Goal: Task Accomplishment & Management: Manage account settings

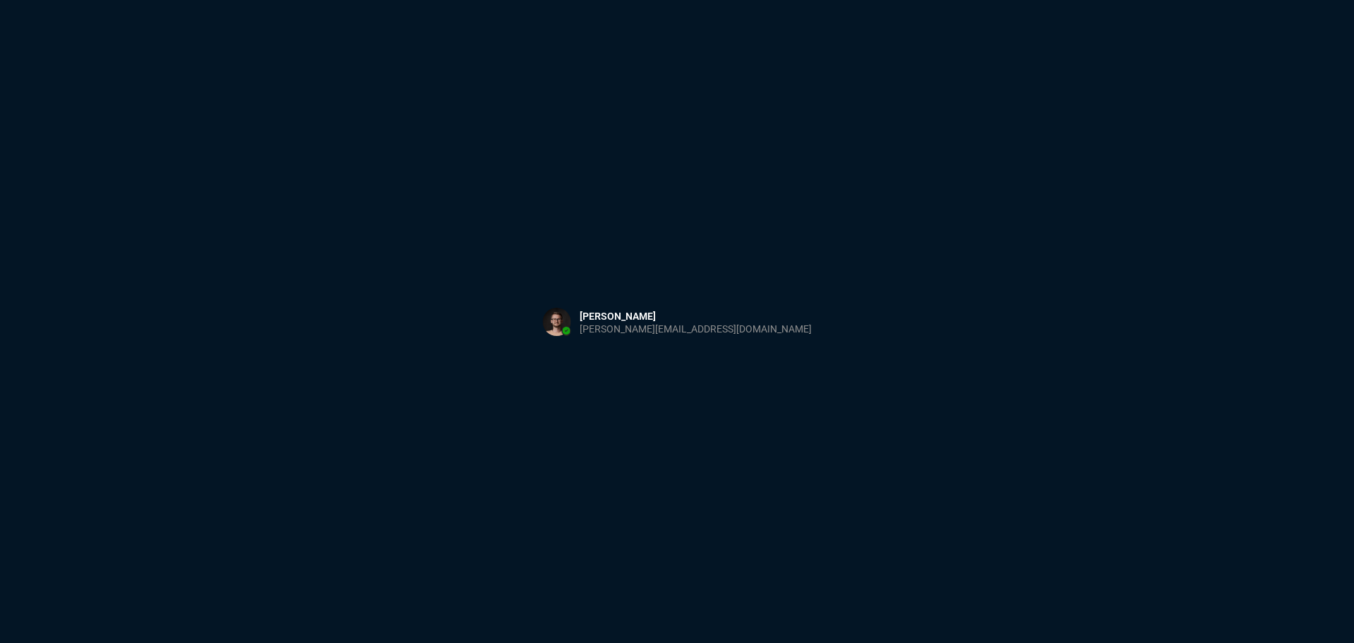
click at [202, 60] on div "Sign in with Microsoft" at bounding box center [677, 321] width 1354 height 643
click at [369, 0] on html at bounding box center [677, 0] width 1354 height 0
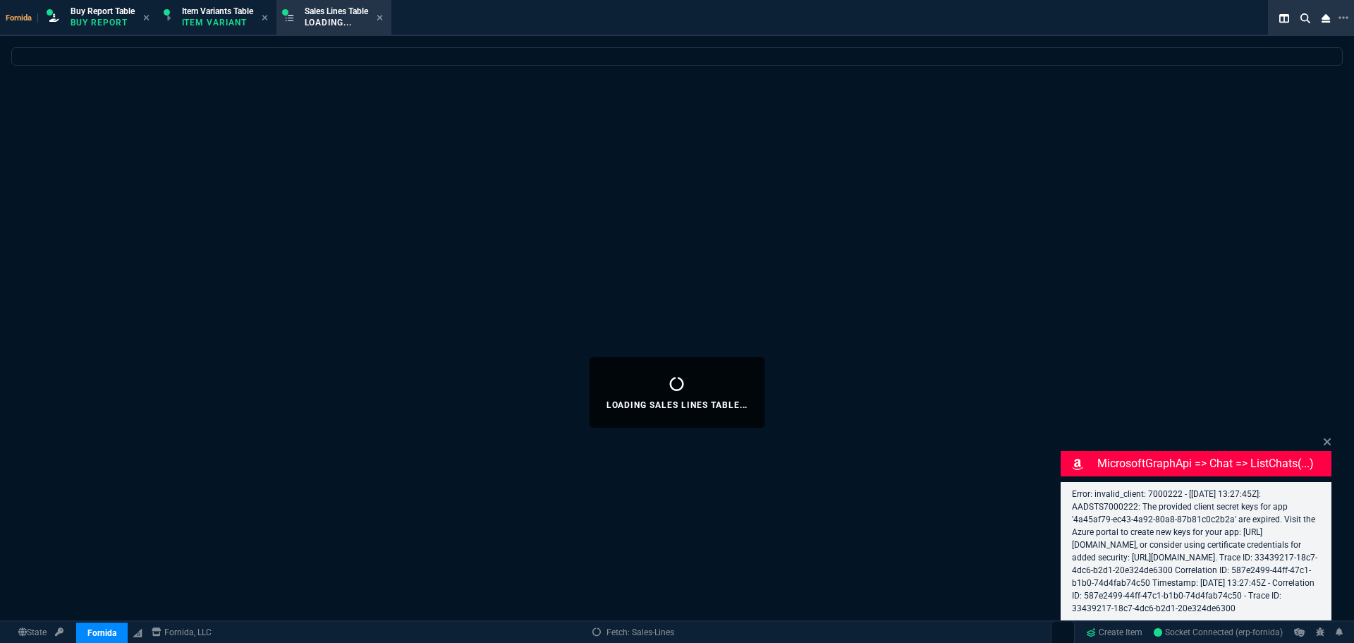
select select "1: BROV"
select select
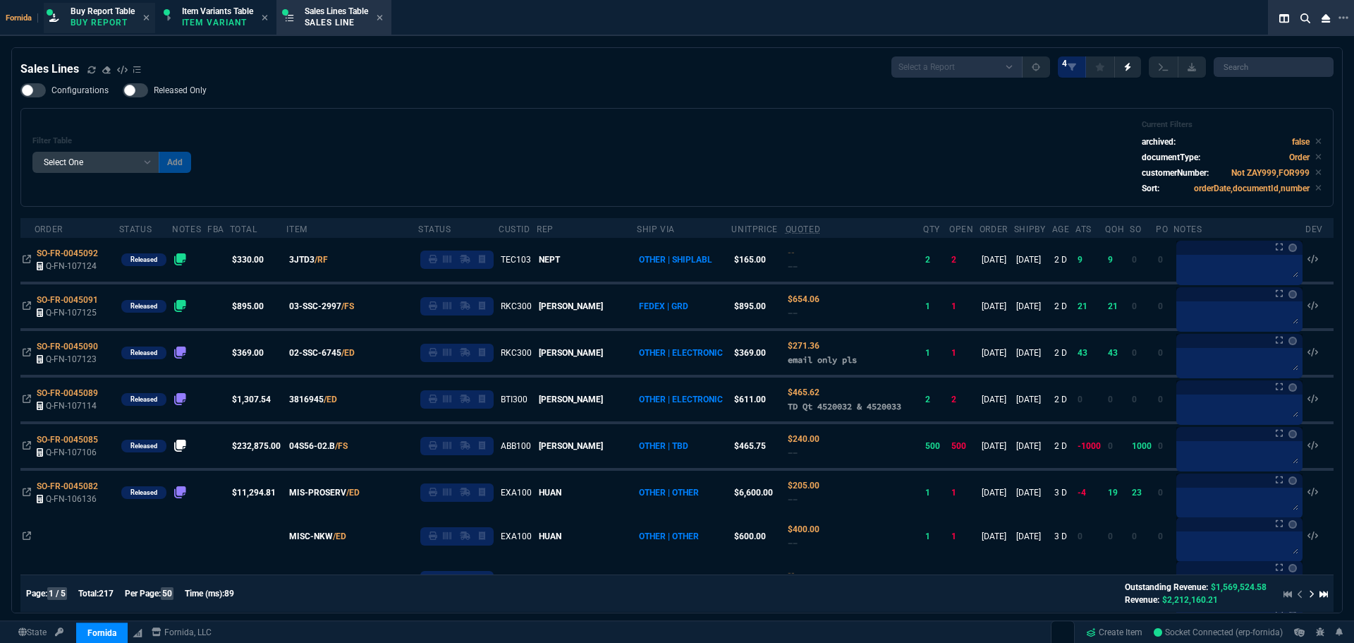
click at [106, 11] on span "Buy Report Table" at bounding box center [103, 11] width 64 height 10
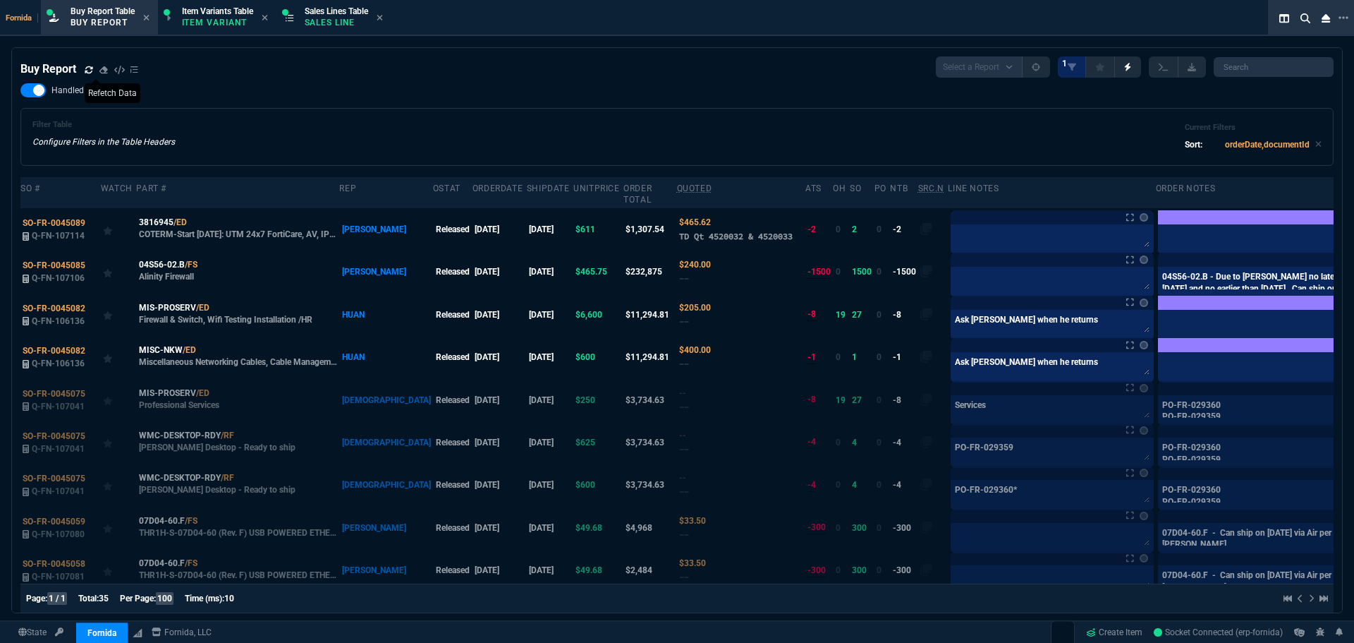
click at [90, 65] on span at bounding box center [89, 69] width 8 height 13
click at [956, 240] on textarea at bounding box center [1052, 237] width 197 height 21
drag, startPoint x: 955, startPoint y: 253, endPoint x: 954, endPoint y: 245, distance: 8.6
click at [954, 251] on div at bounding box center [1052, 239] width 203 height 30
click at [954, 236] on textarea at bounding box center [1052, 237] width 197 height 21
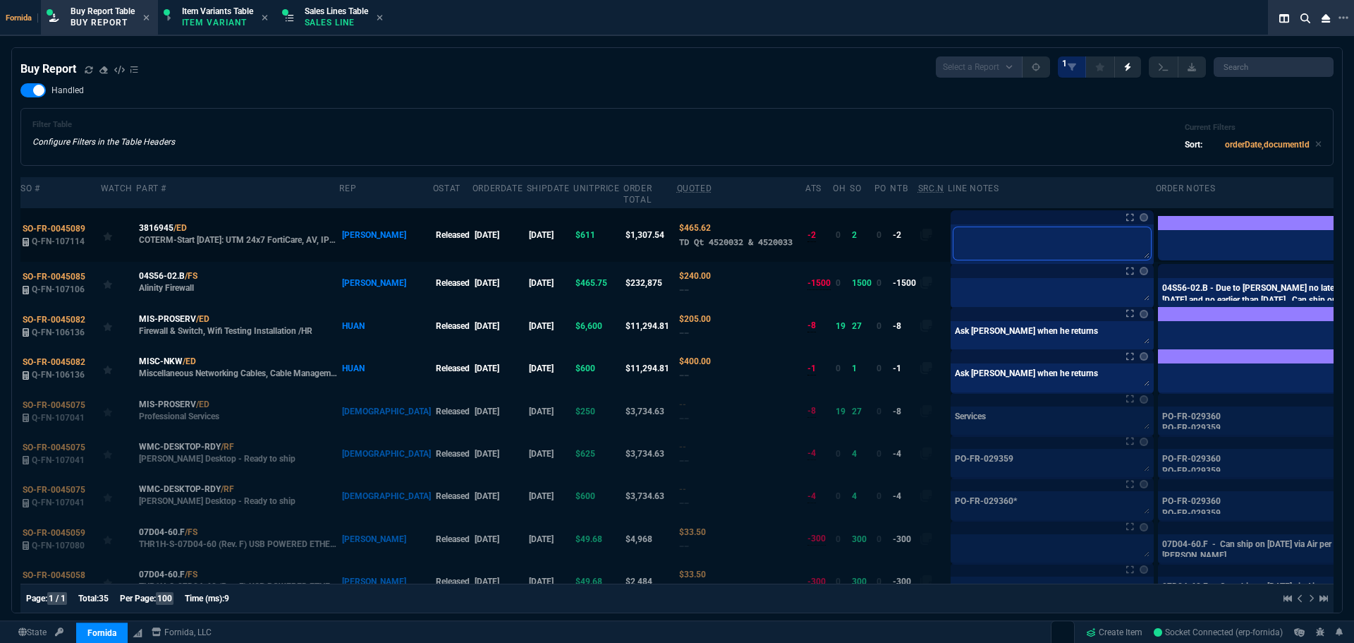
type textarea "B"
type textarea "Br"
type textarea "Bri"
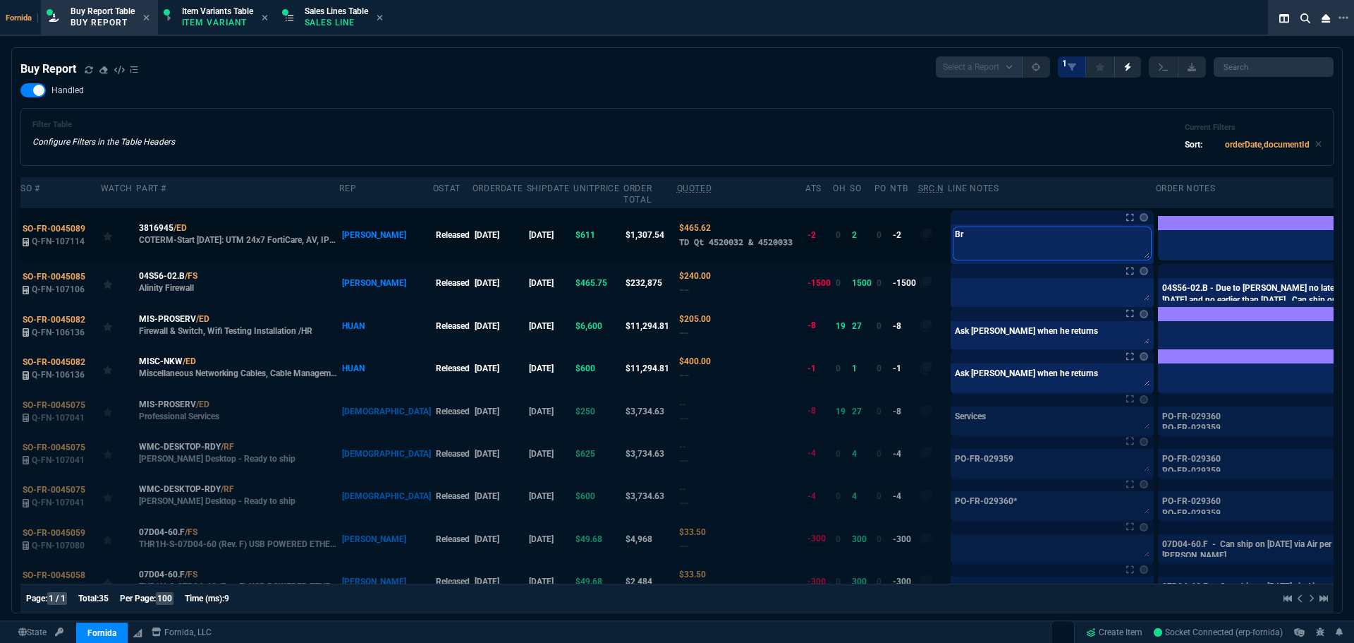
type textarea "Bri"
type textarea "Bria"
type textarea "[PERSON_NAME]"
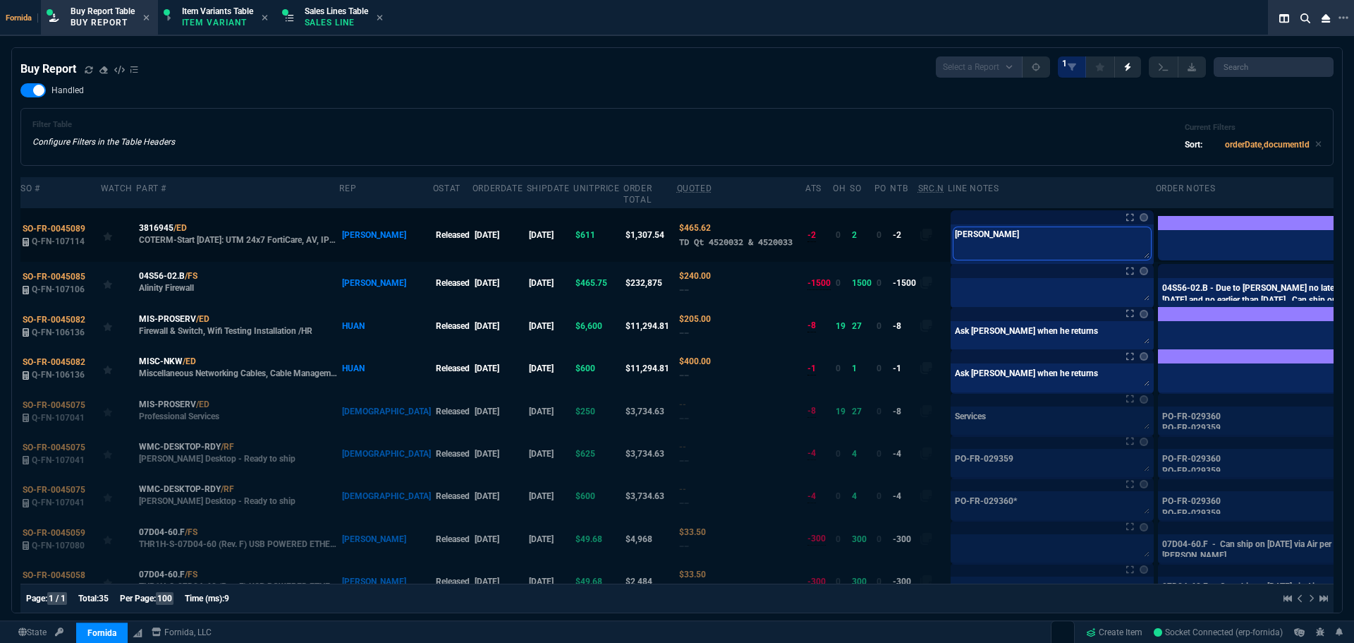
type textarea "[PERSON_NAME]"
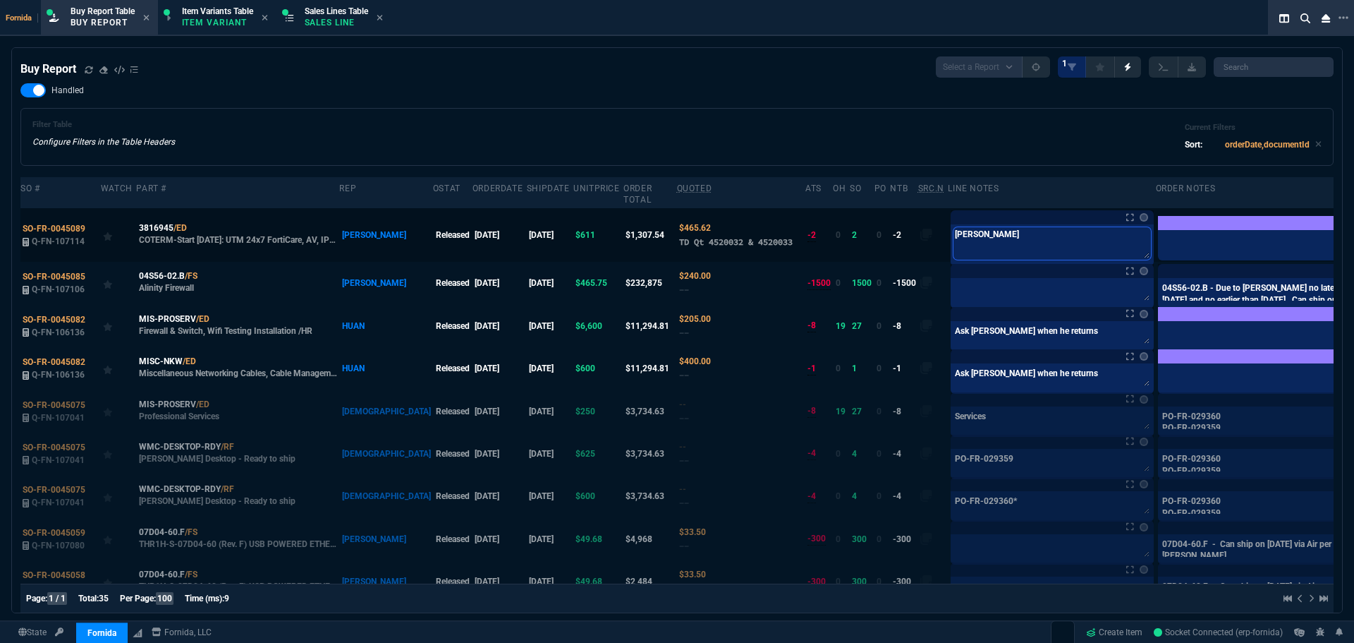
type textarea "[PERSON_NAME]"
type textarea "[PERSON_NAME] will"
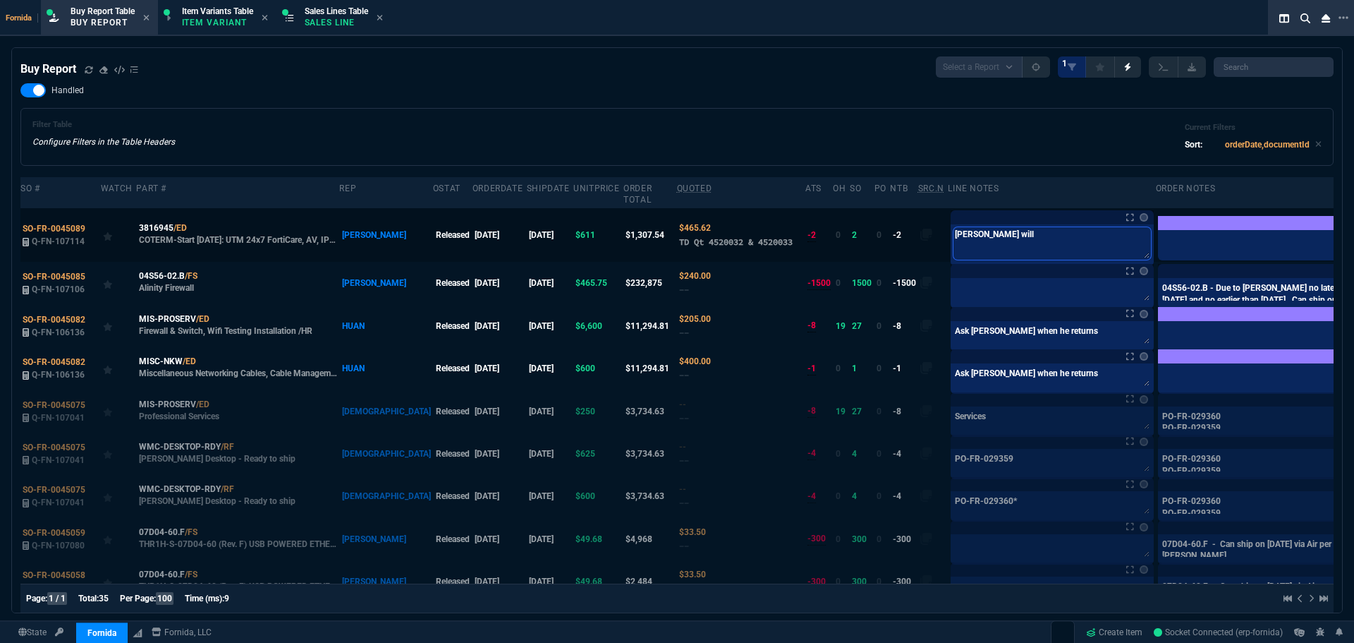
type textarea "[PERSON_NAME] will d"
type textarea "[PERSON_NAME] will do"
type textarea "[PERSON_NAME] will do,"
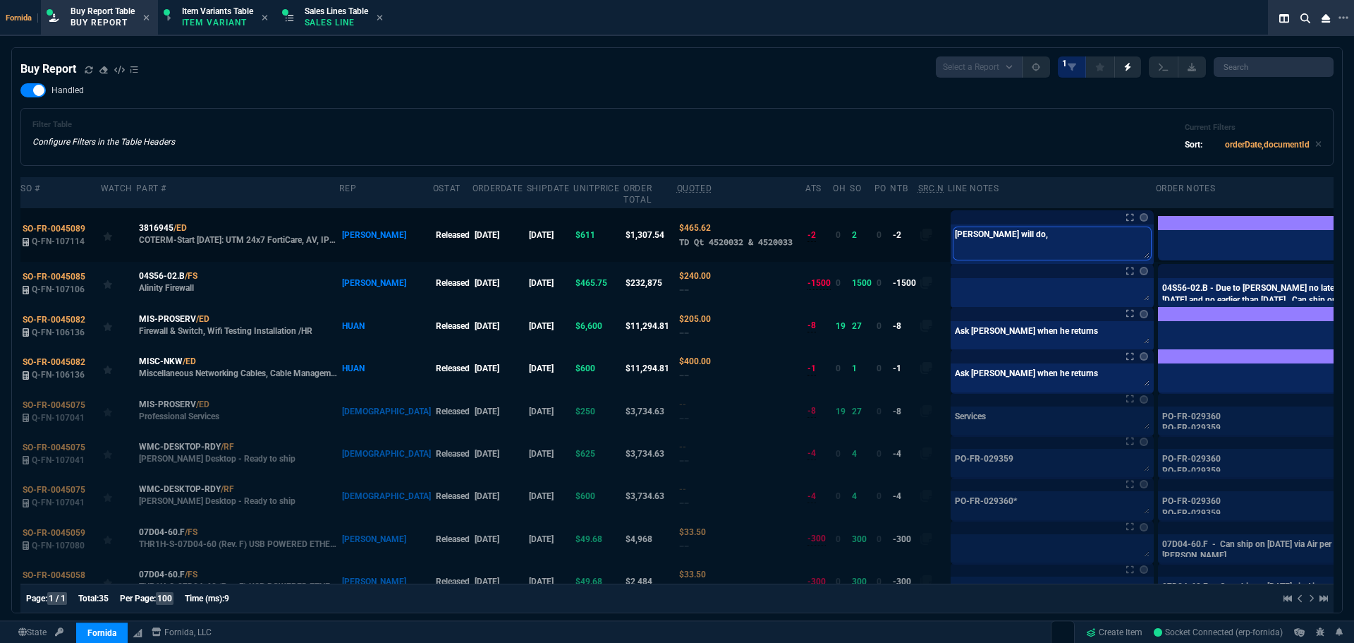
type textarea "[PERSON_NAME] will do,"
type textarea "[PERSON_NAME] will do, t"
type textarea "[PERSON_NAME] will do, th"
type textarea "[PERSON_NAME] will do, thi"
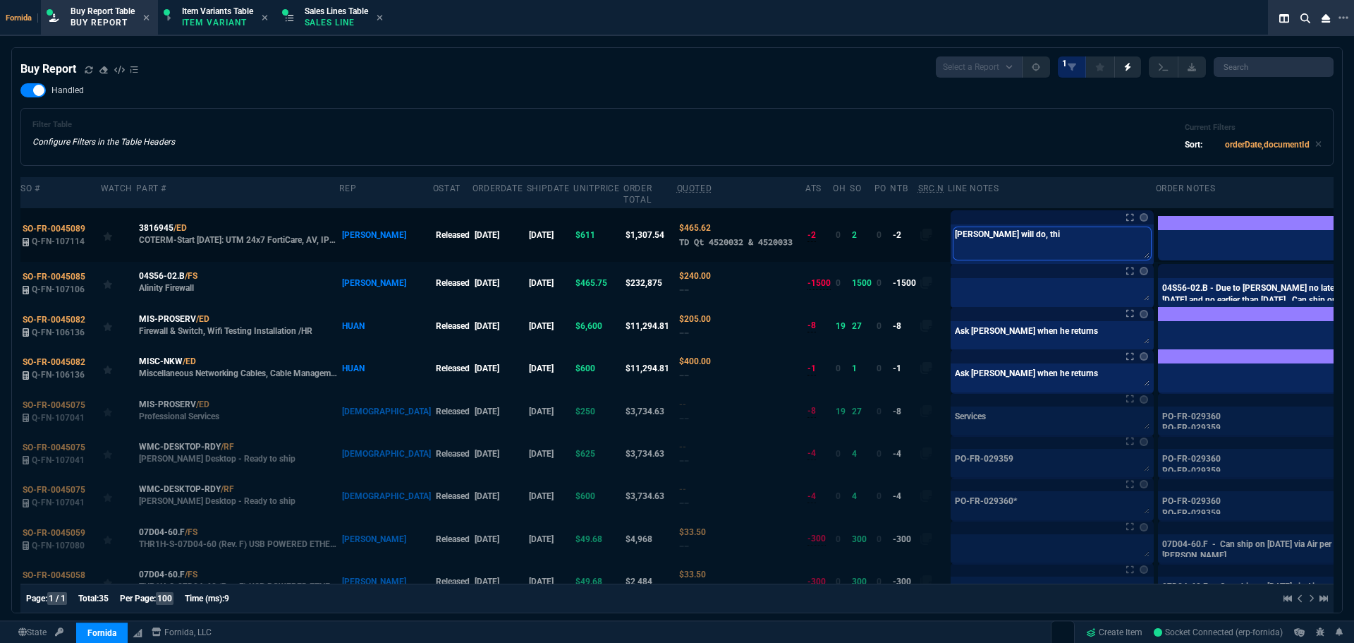
type textarea "[PERSON_NAME] will do, this"
type textarea "[PERSON_NAME] will do, this i"
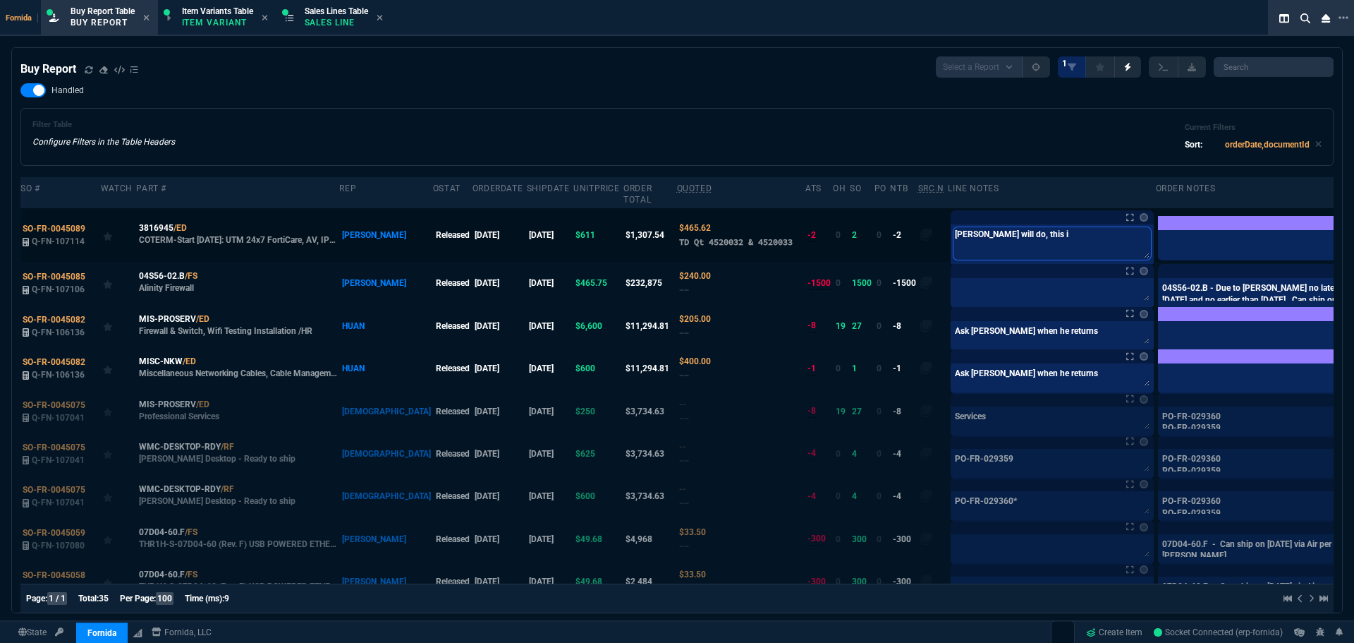
type textarea "[PERSON_NAME] will do, this in"
type textarea "[PERSON_NAME] will do, this ins"
type textarea "[PERSON_NAME] will do, this in"
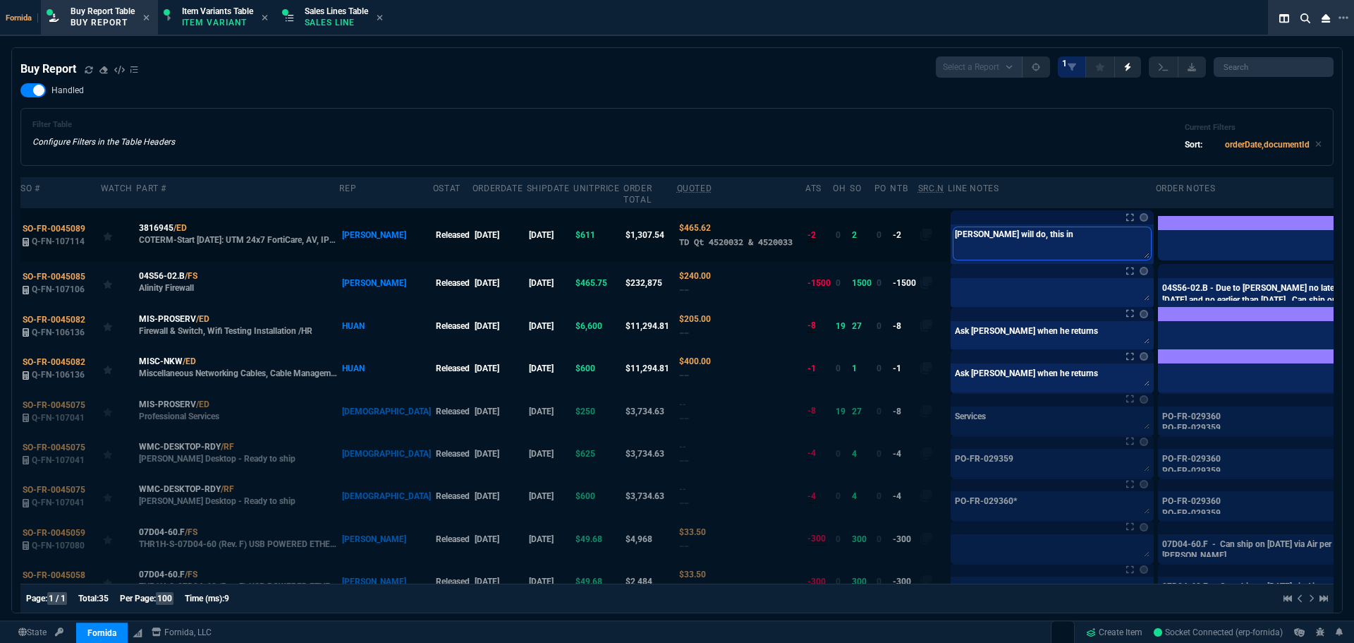
type textarea "[PERSON_NAME] will do, this i"
type textarea "[PERSON_NAME] will do, this is"
type textarea "[PERSON_NAME] will do, this isn"
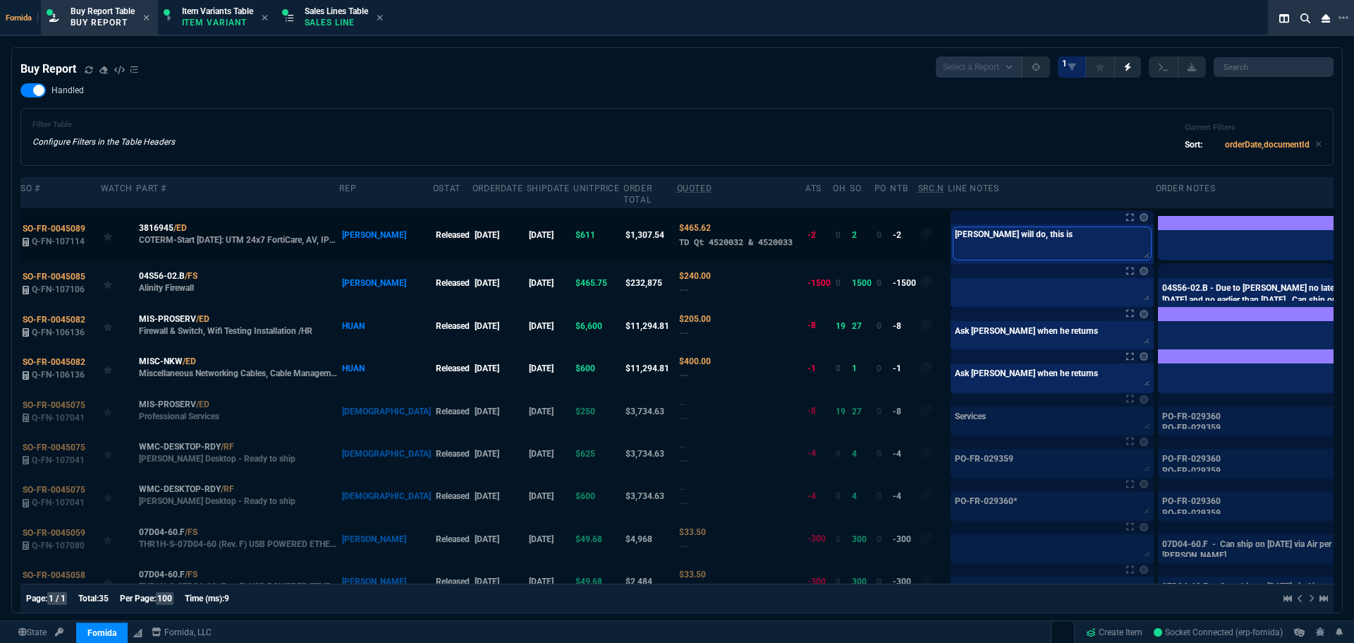
type textarea "[PERSON_NAME] will do, this isn"
type textarea "[PERSON_NAME] will do, this isn'"
type textarea "[PERSON_NAME] will do, this isn't"
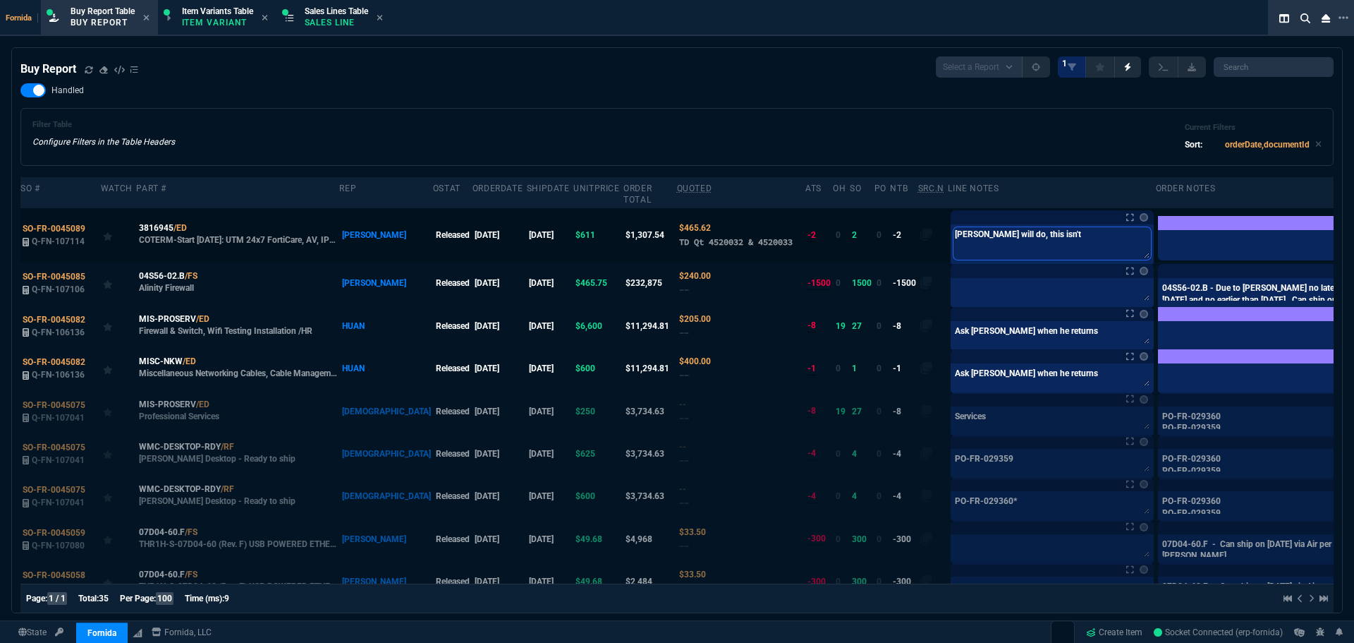
type textarea "[PERSON_NAME] will do, this isn't"
type textarea "[PERSON_NAME] will do, this isn't t"
type textarea "[PERSON_NAME] will do, this isn't th"
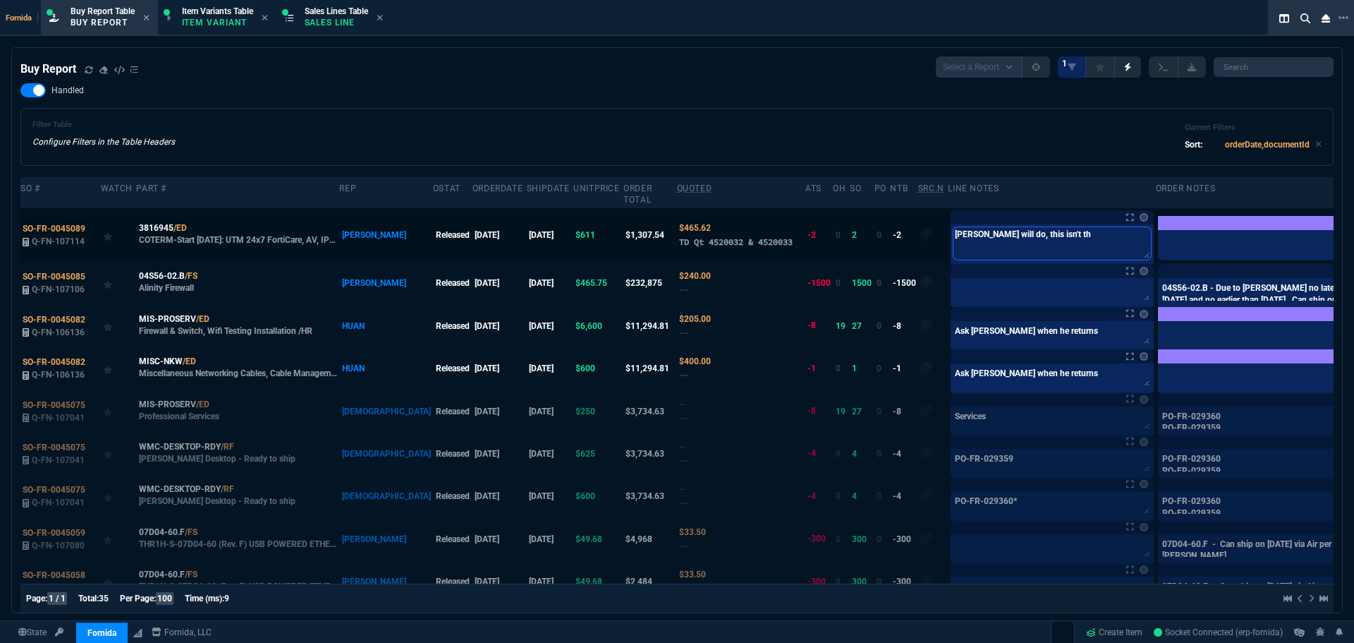
type textarea "[PERSON_NAME] will do, this isn't the"
type textarea "[PERSON_NAME] will do, this isn't the r"
type textarea "[PERSON_NAME] will do, this isn't the ri"
type textarea "[PERSON_NAME] will do, this isn't the rig"
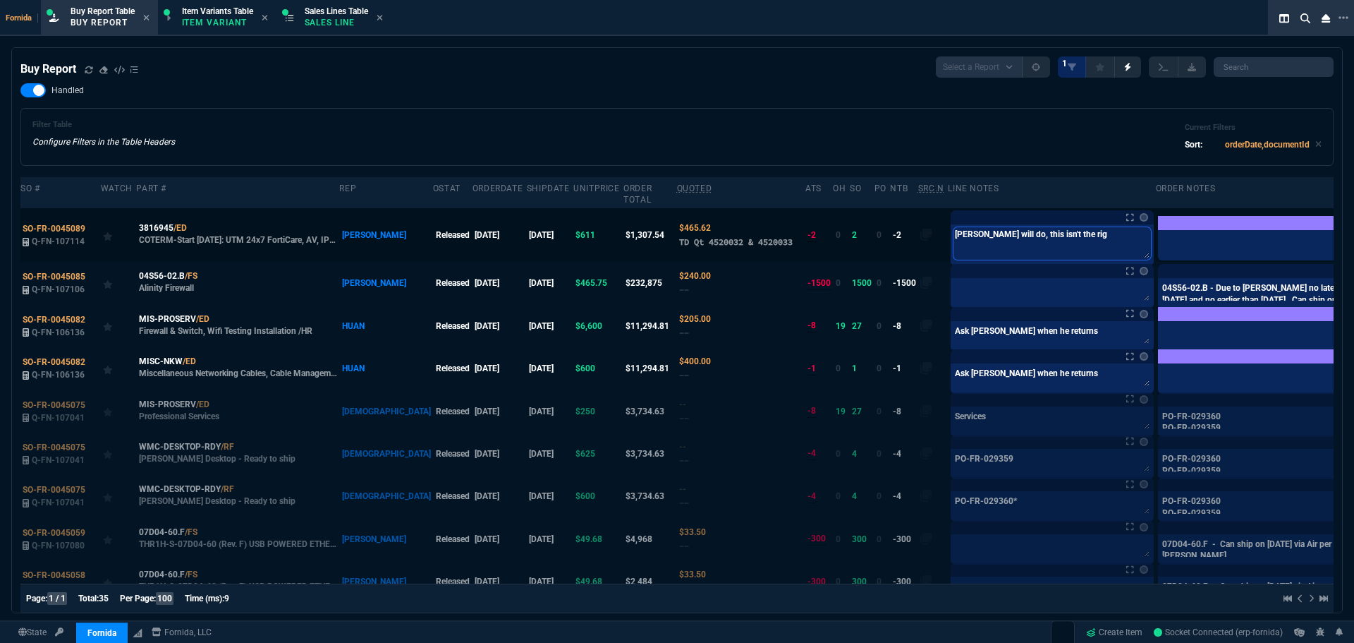
type textarea "[PERSON_NAME] will do, this isn't the righ"
type textarea "[PERSON_NAME] will do, this isn't the right"
type textarea "[PERSON_NAME] will do, this isn't the right P"
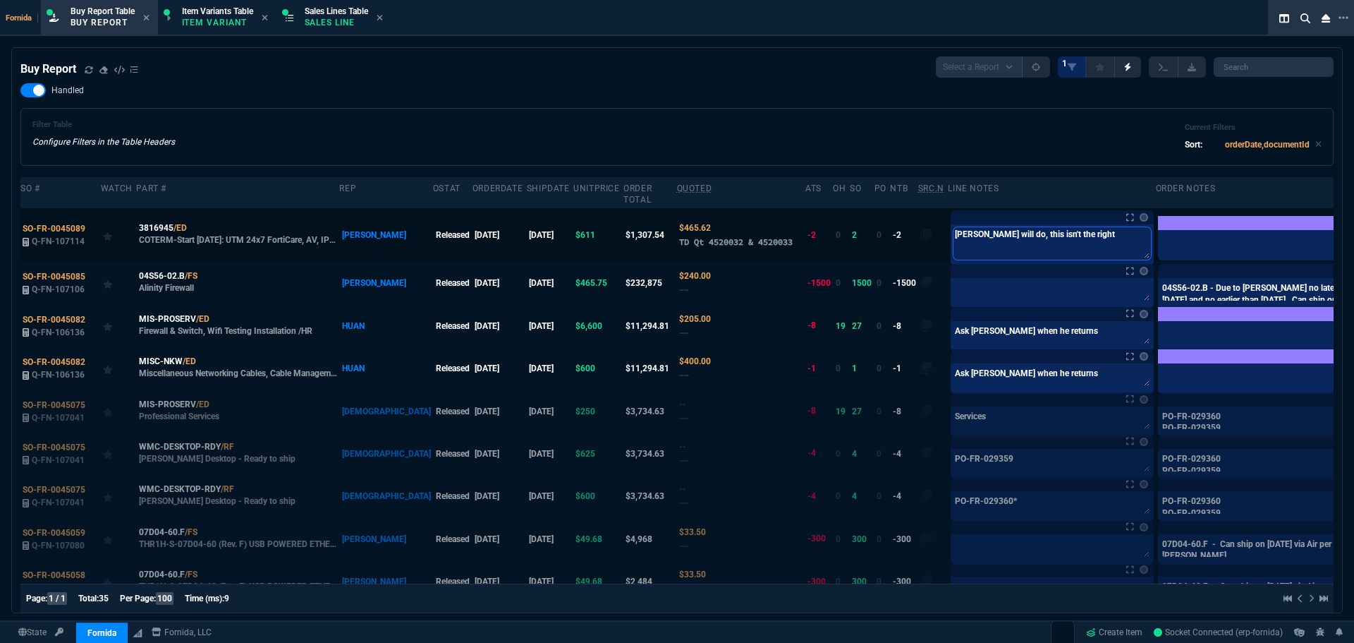
type textarea "[PERSON_NAME] will do, this isn't the right P"
type textarea "[PERSON_NAME] will do, this isn't the right PN"
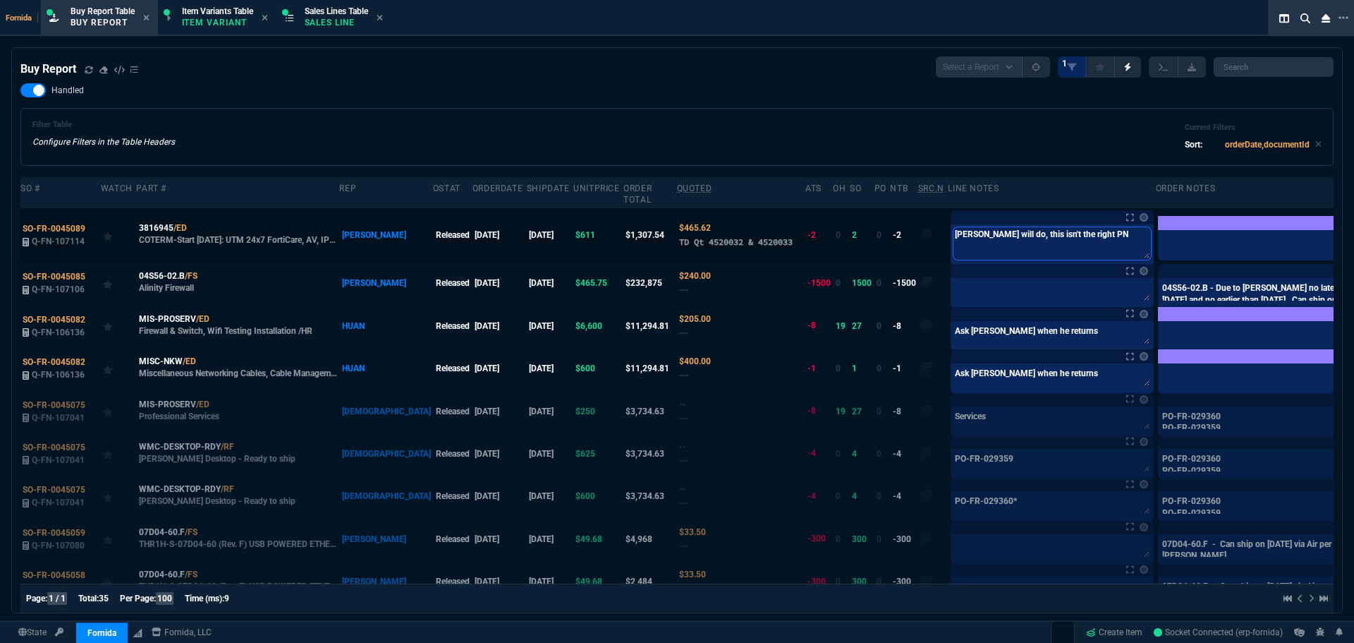
type textarea "[PERSON_NAME] will do, this isn't the right PN :"
type textarea "[PERSON_NAME] will do, this isn't the right PN :("
type textarea "[PERSON_NAME] will do, this isn't the right PN :"
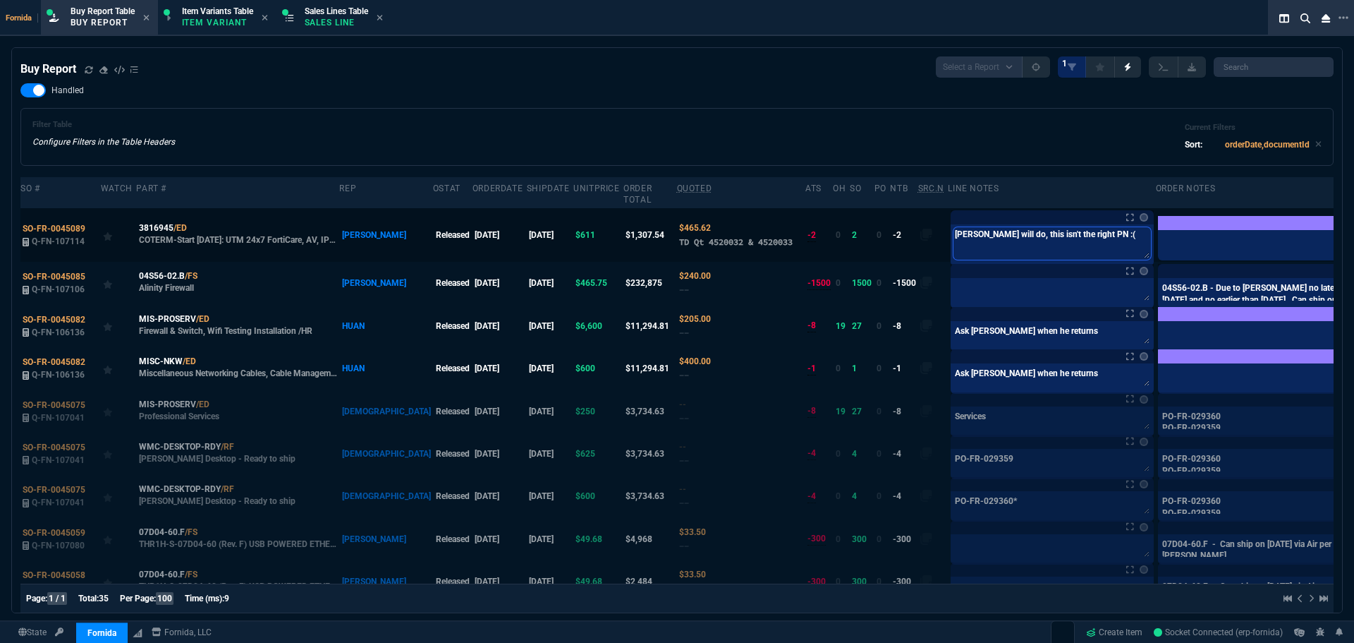
type textarea "[PERSON_NAME] will do, this isn't the right PN :"
type textarea "[PERSON_NAME] will do, this isn't the right PN :/"
click at [782, 112] on div "Filter Table Configure Filters in the Table Headers Current Filters Sort: order…" at bounding box center [676, 137] width 1313 height 58
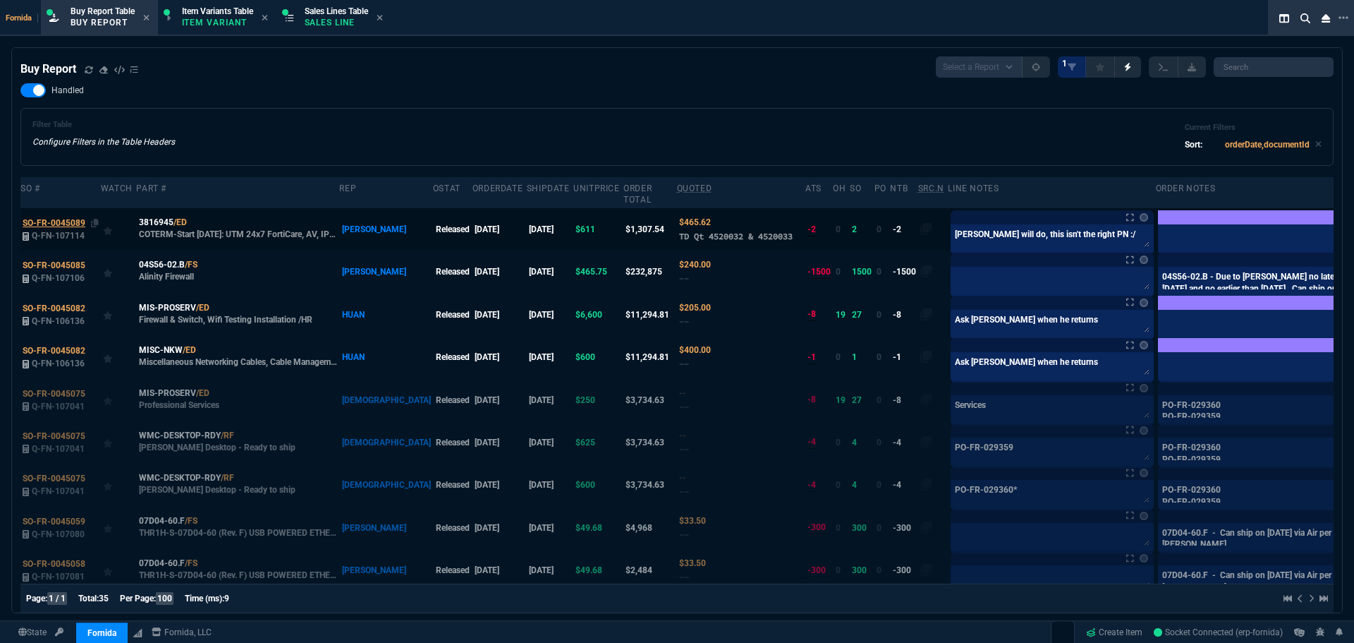
click at [69, 224] on span "SO-FR-0045089" at bounding box center [54, 223] width 63 height 10
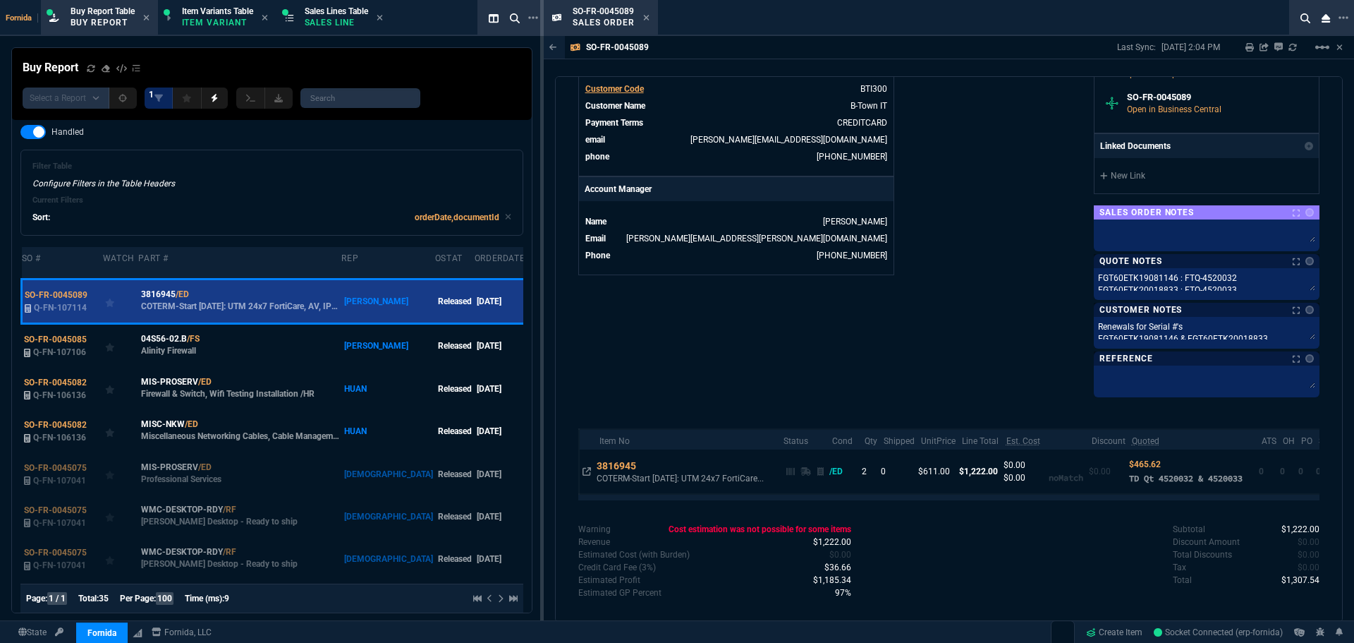
scroll to position [580, 0]
click at [1210, 270] on textarea "FGT60ETK19081146 : FTQ-4520032 FGT60ETK20018833 : FTQ-4520033" at bounding box center [1207, 280] width 220 height 21
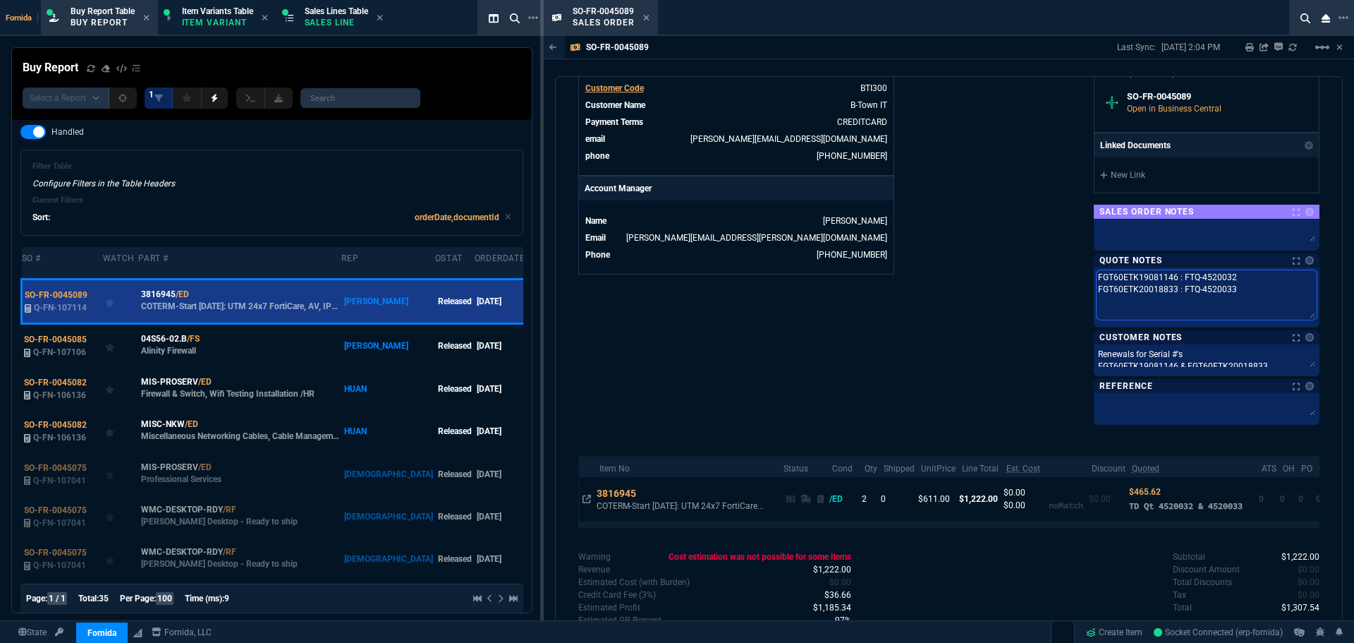
drag, startPoint x: 1227, startPoint y: 267, endPoint x: 1178, endPoint y: 262, distance: 49.6
click at [1178, 270] on textarea "FGT60ETK19081146 : FTQ-4520032 FGT60ETK20018833 : FTQ-4520033" at bounding box center [1207, 294] width 220 height 49
click at [649, 481] on td "3816945 COTERM-Start [DATE]: UTM 24x7 FortiCare..." at bounding box center [686, 499] width 184 height 44
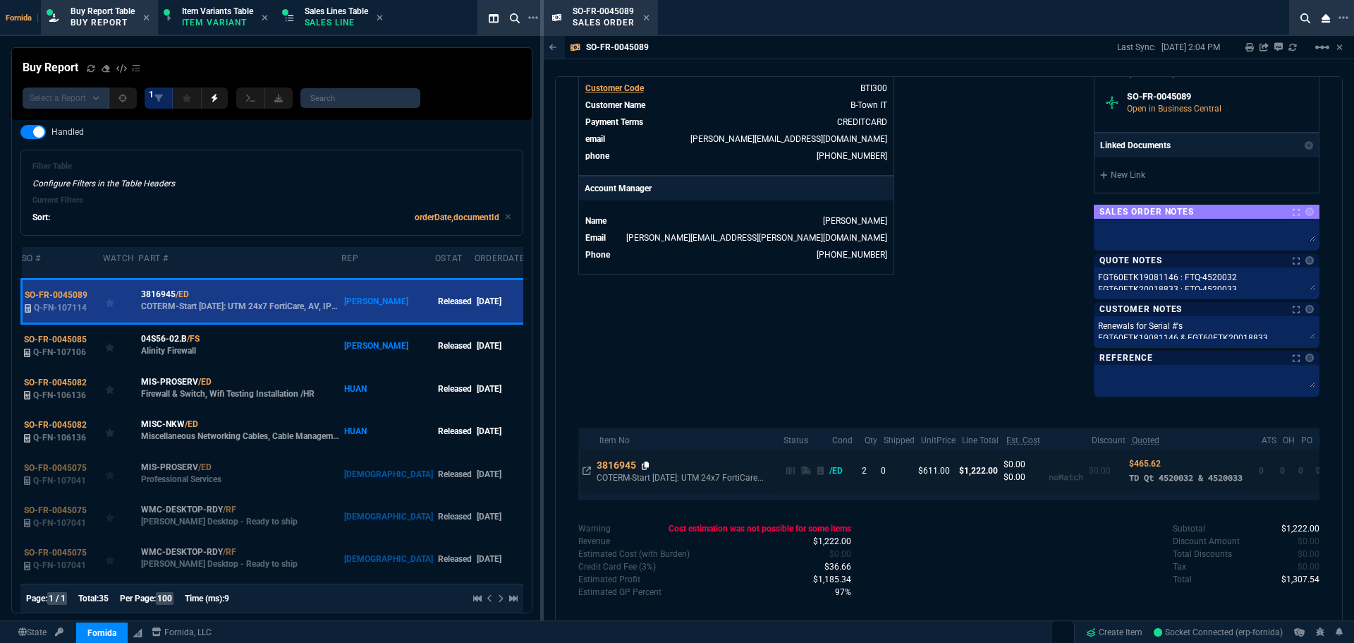
click at [647, 461] on icon at bounding box center [646, 465] width 8 height 8
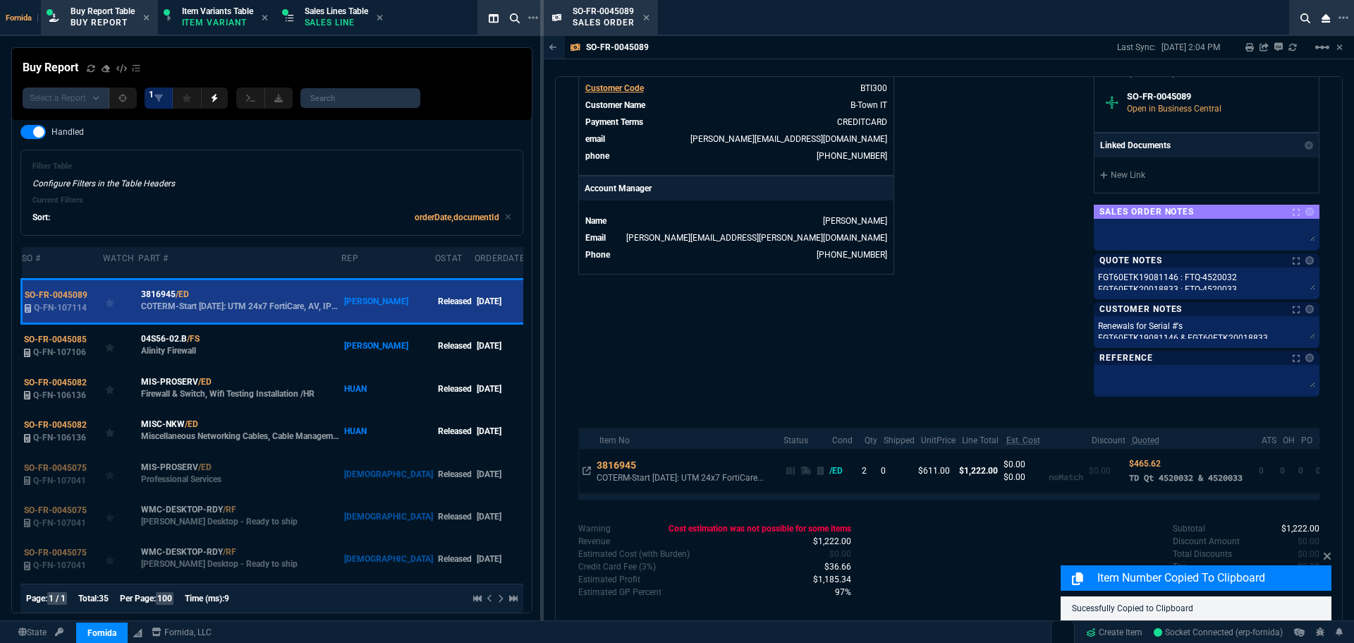
drag, startPoint x: 644, startPoint y: 20, endPoint x: 592, endPoint y: 5, distance: 54.5
click at [643, 20] on icon at bounding box center [646, 17] width 6 height 8
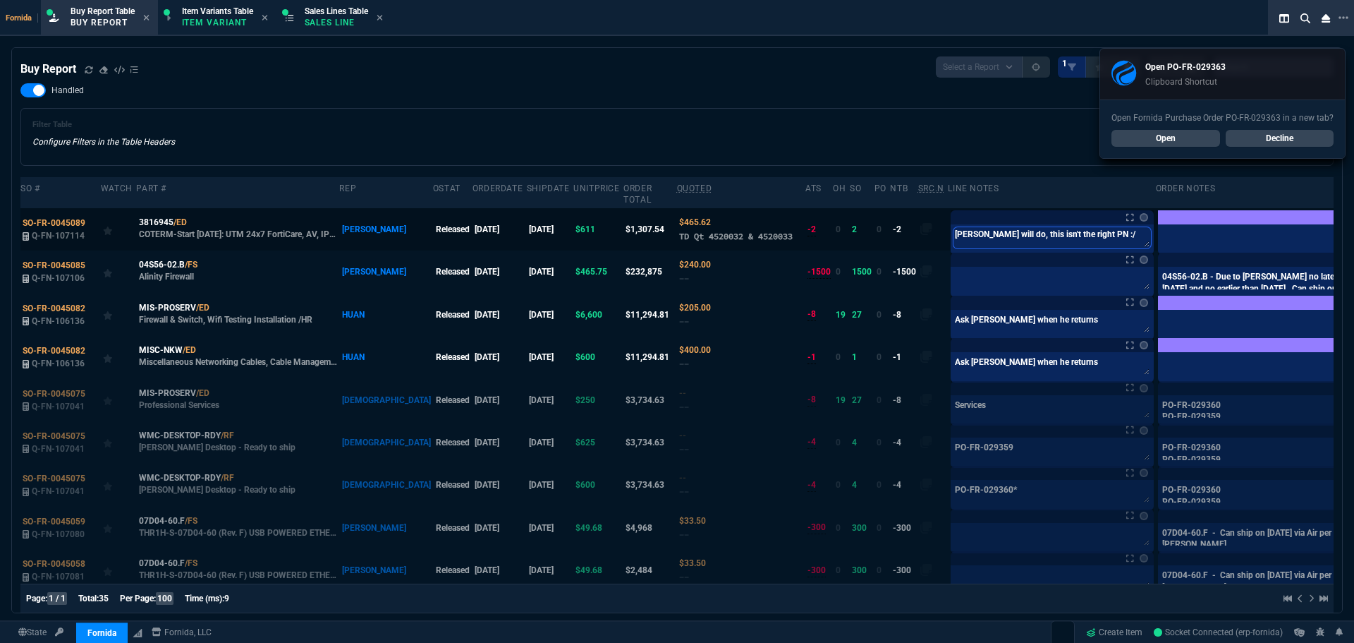
click at [962, 248] on textarea "[PERSON_NAME] will do, this isn't the right PN :/" at bounding box center [1052, 237] width 197 height 21
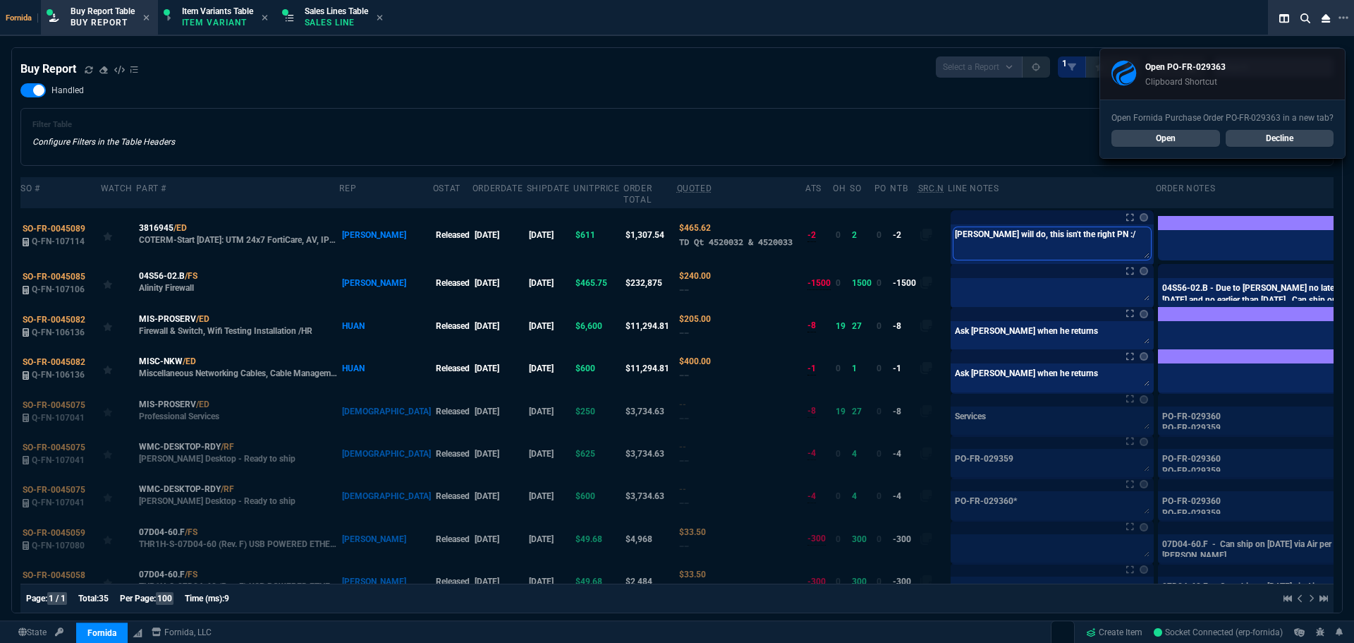
paste textarea "PO-FR-029363*"
type textarea "PO-FR-029363*"
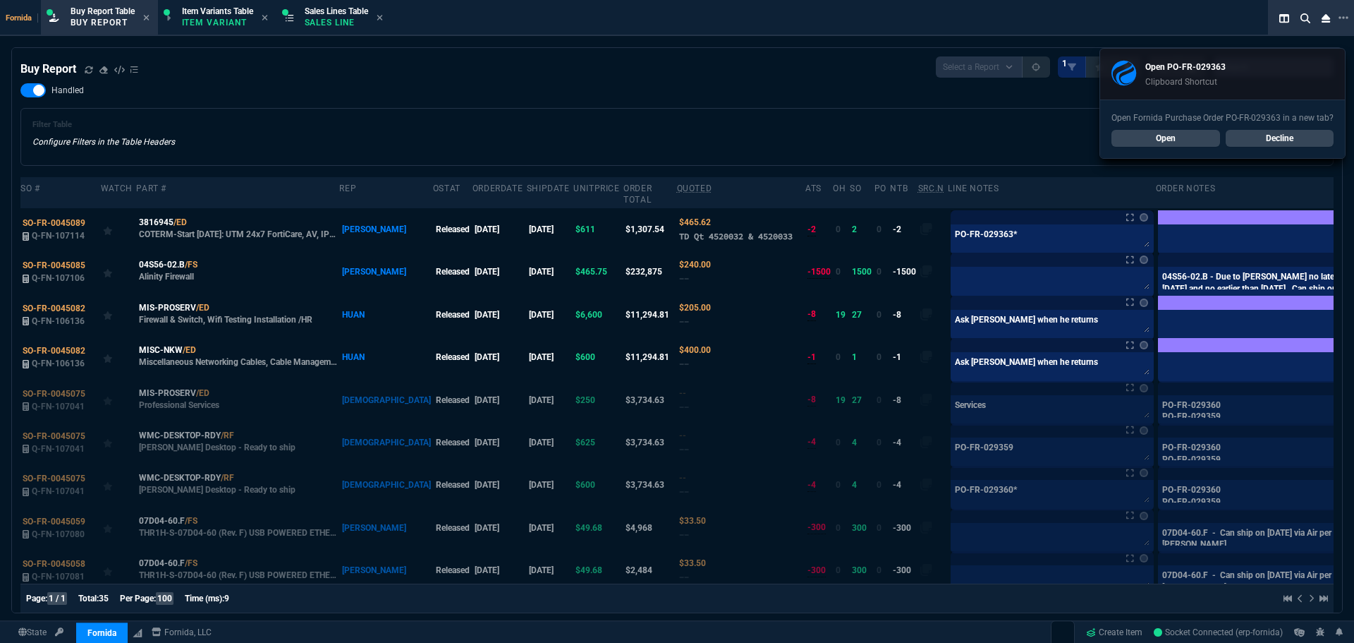
drag, startPoint x: 790, startPoint y: 123, endPoint x: 1231, endPoint y: 212, distance: 449.7
click at [795, 123] on div "Filter Table Configure Filters in the Table Headers Current Filters Sort: order…" at bounding box center [676, 137] width 1289 height 34
click at [1354, 229] on label at bounding box center [1376, 229] width 16 height 16
click at [0, 0] on input "checkbox" at bounding box center [0, 0] width 0 height 0
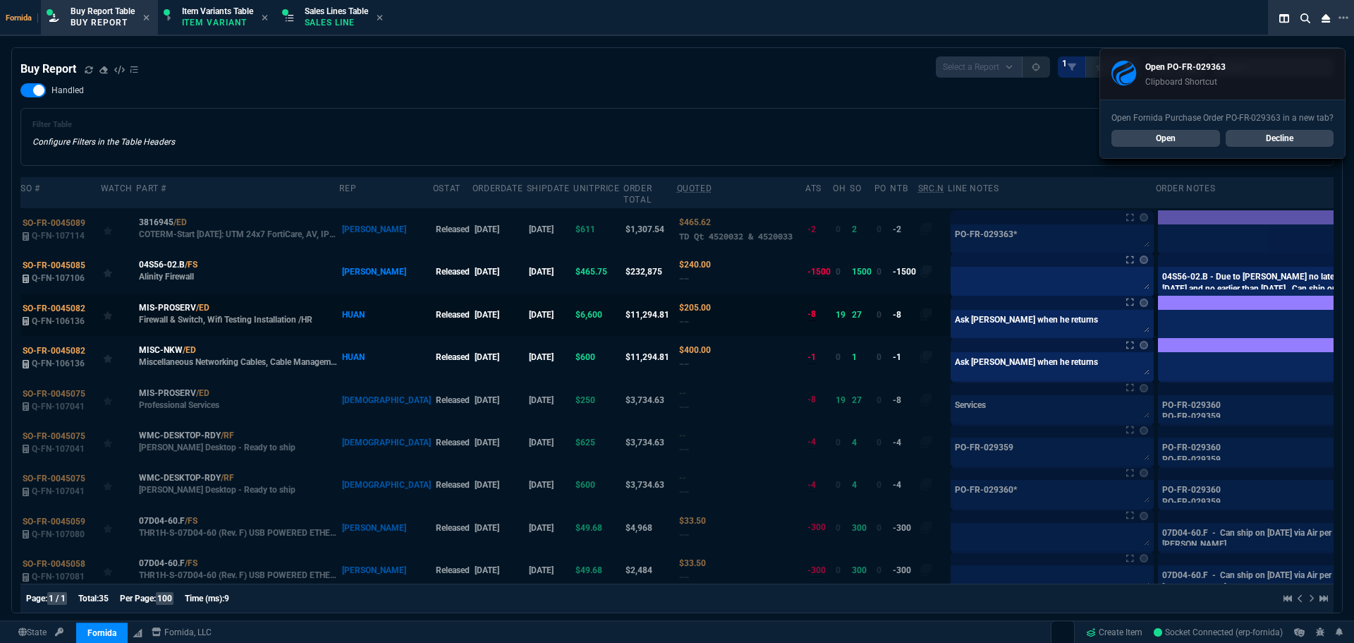
drag, startPoint x: 64, startPoint y: 229, endPoint x: 500, endPoint y: 384, distance: 462.5
click at [63, 228] on span "SO-FR-0045089" at bounding box center [54, 223] width 63 height 10
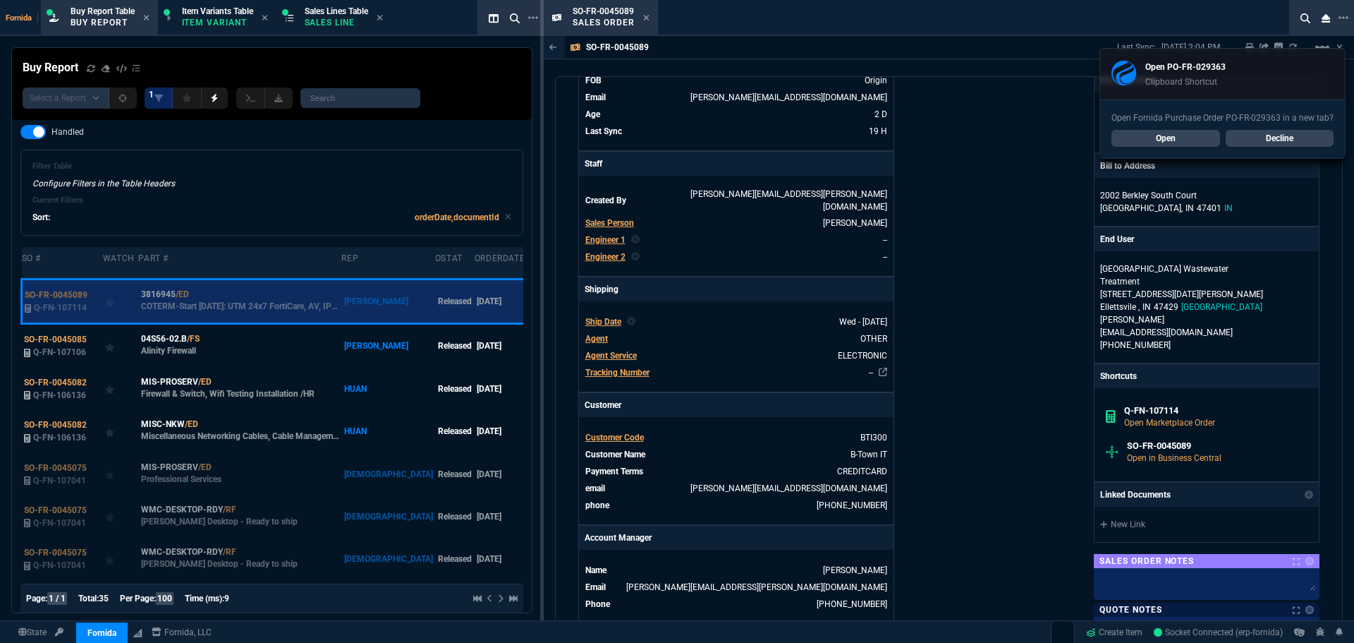
scroll to position [282, 0]
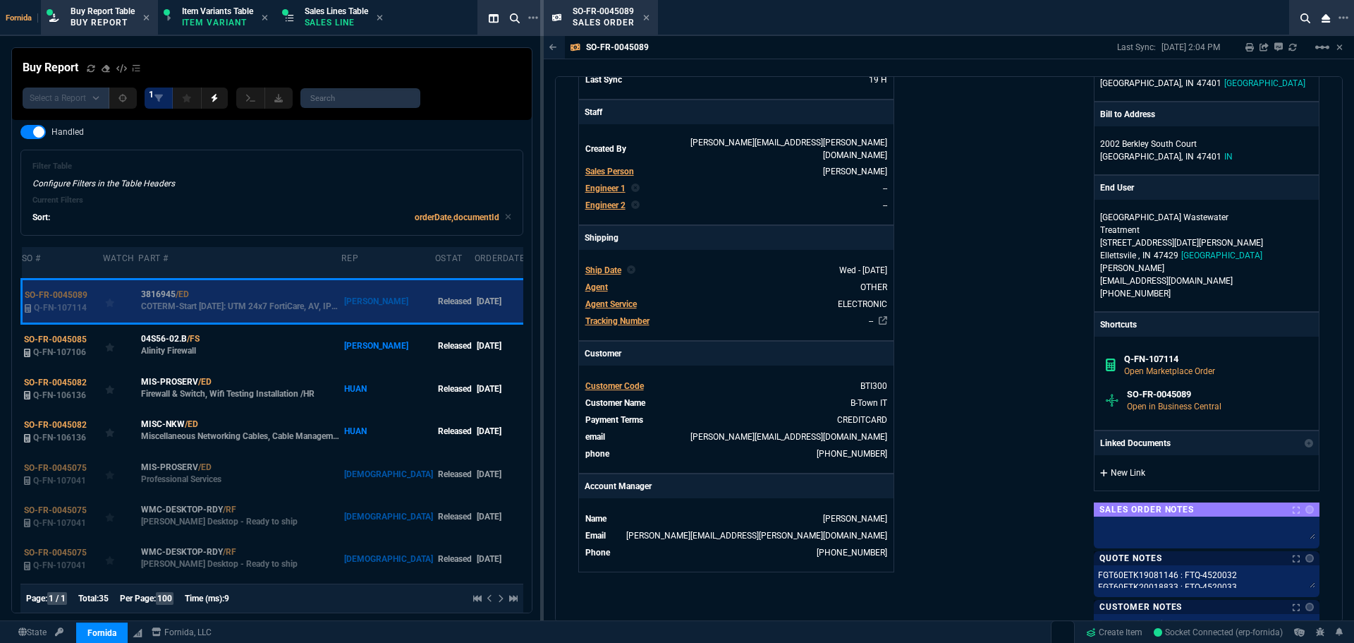
click at [1127, 466] on link "New Link" at bounding box center [1206, 472] width 213 height 13
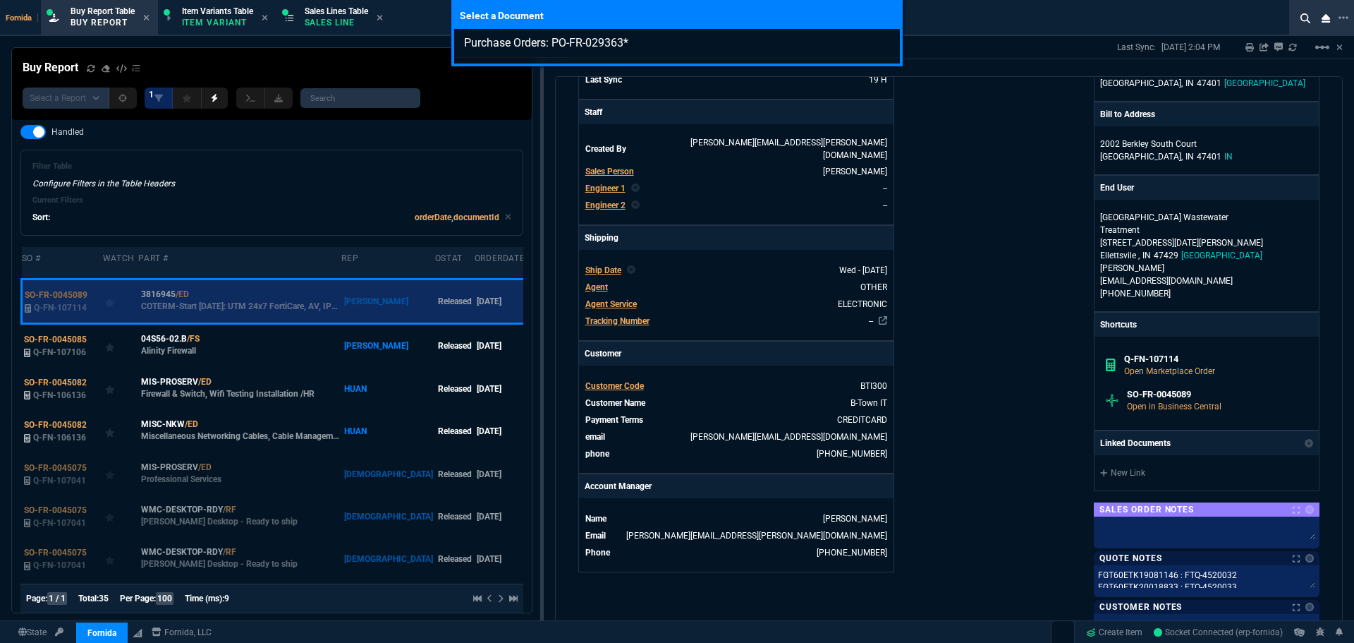
type input "Purchase Orders: PO-FR-029363"
click at [1004, 411] on div "Select a Document Purchase Orders: PO-FR-029363" at bounding box center [677, 321] width 1354 height 643
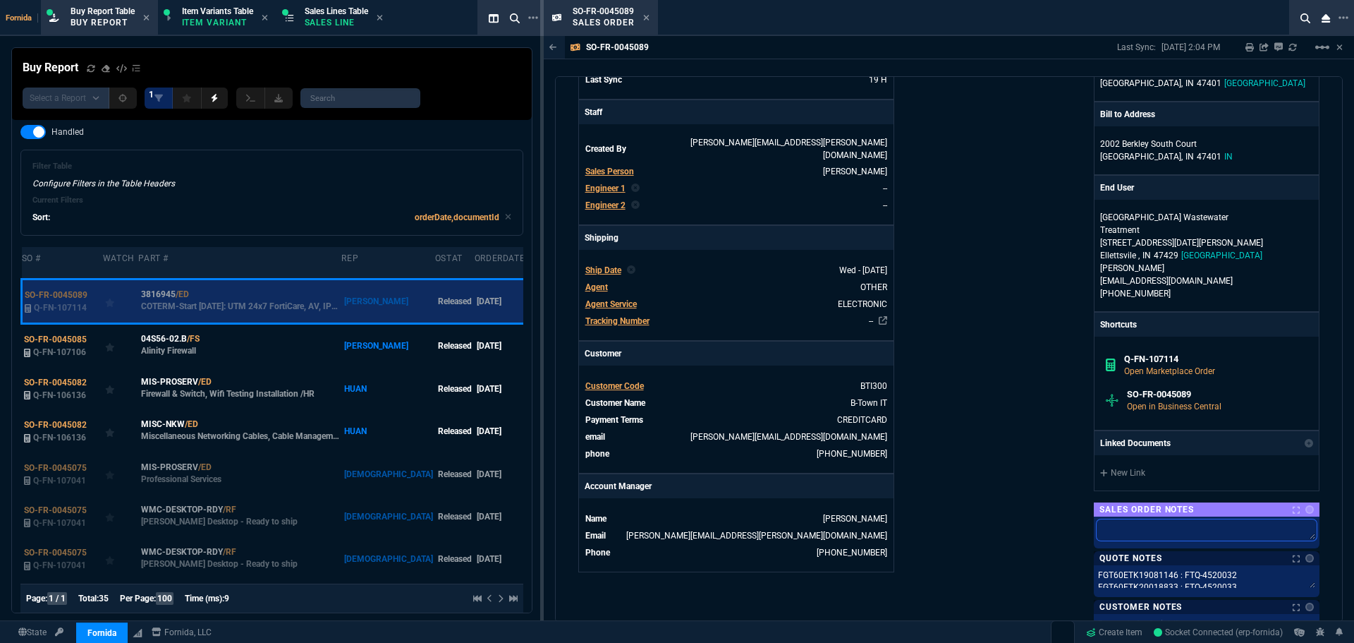
click at [1126, 526] on textarea at bounding box center [1207, 529] width 220 height 21
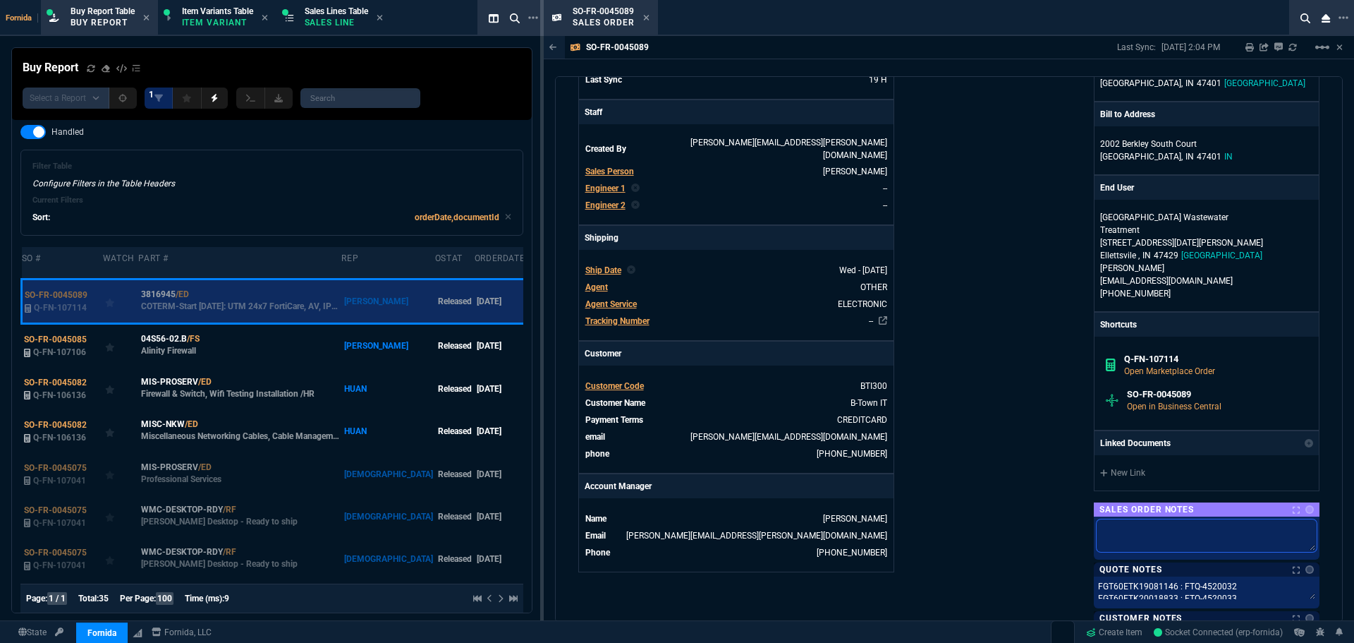
paste textarea "PO-FR-029363*"
type textarea "PO-FR-029363*"
type textarea "PO-FR-029363"
drag, startPoint x: 1149, startPoint y: 518, endPoint x: 1006, endPoint y: 509, distance: 143.4
click at [992, 516] on div "Fornida, LLC [STREET_ADDRESS] Share Link Show More Chats Shipping Address B-Tow…" at bounding box center [1134, 275] width 371 height 854
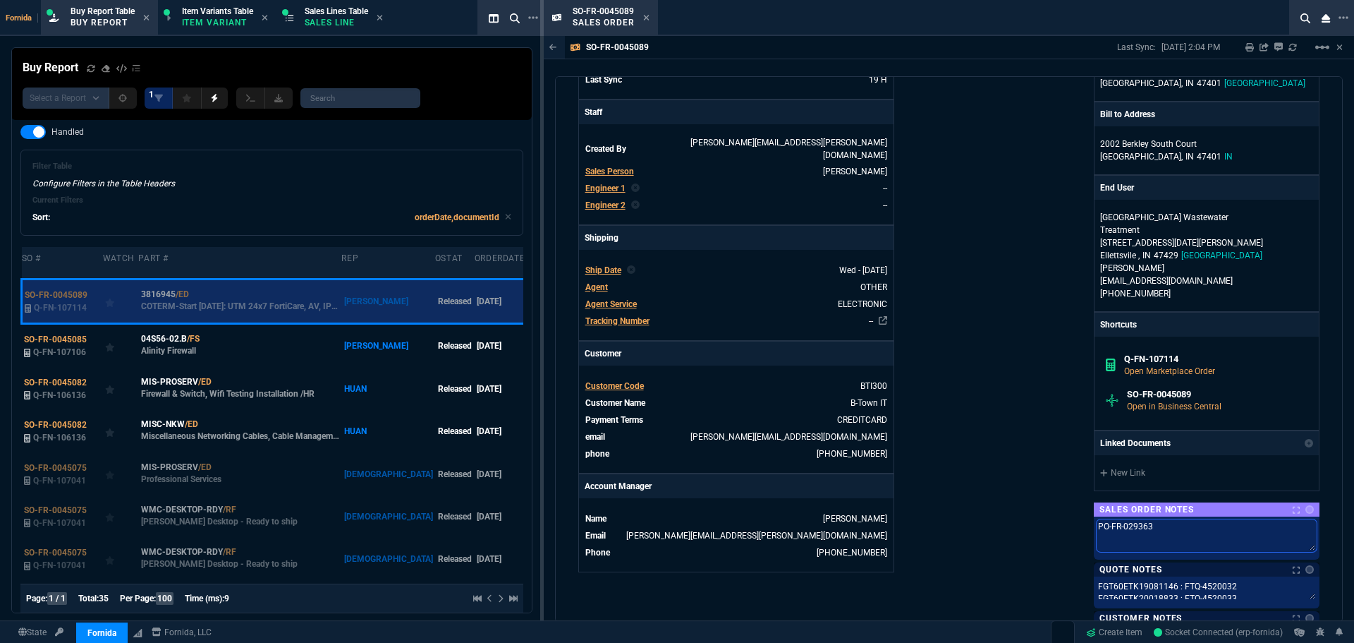
type textarea "PO-FR-029363"
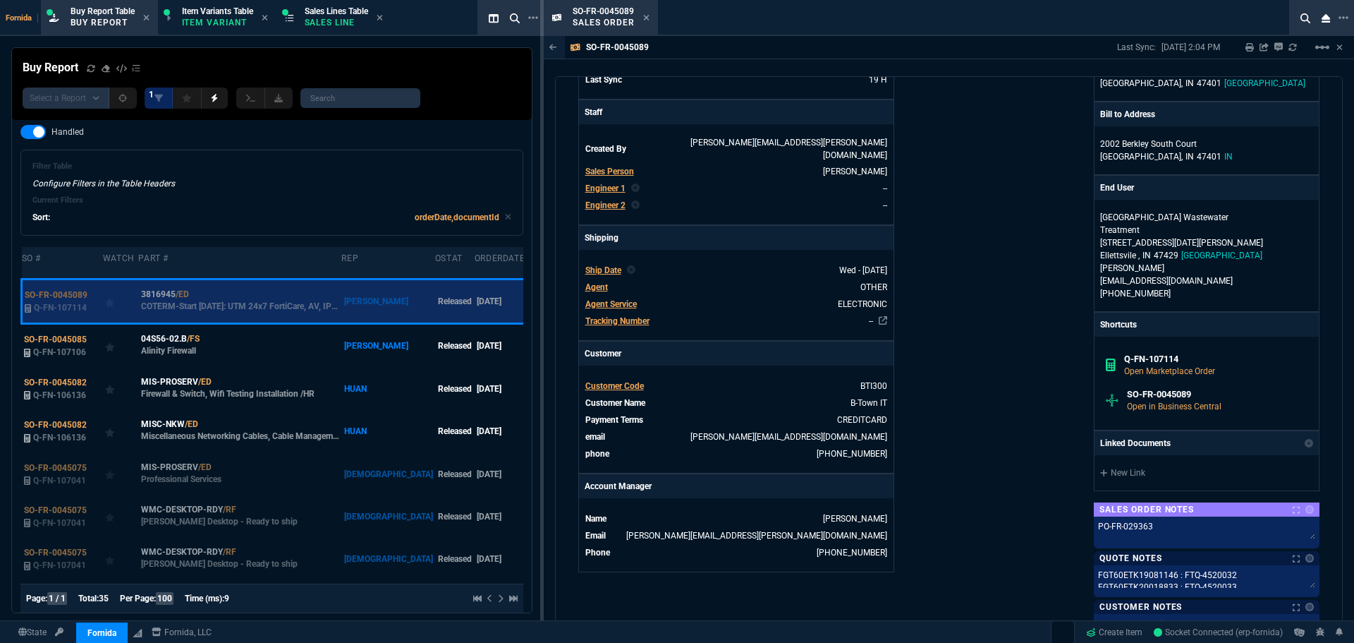
click at [1023, 383] on div "Fornida, LLC [STREET_ADDRESS] Share Link Show More Chats Shipping Address B-Tow…" at bounding box center [1134, 269] width 371 height 843
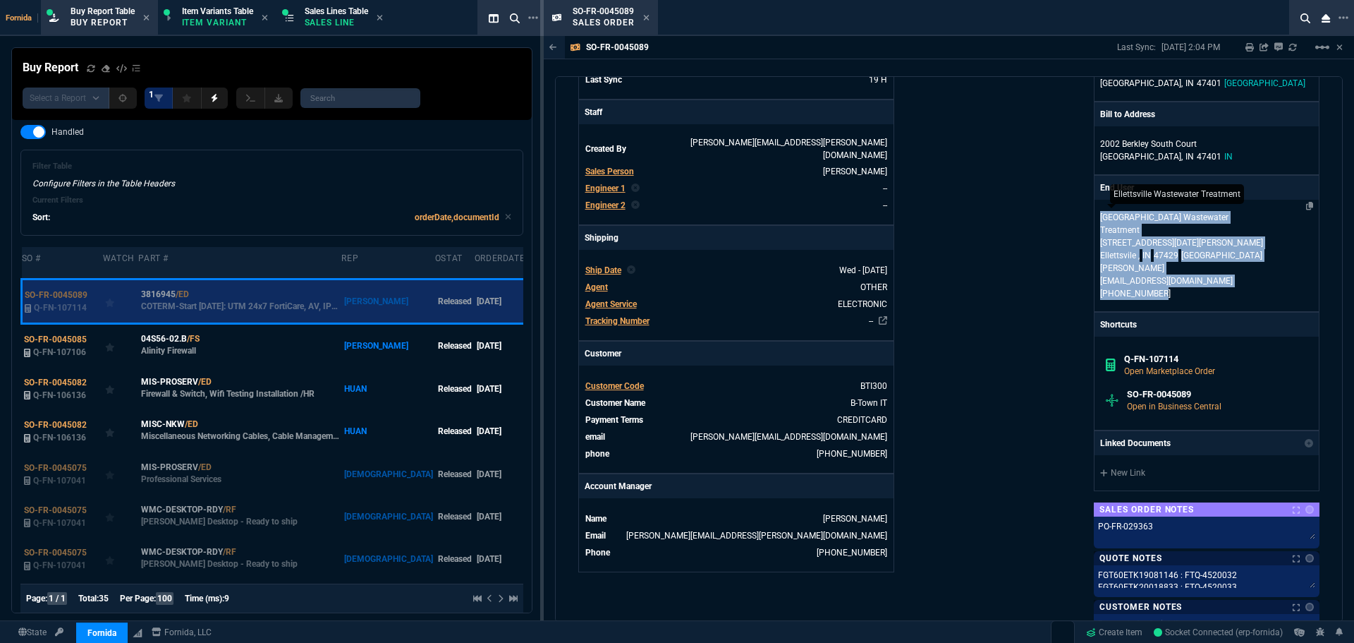
drag, startPoint x: 1169, startPoint y: 284, endPoint x: 1095, endPoint y: 219, distance: 98.9
click at [1095, 219] on div "Ellettsville Wastewater Treatment [STREET_ADDRESS][DATE][PERSON_NAME] [PERSON_N…" at bounding box center [1207, 255] width 224 height 111
copy div "Ellettsville Wastewater Treatment [STREET_ADDRESS][DATE][PERSON_NAME] [PERSON_N…"
click at [1047, 418] on div "Fornida, LLC [STREET_ADDRESS] Share Link Show More Chats Shipping Address B-Tow…" at bounding box center [1134, 269] width 371 height 843
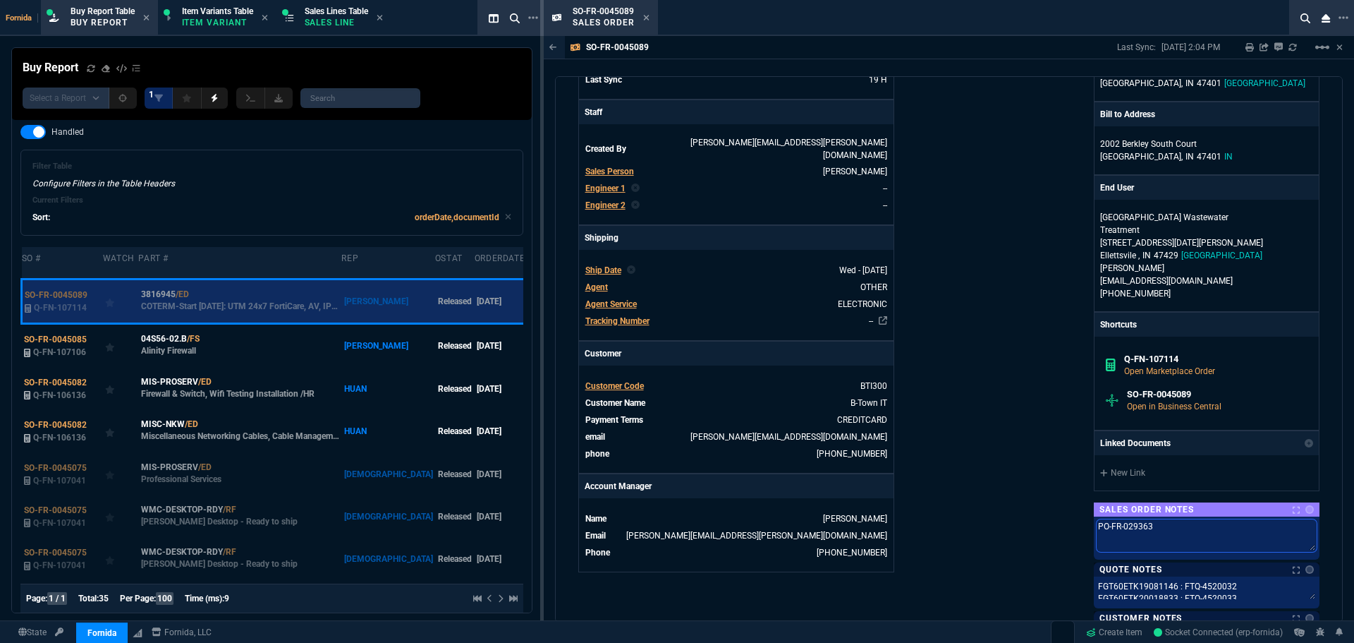
drag, startPoint x: 1157, startPoint y: 512, endPoint x: 1105, endPoint y: 500, distance: 54.2
click at [1047, 513] on div "Fornida, LLC [STREET_ADDRESS] Share Link Show More Chats Shipping Address B-Tow…" at bounding box center [1134, 275] width 371 height 854
click at [1125, 466] on link "New Link" at bounding box center [1206, 472] width 213 height 13
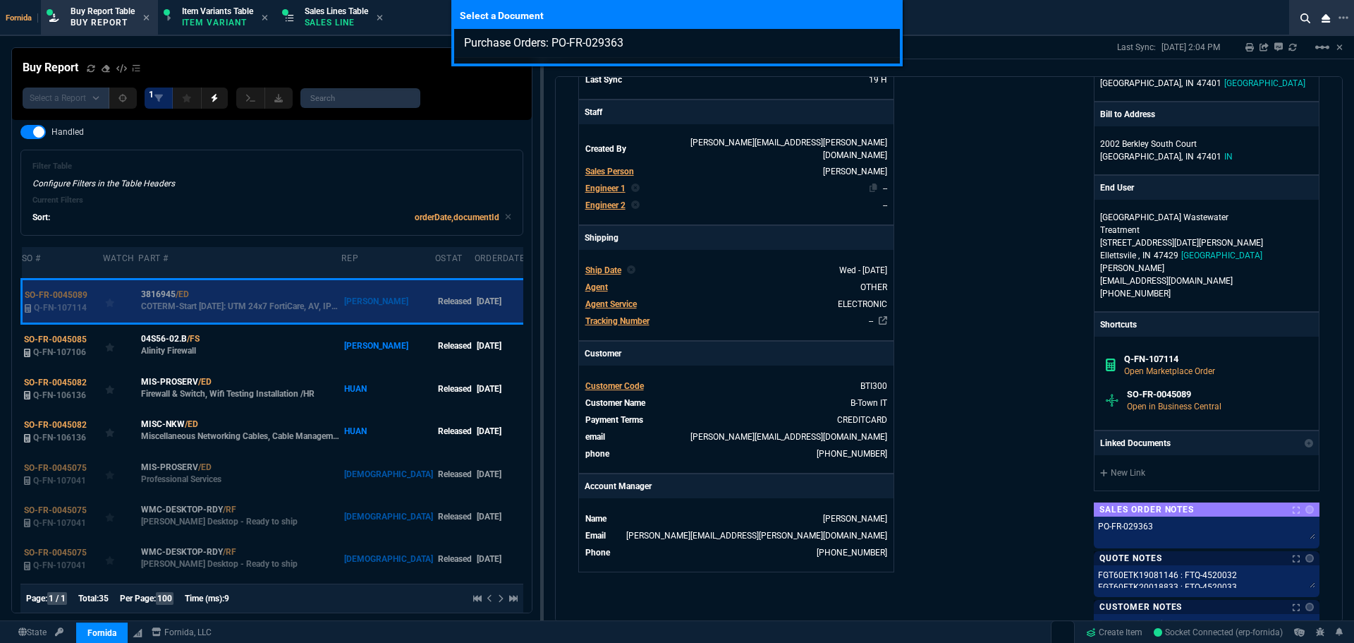
type input "Purchase Orders: PO-FR-029363"
click at [902, 193] on div "Select a Document Purchase Orders: PO-FR-029363" at bounding box center [677, 321] width 1354 height 643
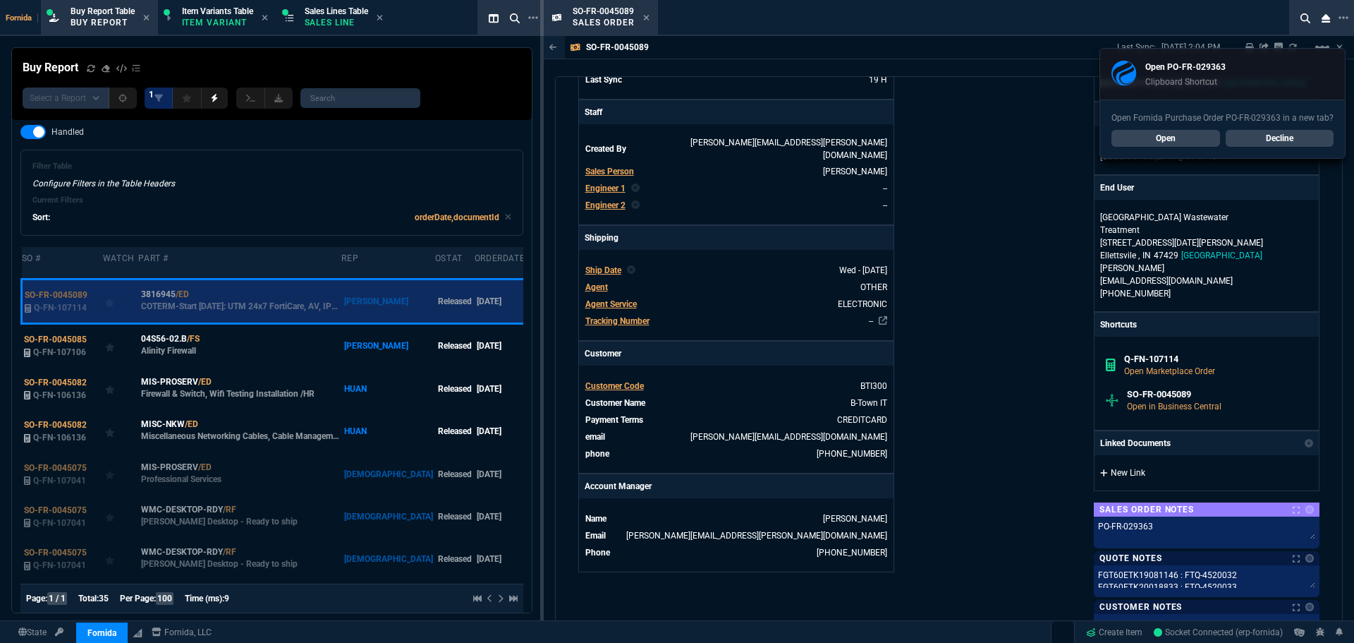
click at [1130, 466] on link "New Link" at bounding box center [1206, 472] width 213 height 13
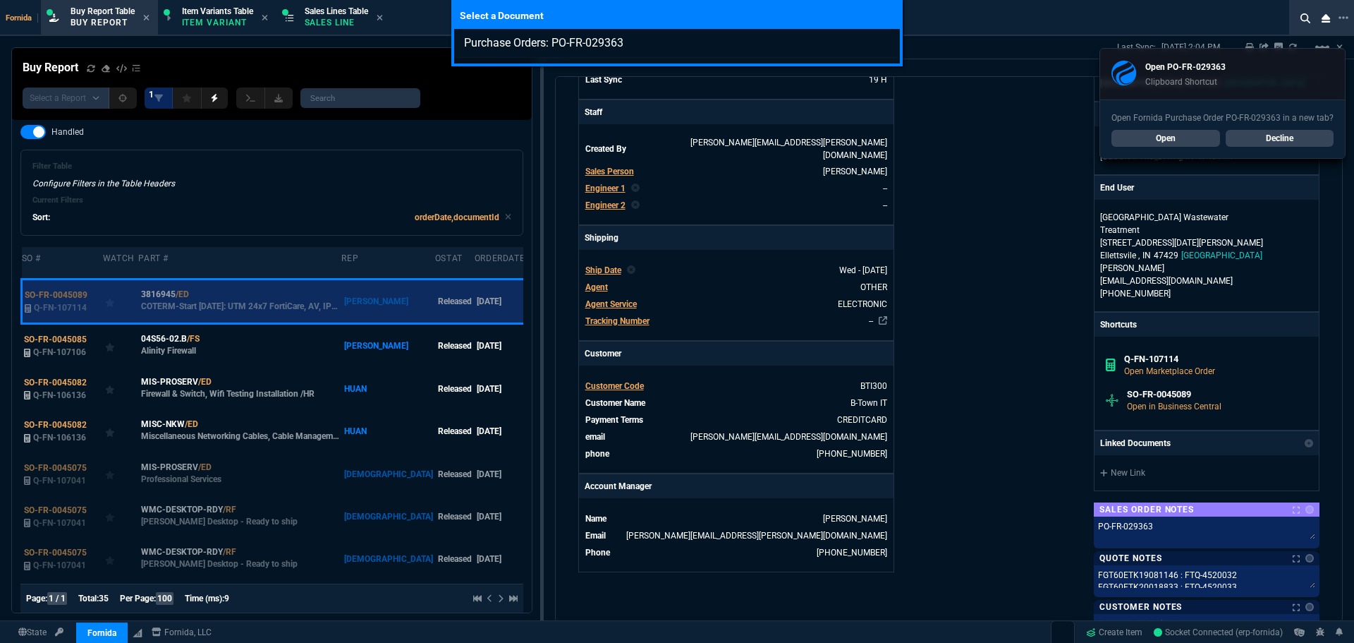
type input "Purchase Orders: PO-FR-029363"
click at [1084, 406] on div "Select a Document Purchase Orders: PO-FR-029363" at bounding box center [677, 321] width 1354 height 643
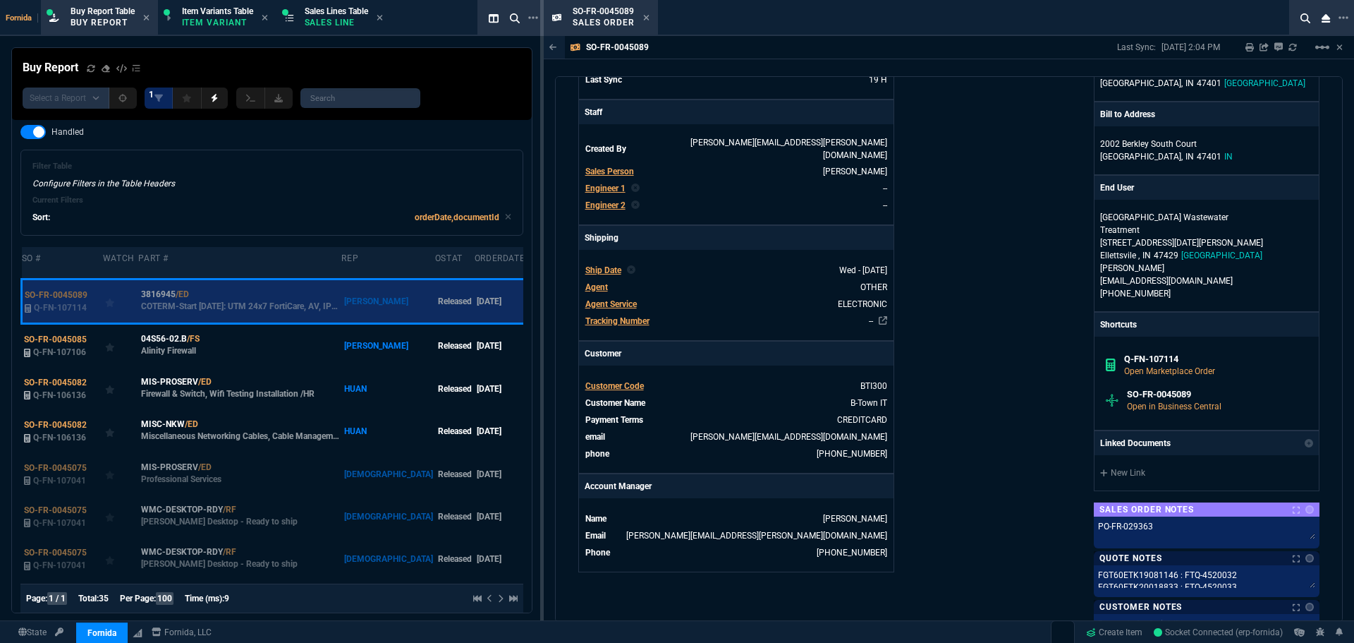
click at [975, 475] on div "Fornida, LLC [STREET_ADDRESS] Share Link Show More Chats Shipping Address B-Tow…" at bounding box center [1134, 269] width 371 height 843
click at [1113, 466] on link "New Link" at bounding box center [1206, 472] width 213 height 13
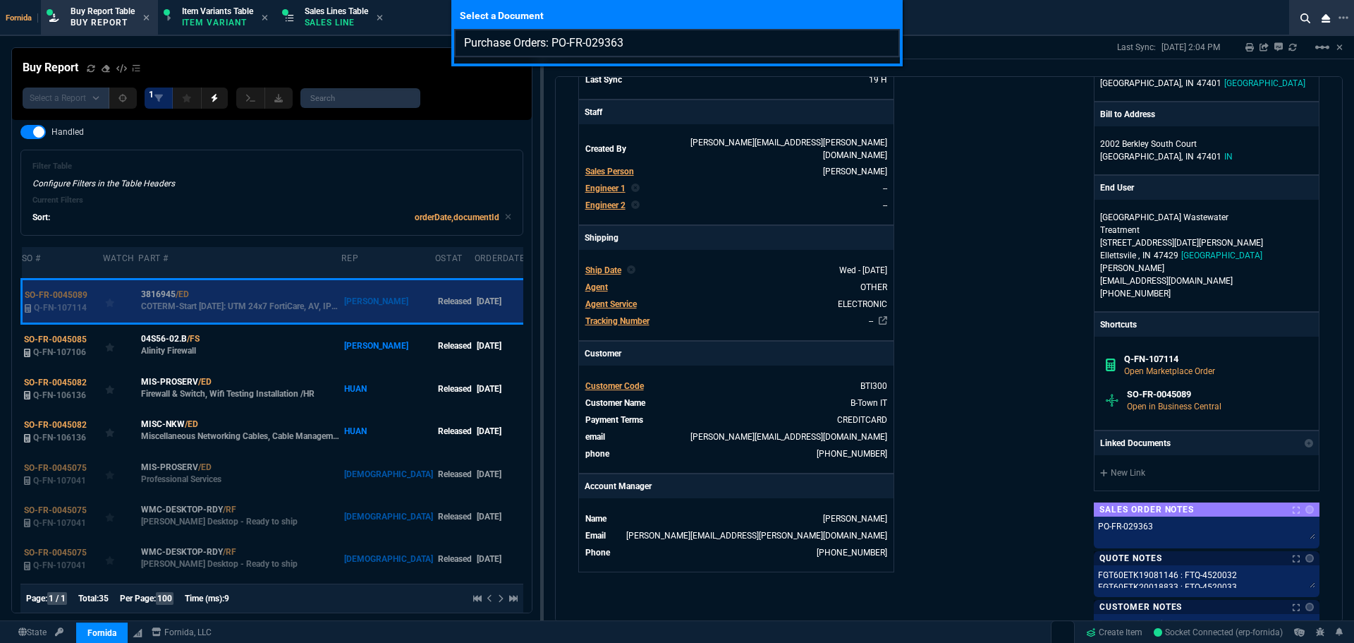
drag, startPoint x: 639, startPoint y: 44, endPoint x: 552, endPoint y: 45, distance: 86.8
click at [552, 45] on input "Purchase Orders: PO-FR-029363" at bounding box center [677, 43] width 446 height 28
type input "Purchase Orders: PO-FR-029363"
click at [932, 248] on div "Select a Document Purchase Orders: PO-FR-029363" at bounding box center [677, 321] width 1354 height 643
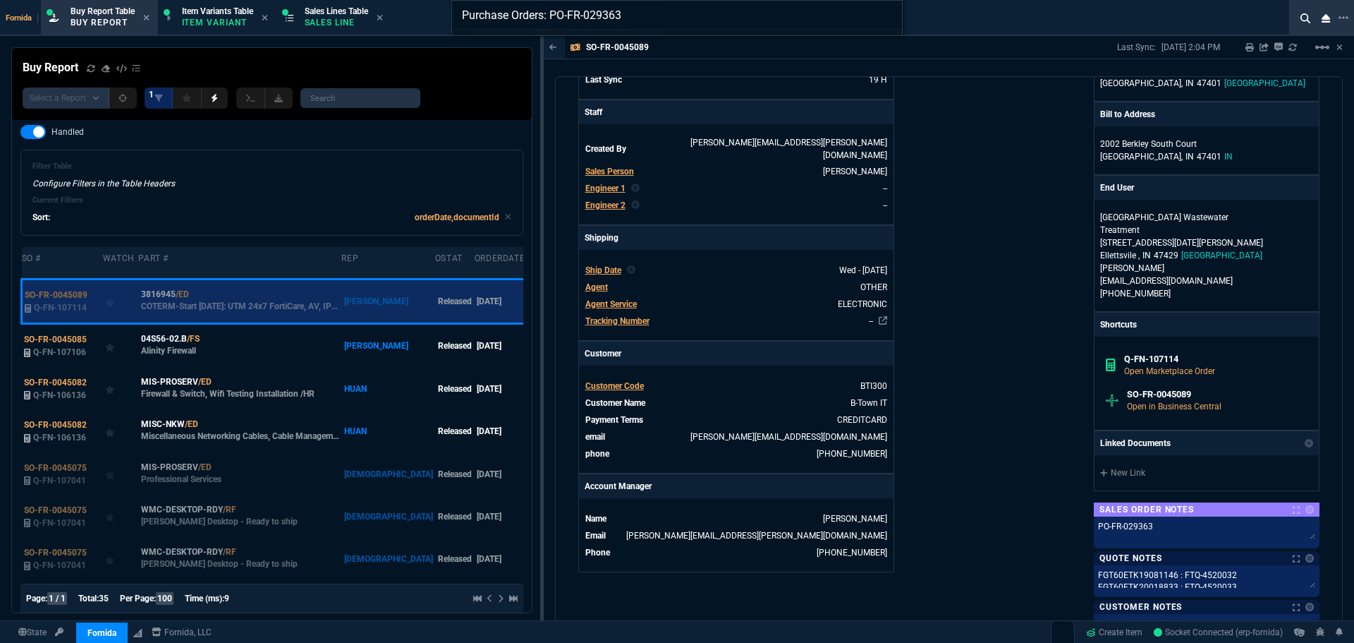
type input "Purchase Orders: PO-FR-029363"
click at [932, 248] on div "Purchase Orders: PO-FR-029363" at bounding box center [677, 321] width 1354 height 643
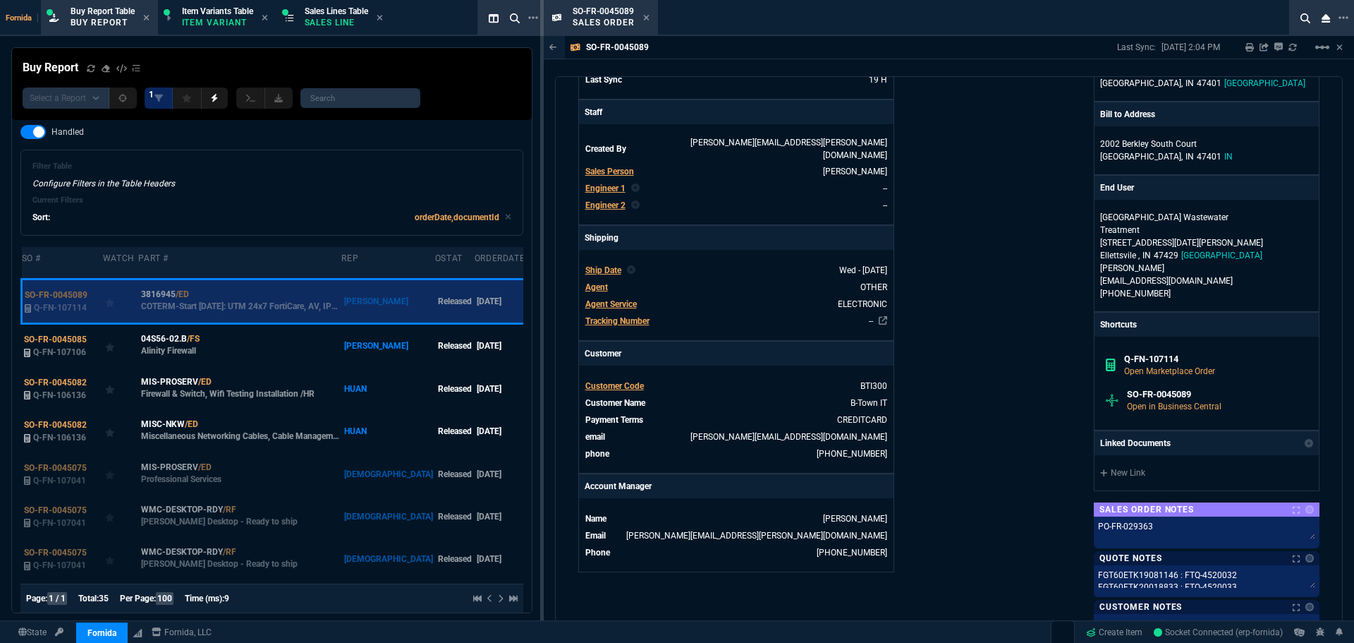
drag, startPoint x: 647, startPoint y: 21, endPoint x: 138, endPoint y: 176, distance: 531.5
click at [647, 21] on icon at bounding box center [646, 17] width 6 height 8
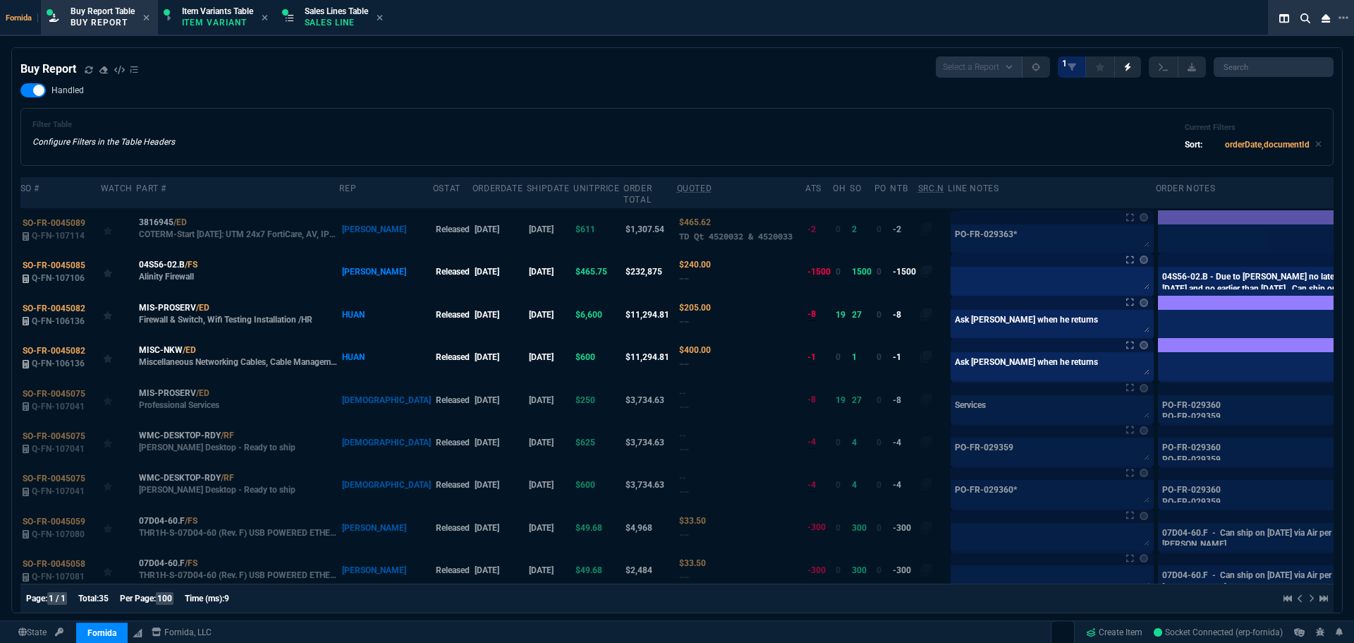
click at [85, 72] on icon at bounding box center [89, 70] width 8 height 8
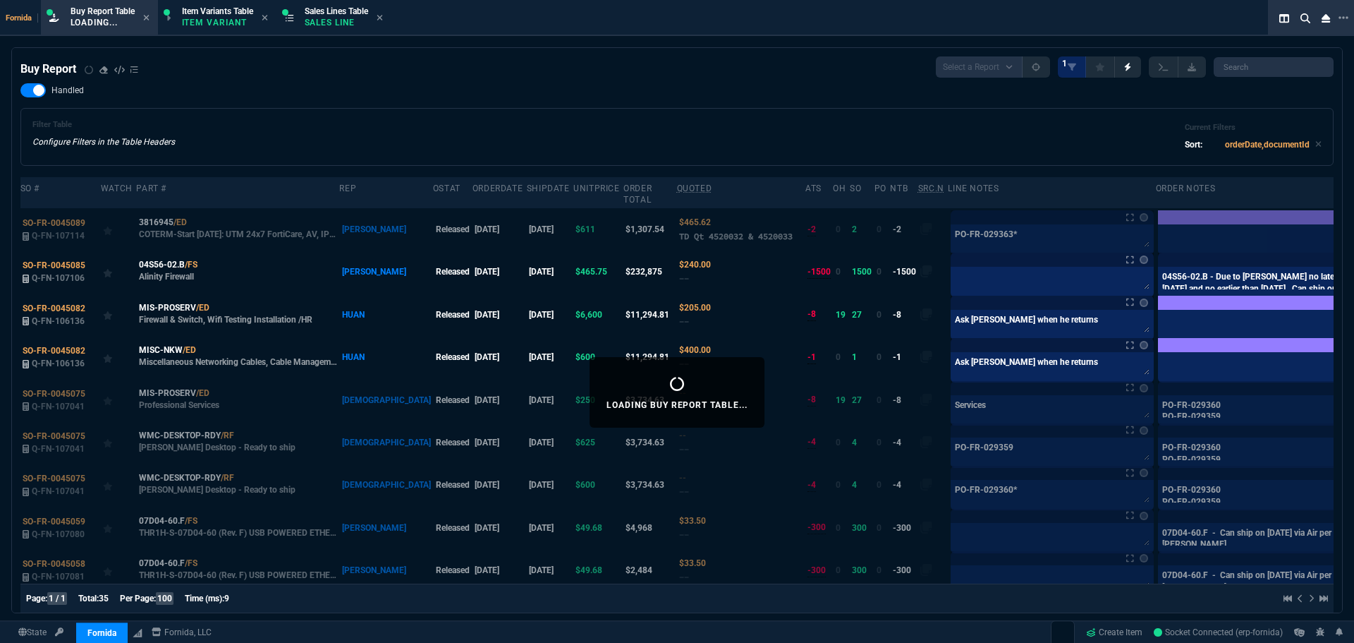
click at [423, 134] on div "Filter Table Configure Filters in the Table Headers Current Filters Sort: order…" at bounding box center [676, 137] width 1289 height 34
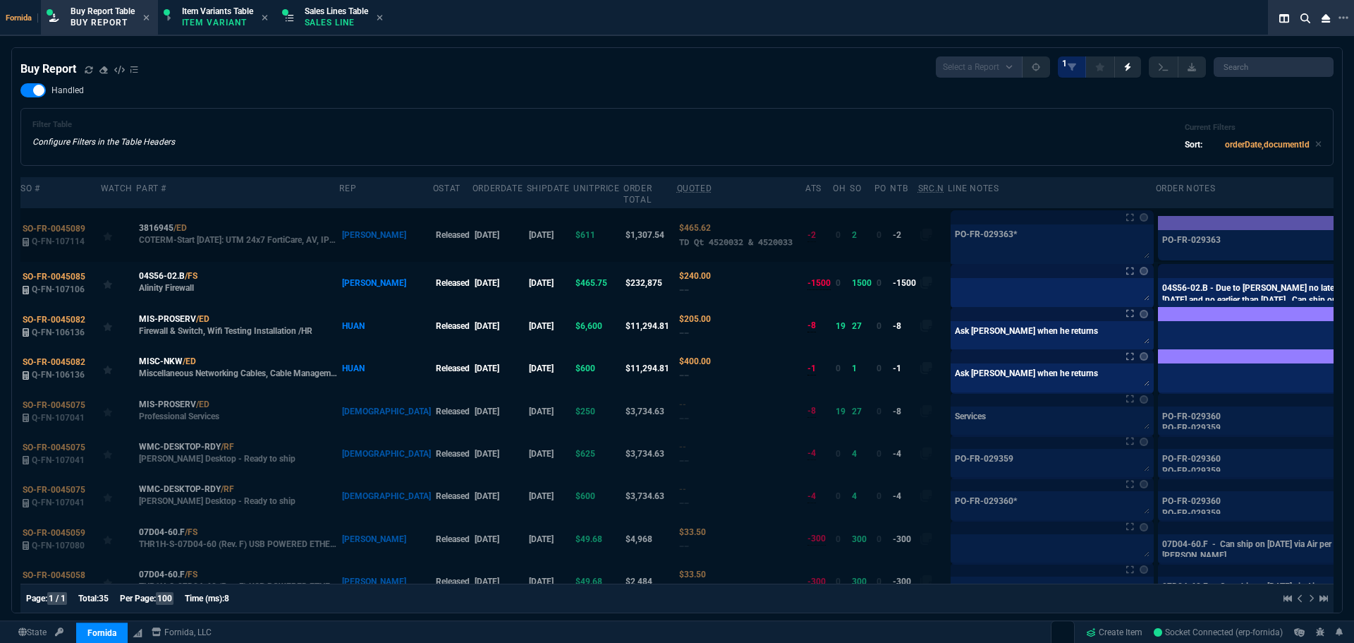
drag, startPoint x: 881, startPoint y: 235, endPoint x: 894, endPoint y: 238, distance: 13.7
click at [954, 238] on textarea "PO-FR-029363*" at bounding box center [1052, 243] width 197 height 32
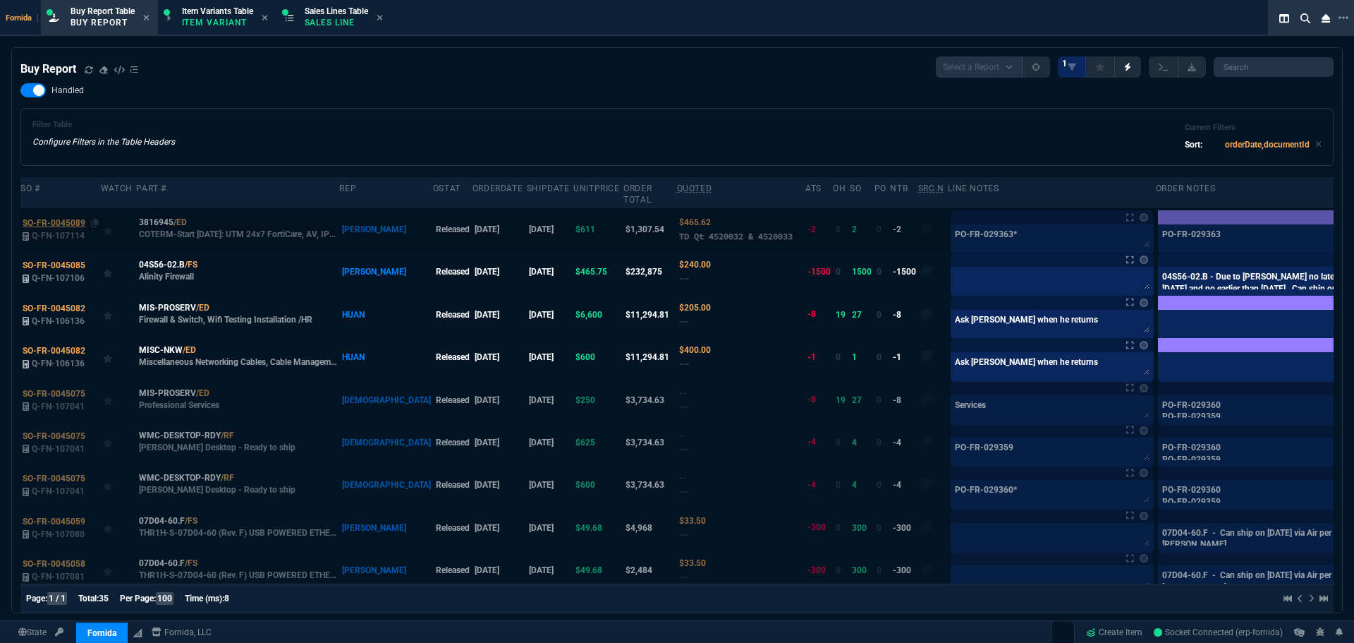
click at [68, 233] on td "SO-FR-0045089 Q-FN-107114" at bounding box center [60, 229] width 80 height 42
click at [78, 221] on span "SO-FR-0045089" at bounding box center [54, 223] width 63 height 10
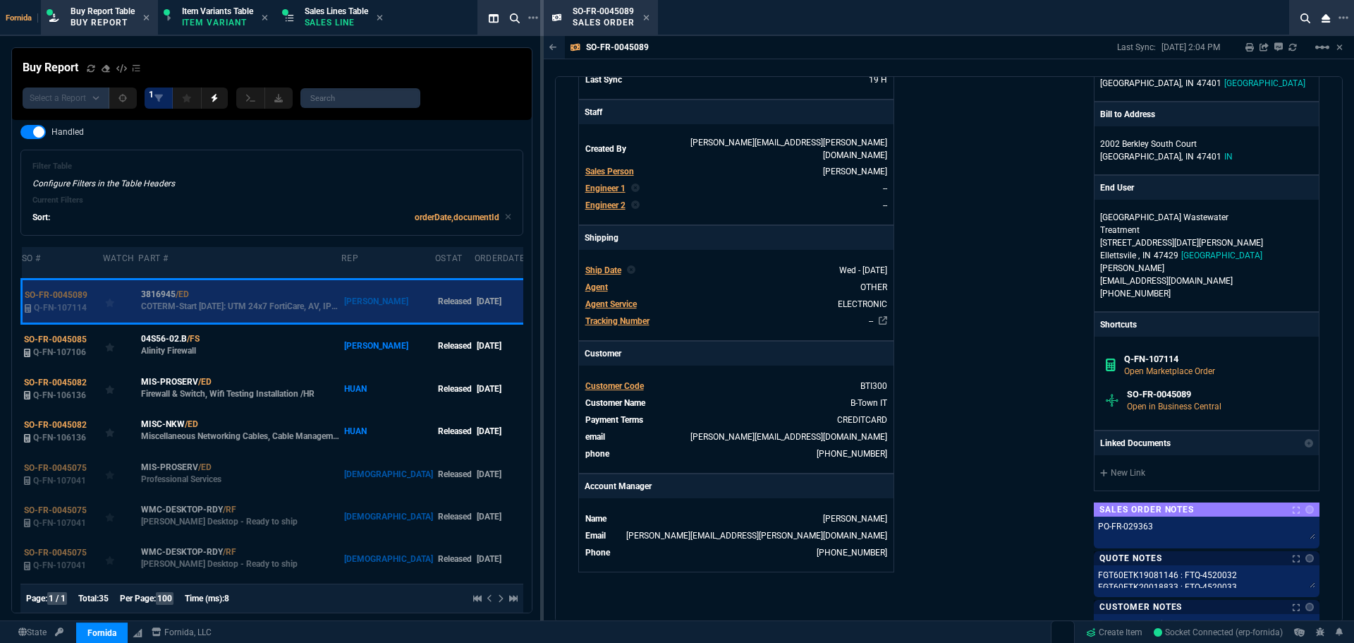
click at [1133, 467] on div "New Link" at bounding box center [1207, 472] width 224 height 35
click at [1132, 466] on link "New Link" at bounding box center [1206, 472] width 213 height 13
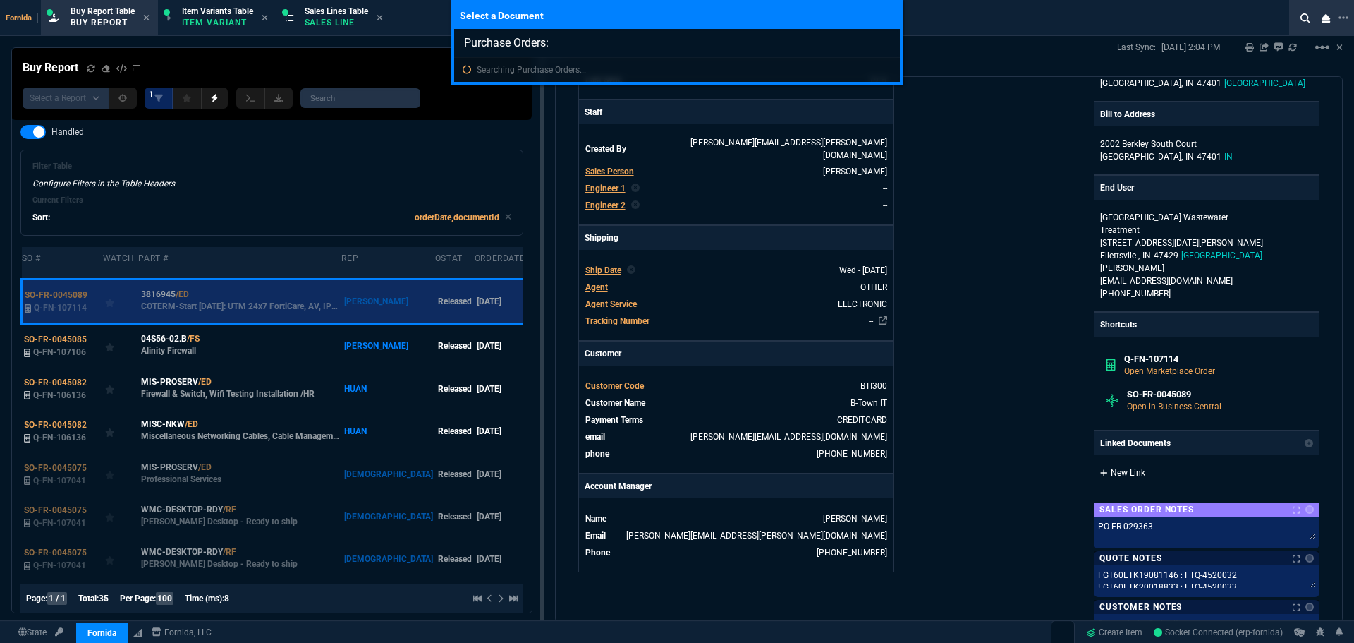
type input "Purchase Orders: PO-FR-029363"
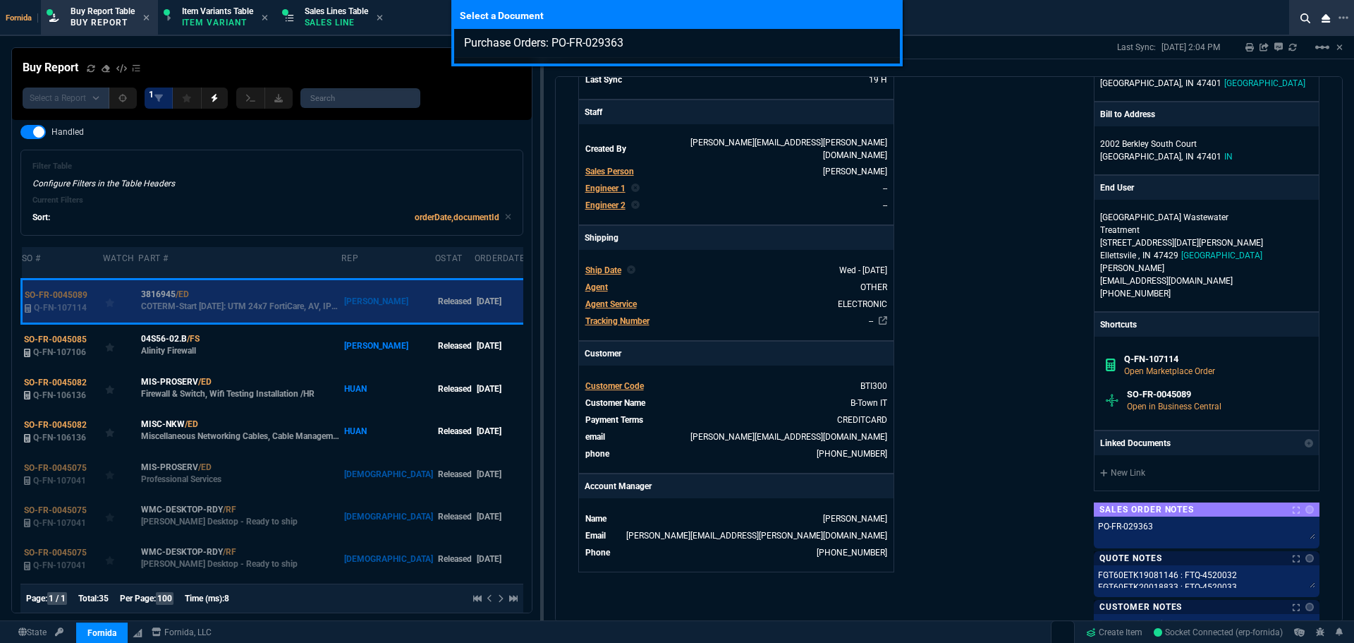
click at [1041, 399] on div "Select a Document Purchase Orders: PO-FR-029363" at bounding box center [677, 321] width 1354 height 643
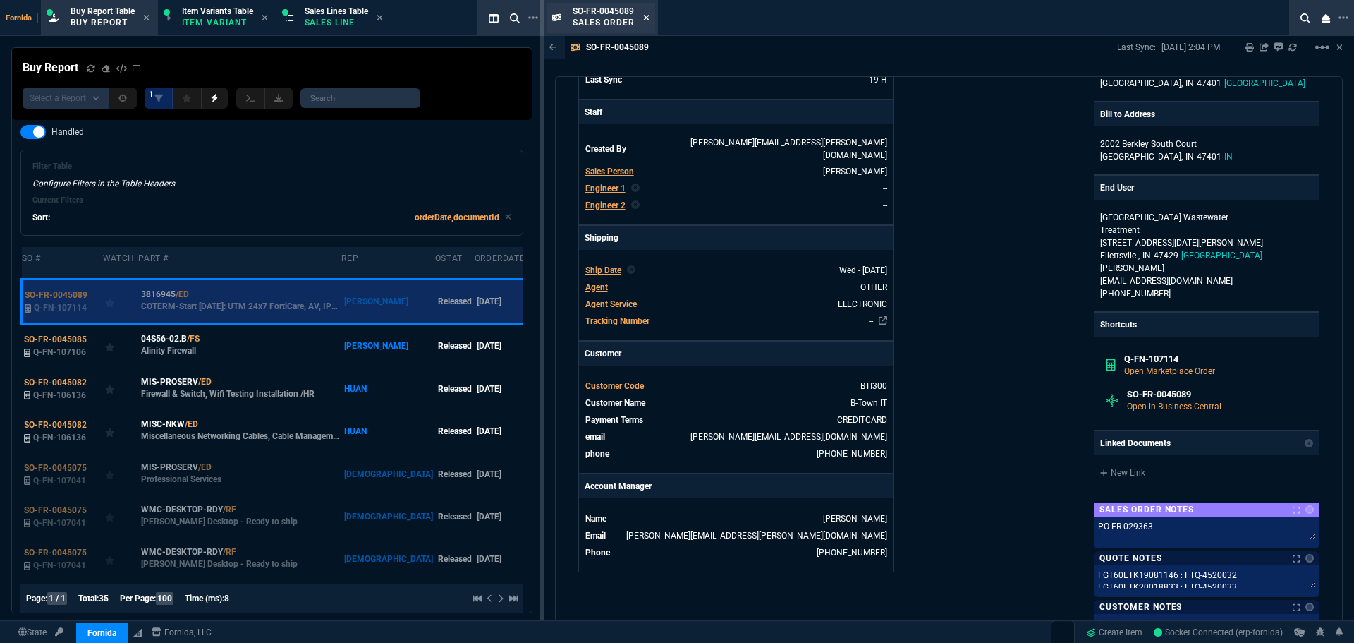
click at [648, 16] on icon at bounding box center [646, 18] width 6 height 6
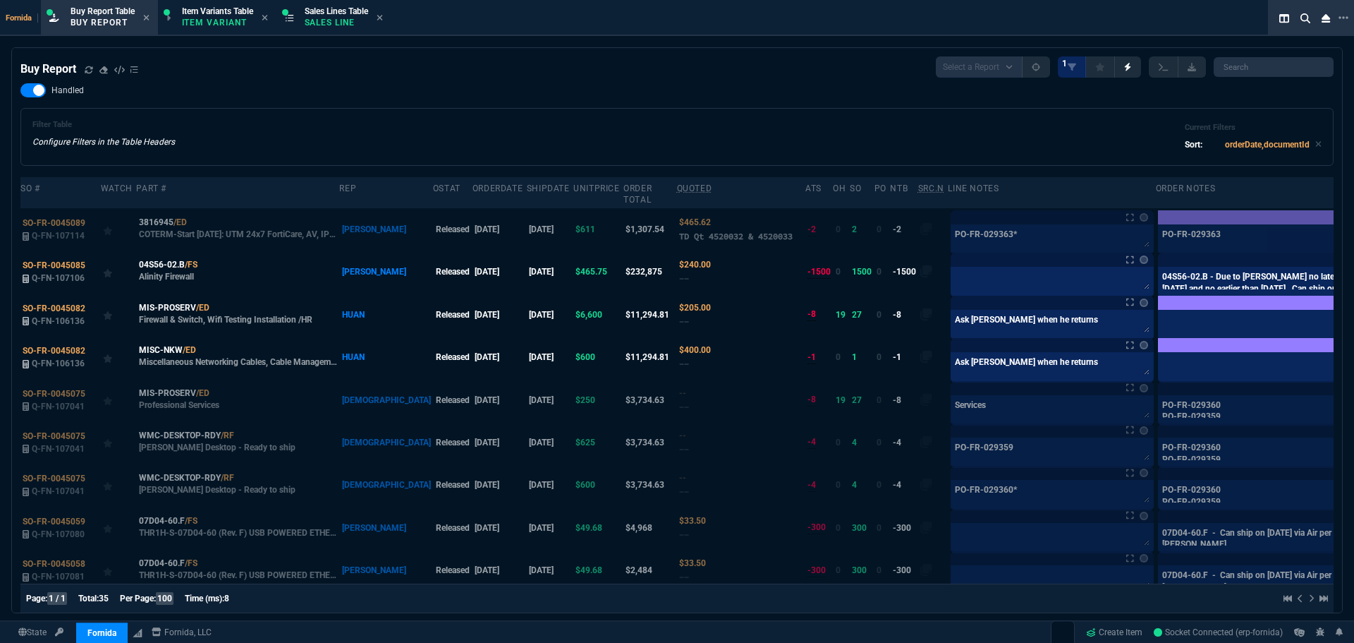
click at [790, 75] on div "Buy Report Select a Report Not Purchased 1" at bounding box center [676, 66] width 1313 height 21
click at [204, 265] on icon at bounding box center [207, 264] width 8 height 8
click at [349, 23] on p "Sales Line" at bounding box center [336, 22] width 63 height 11
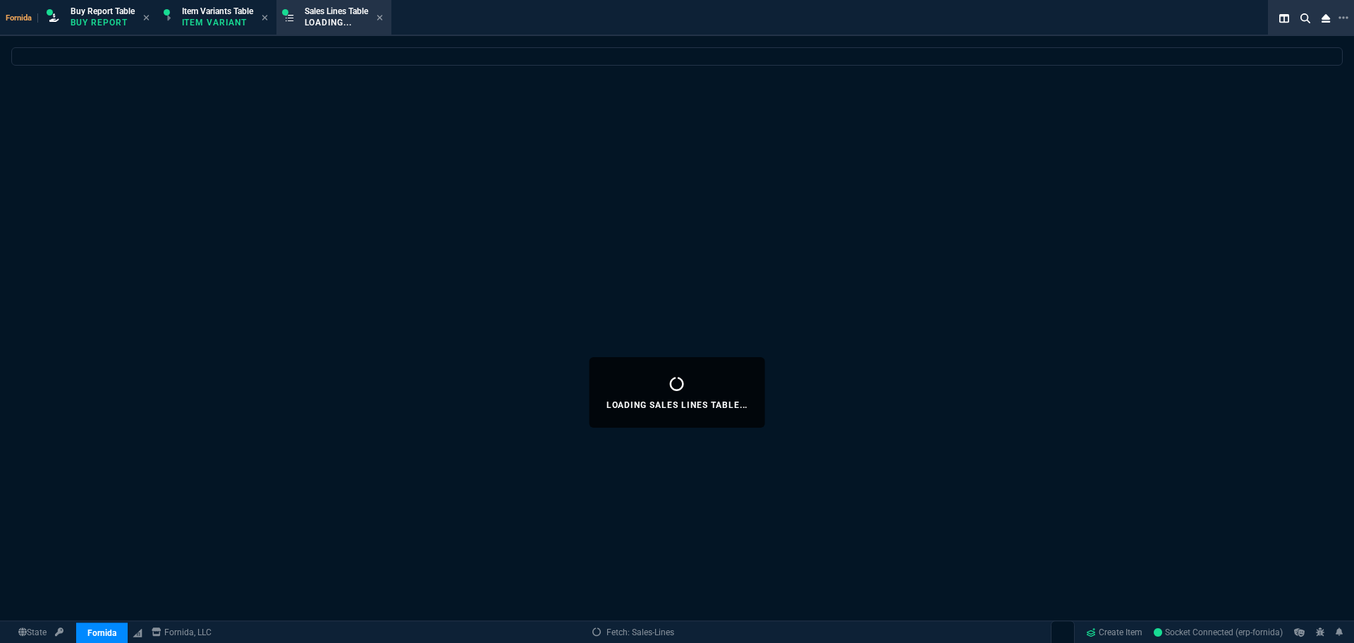
select select
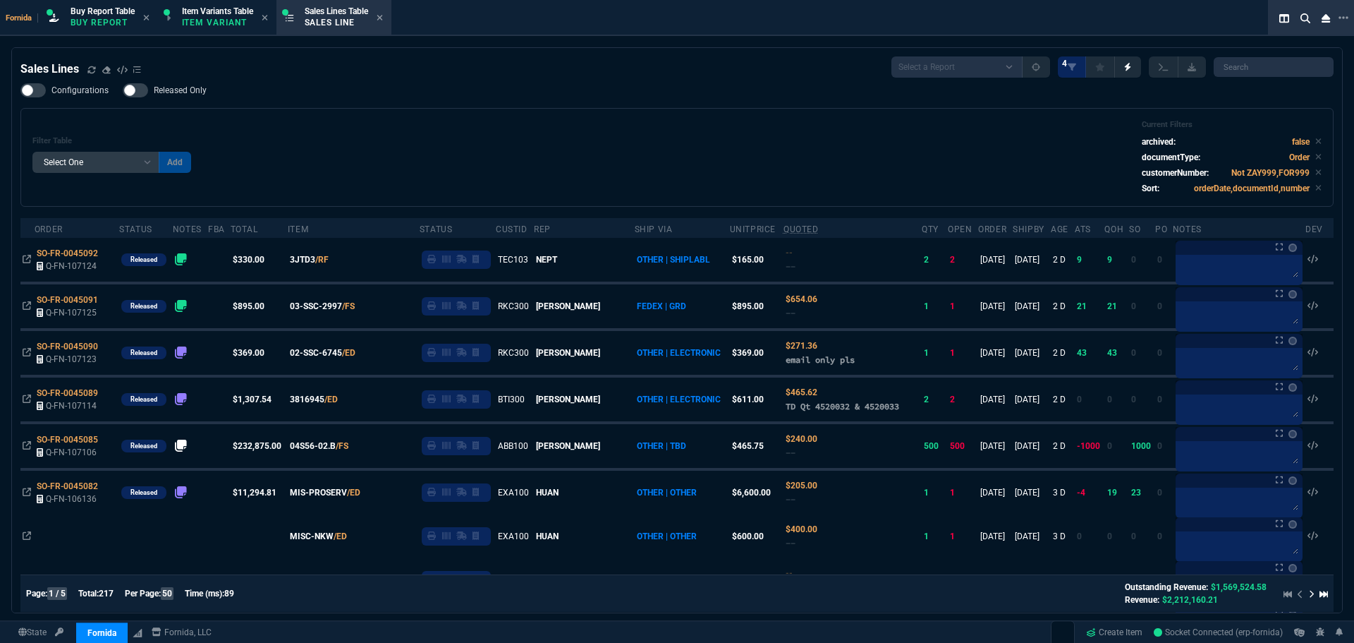
click at [291, 147] on div "Filter Table Select One Add Filter () Age () ATS () Cond (itemVariantCode) Cust…" at bounding box center [676, 157] width 1289 height 75
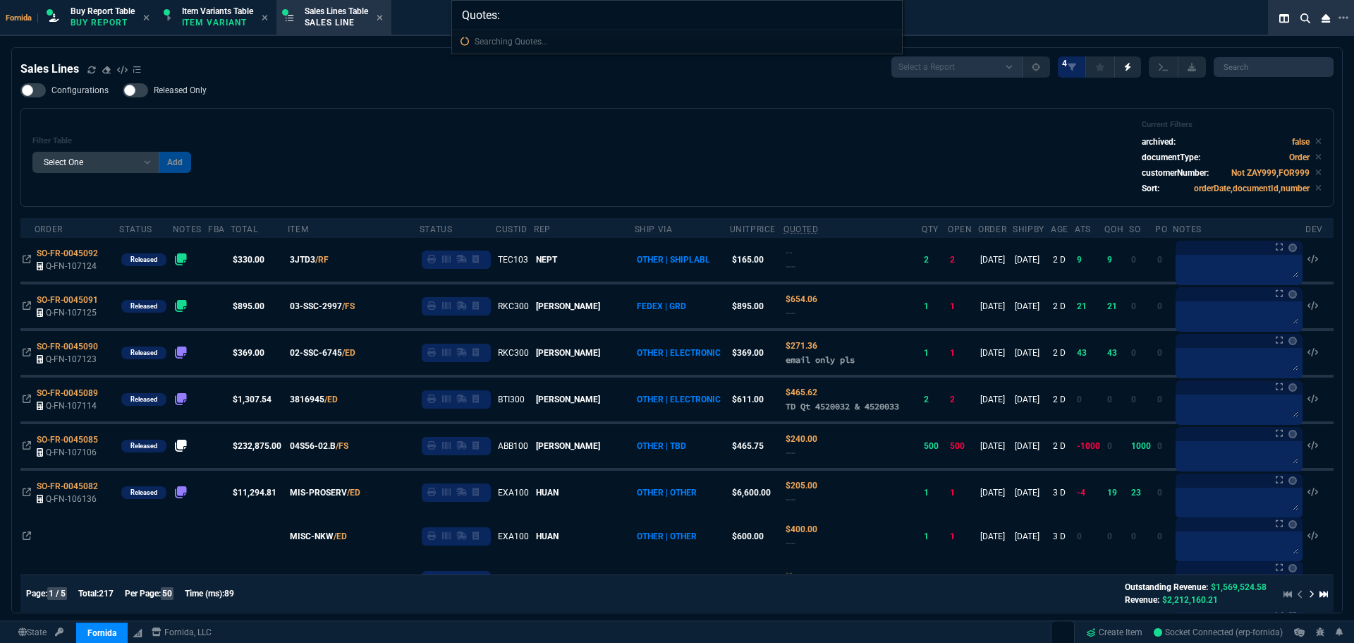
type input "Quotes: Q-FN-107118"
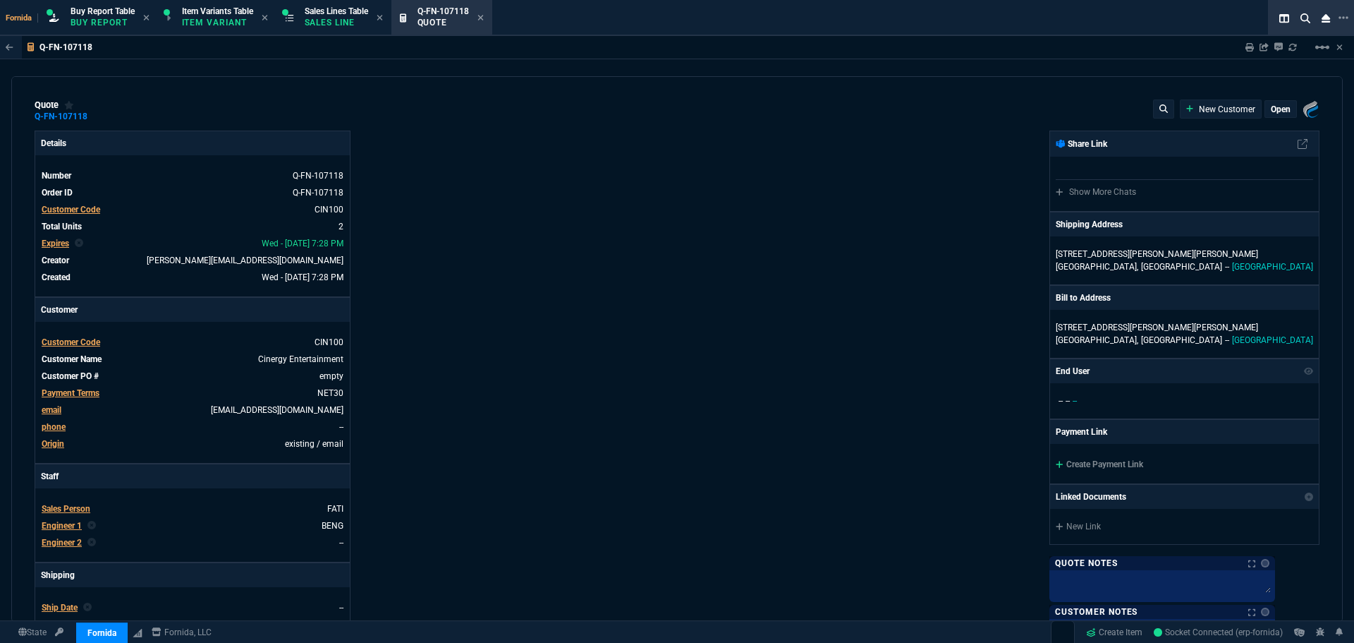
type input "15"
type input "339"
type input "100"
type input "825"
type input "1198"
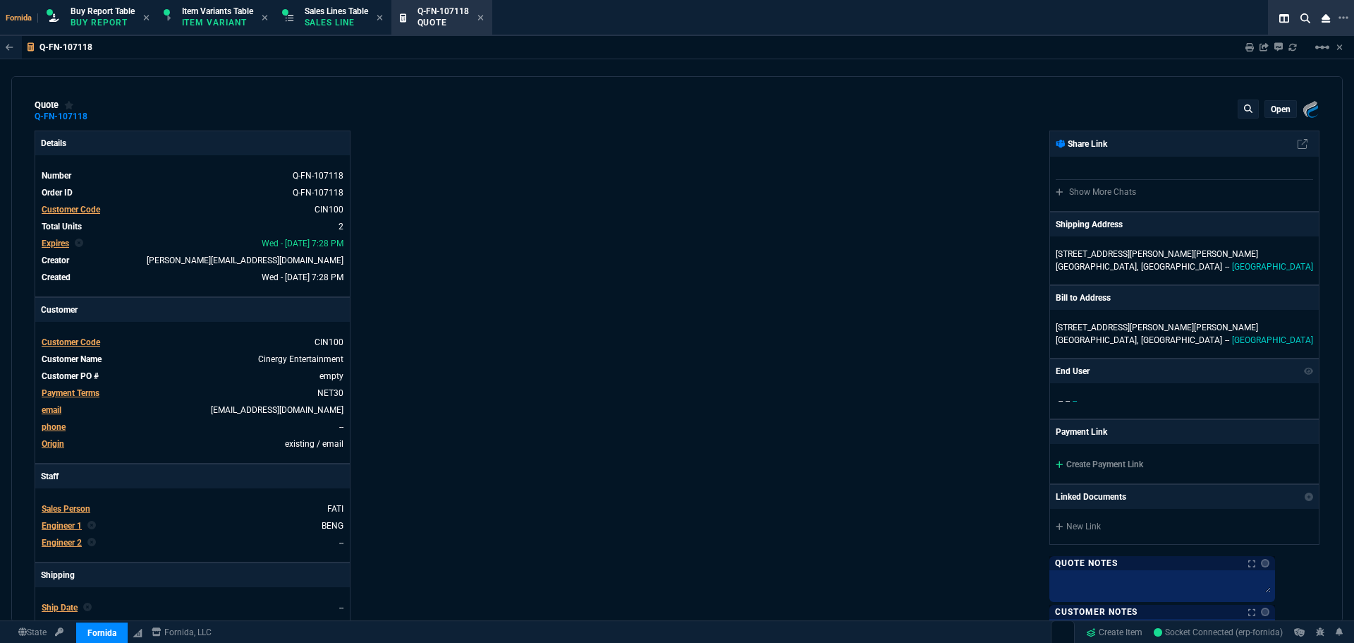
type input "23"
type input "31"
click at [334, 377] on link "empty" at bounding box center [330, 376] width 27 height 13
click at [528, 411] on div "Details Number Q-FN-107118 Order ID Q-FN-107118 Customer Code CIN100 Total Unit…" at bounding box center [356, 494] width 643 height 728
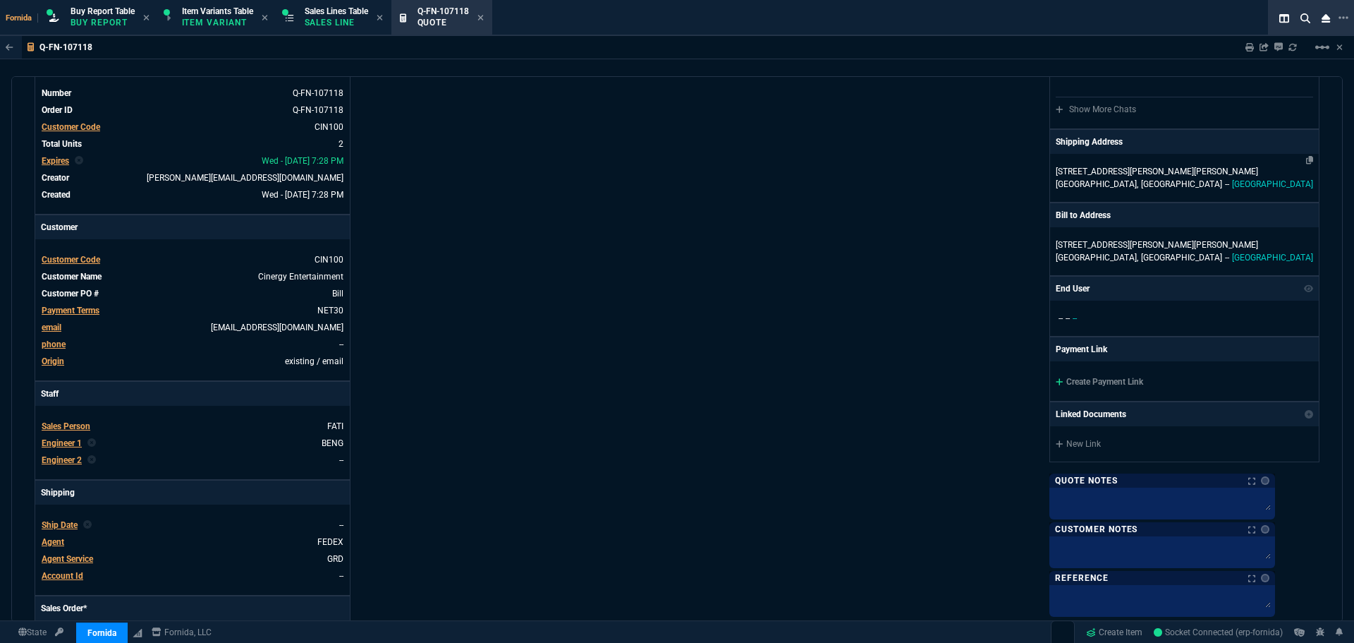
scroll to position [0, 0]
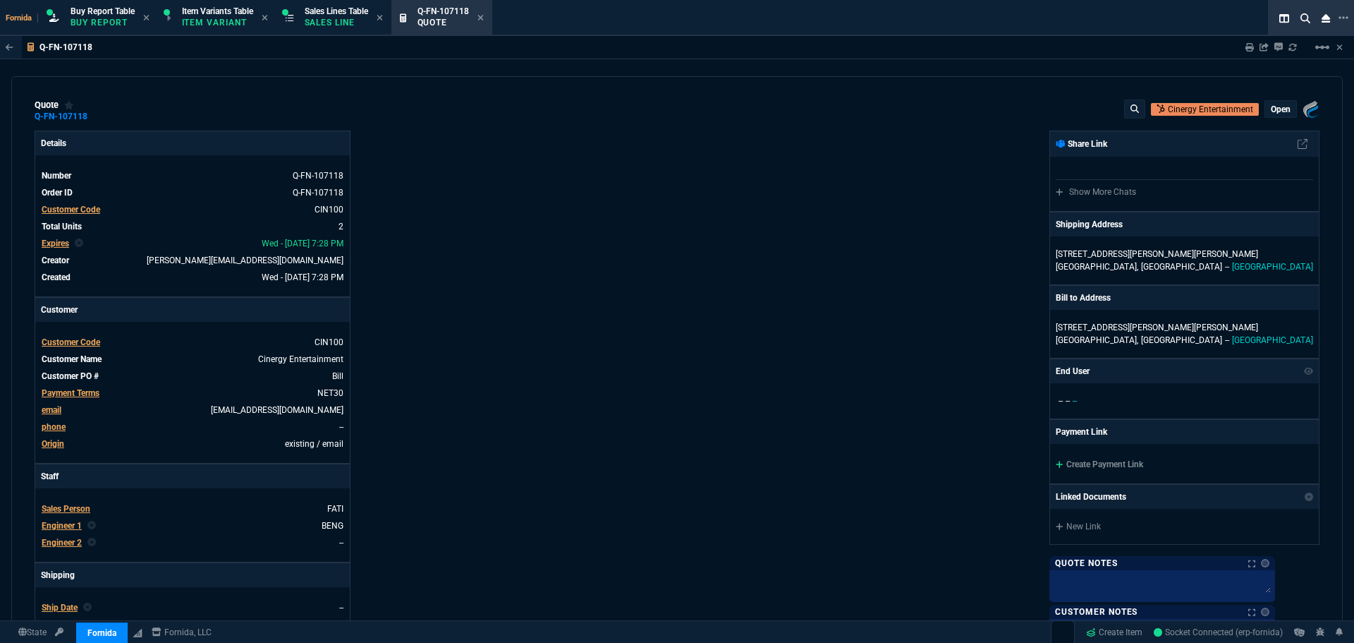
click at [1271, 107] on p "open" at bounding box center [1281, 109] width 20 height 11
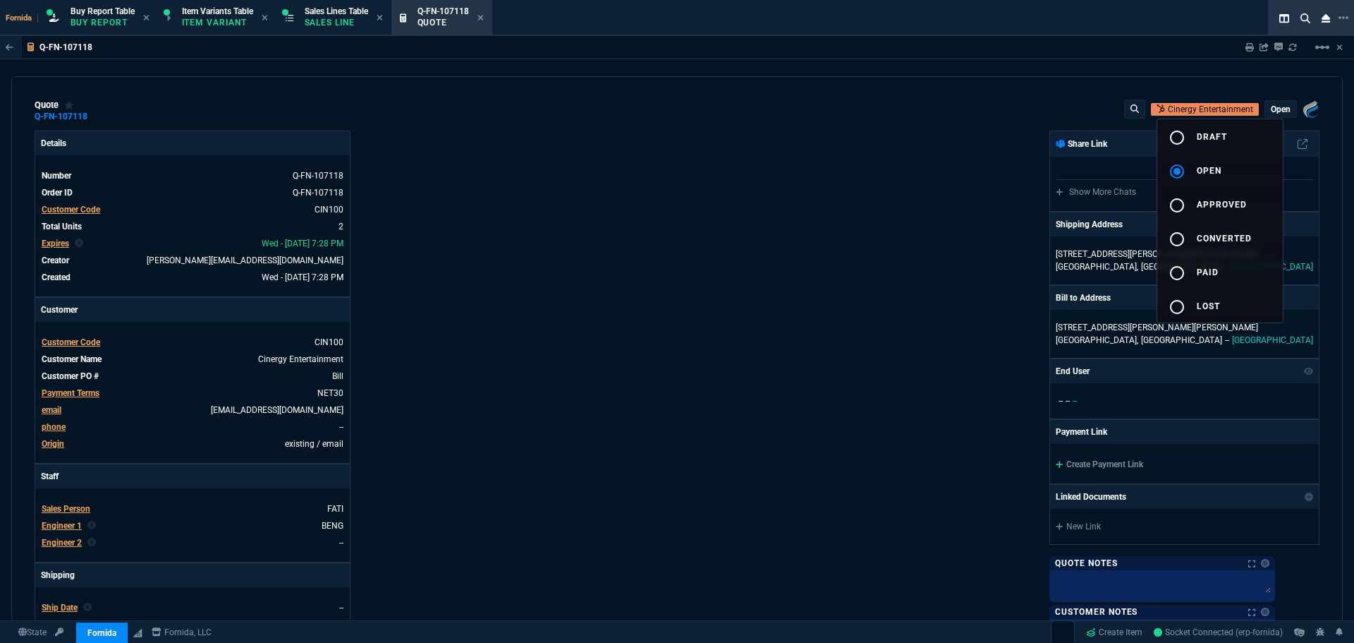
click at [869, 253] on div at bounding box center [677, 321] width 1354 height 643
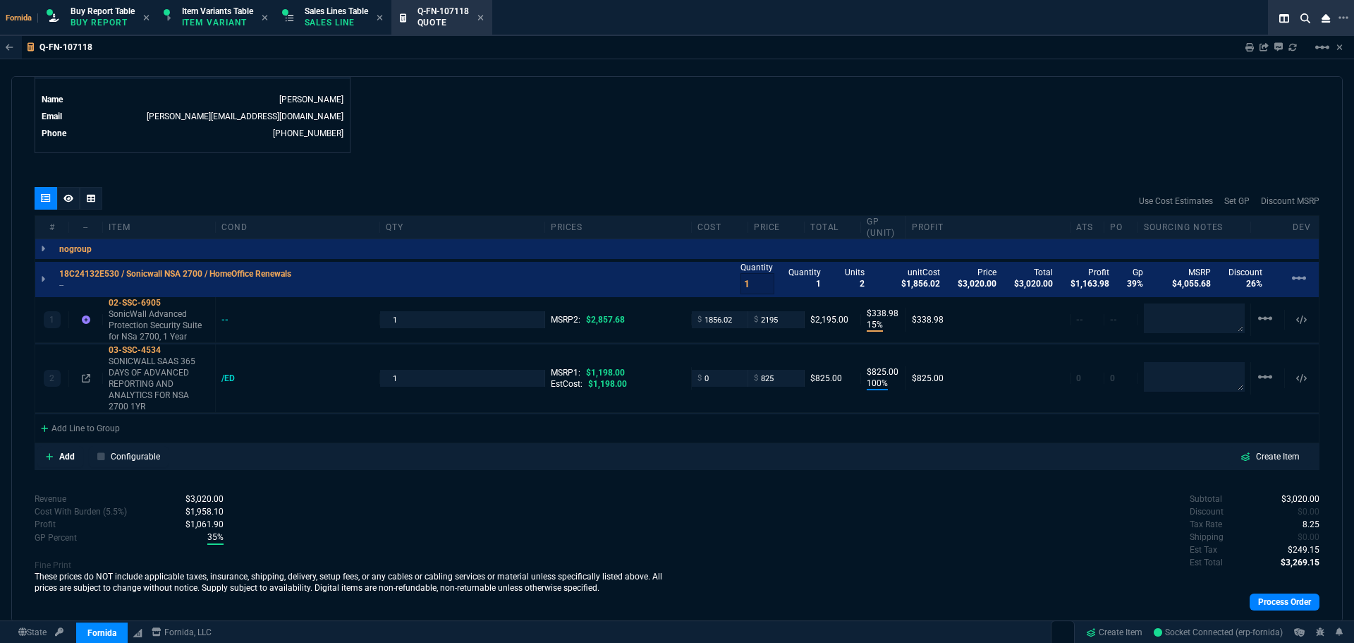
scroll to position [494, 0]
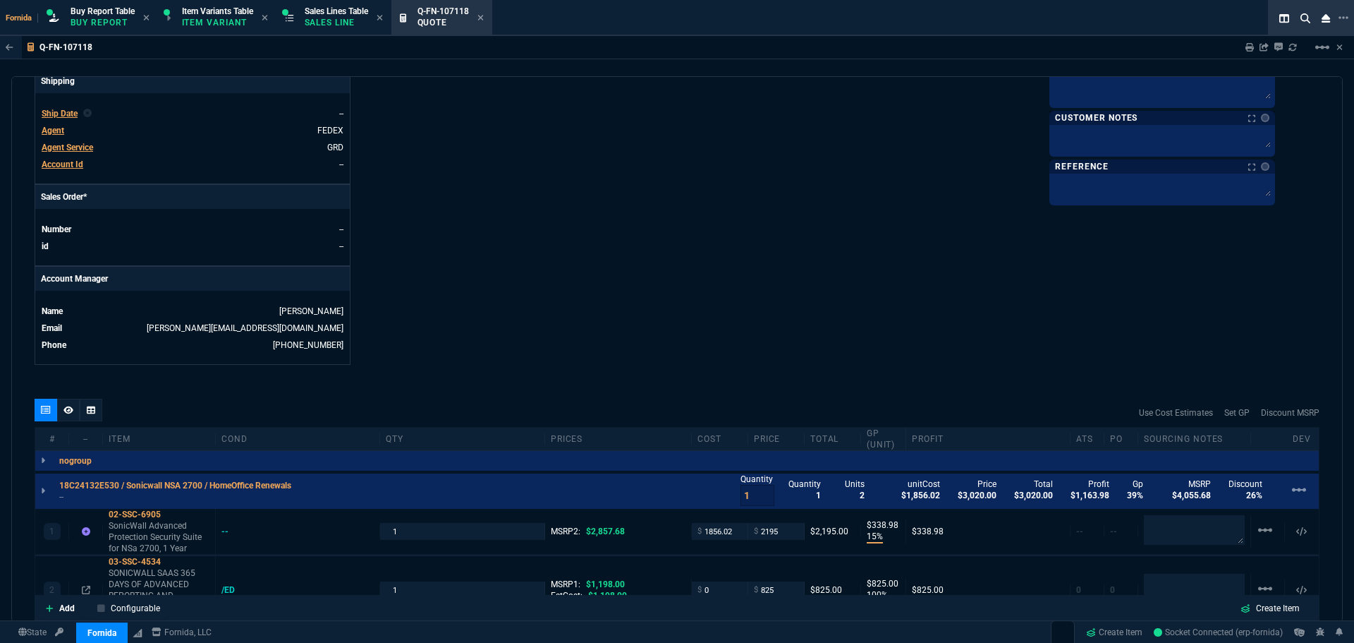
click at [68, 148] on span "Agent Service" at bounding box center [67, 147] width 51 height 10
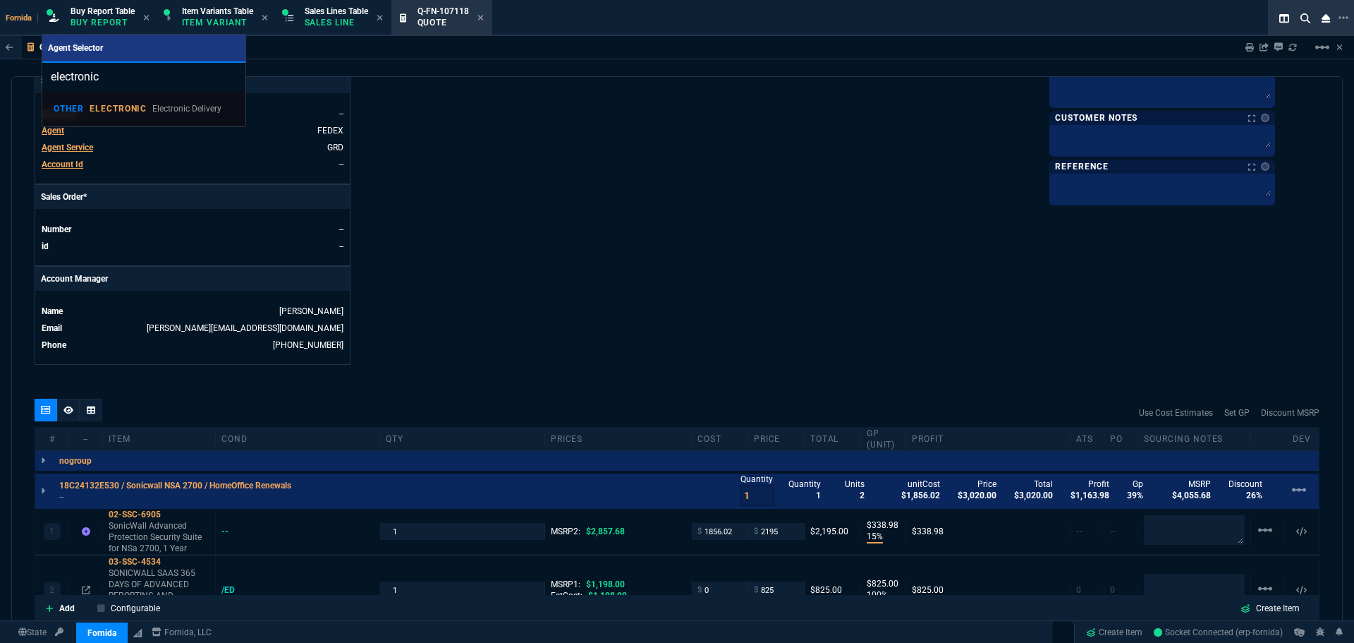
type input "electronic"
click at [123, 107] on p "ELECTRONIC" at bounding box center [119, 108] width 58 height 11
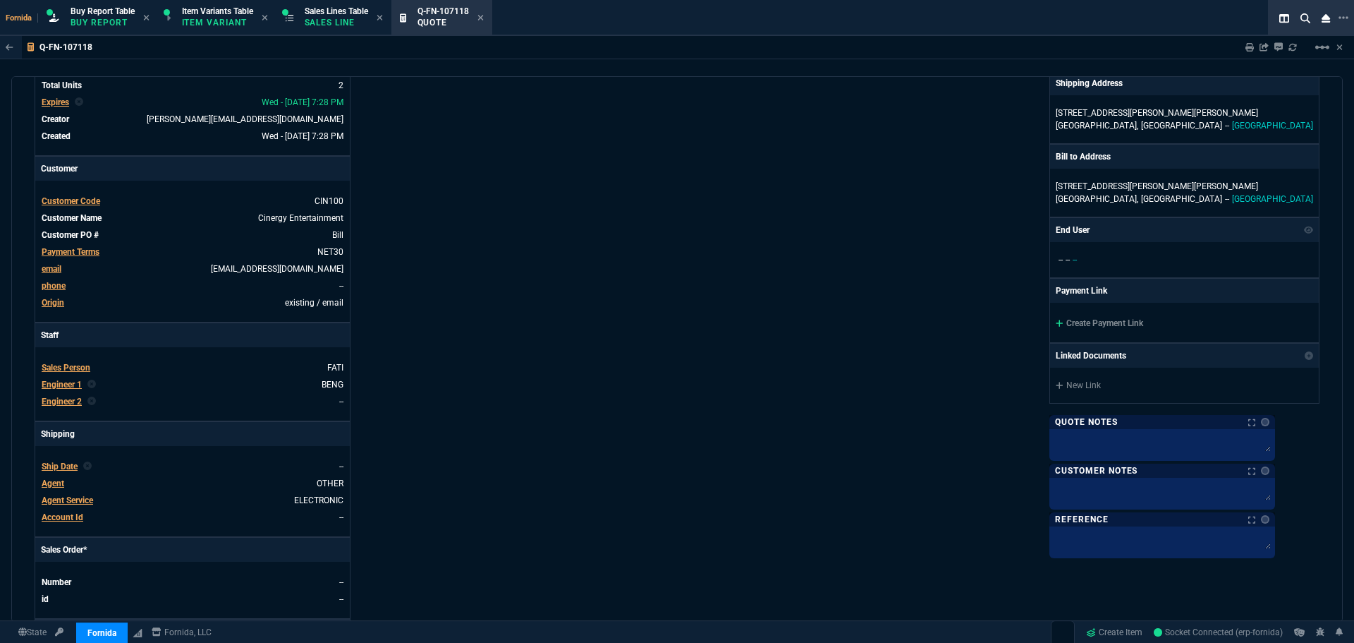
scroll to position [0, 0]
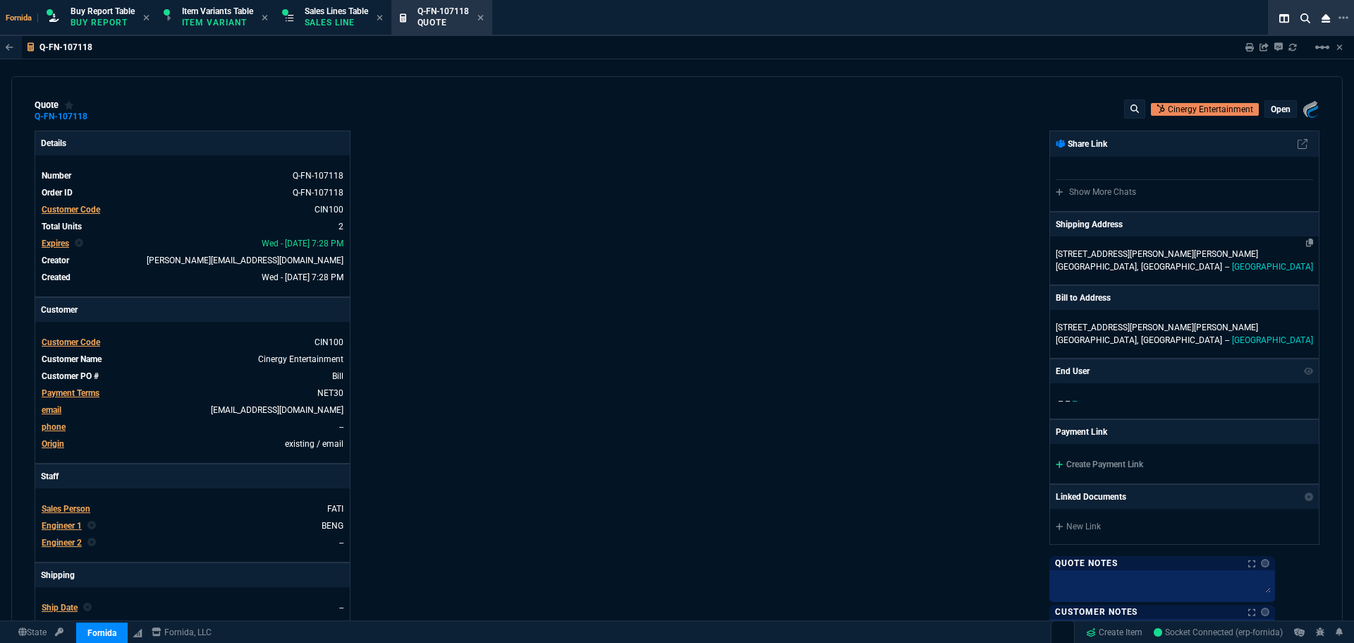
click at [1146, 257] on p "[STREET_ADDRESS][PERSON_NAME][PERSON_NAME]" at bounding box center [1184, 254] width 257 height 13
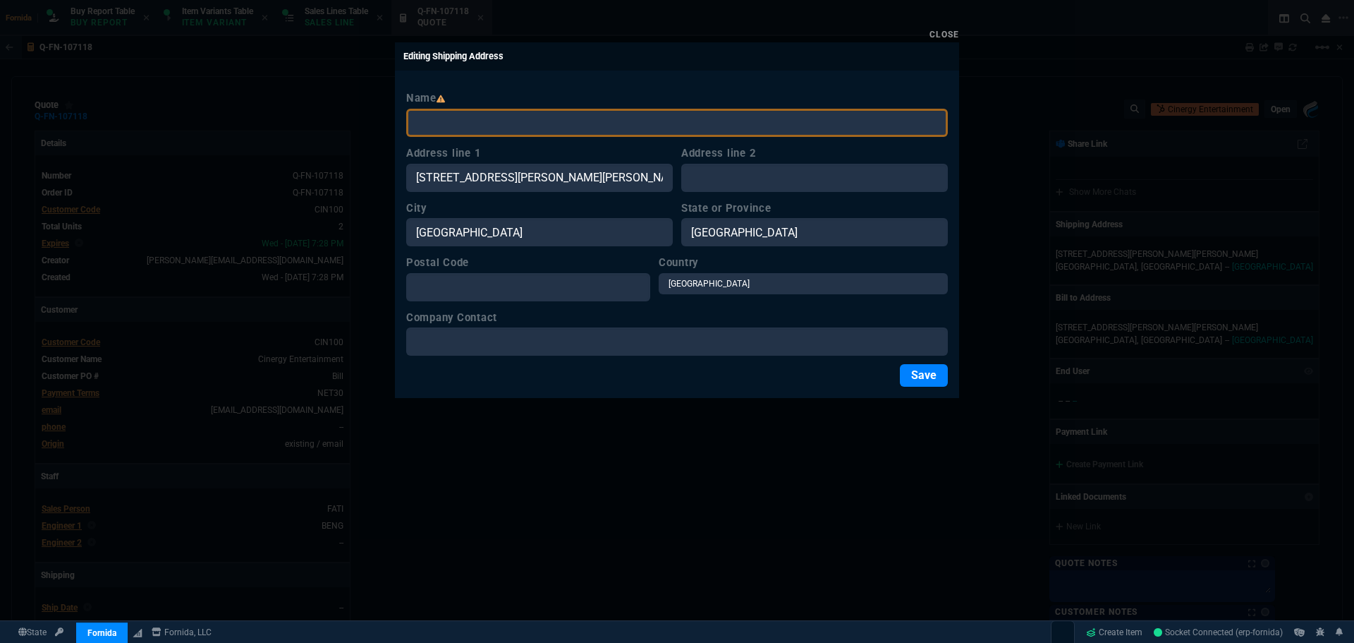
drag, startPoint x: 940, startPoint y: 28, endPoint x: 976, endPoint y: 104, distance: 84.2
click at [941, 27] on div "Close" at bounding box center [677, 33] width 564 height 17
click at [942, 30] on link "Close" at bounding box center [945, 35] width 30 height 10
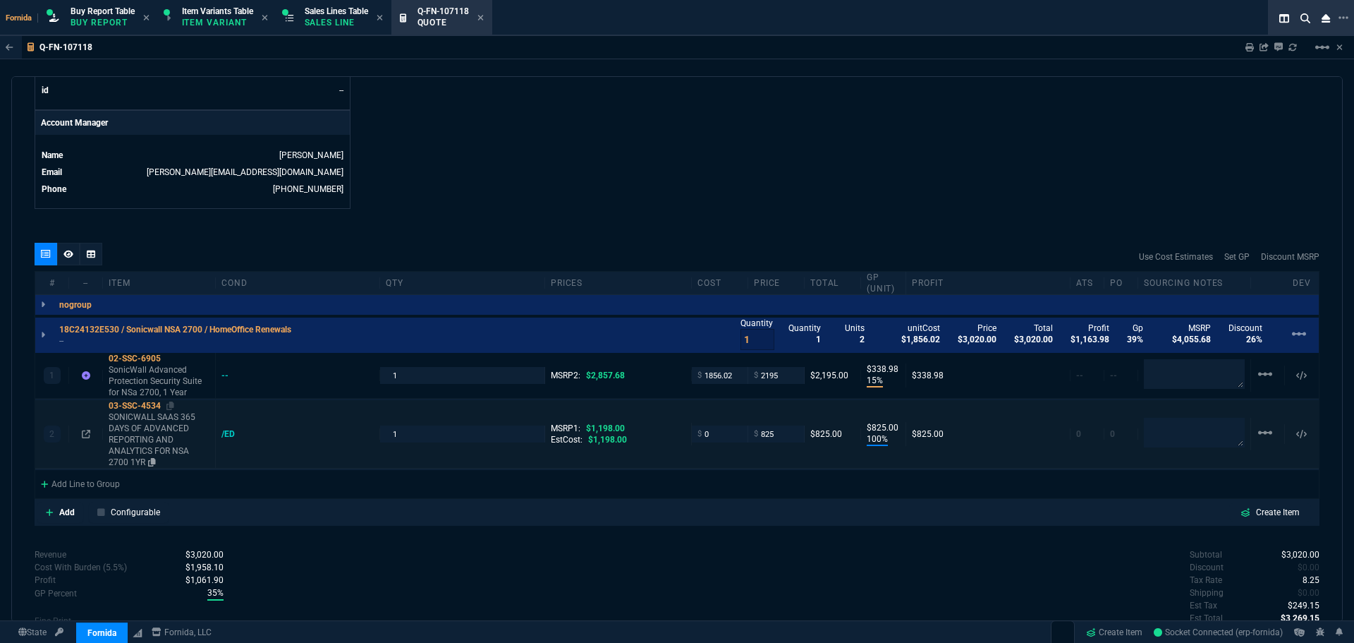
scroll to position [705, 0]
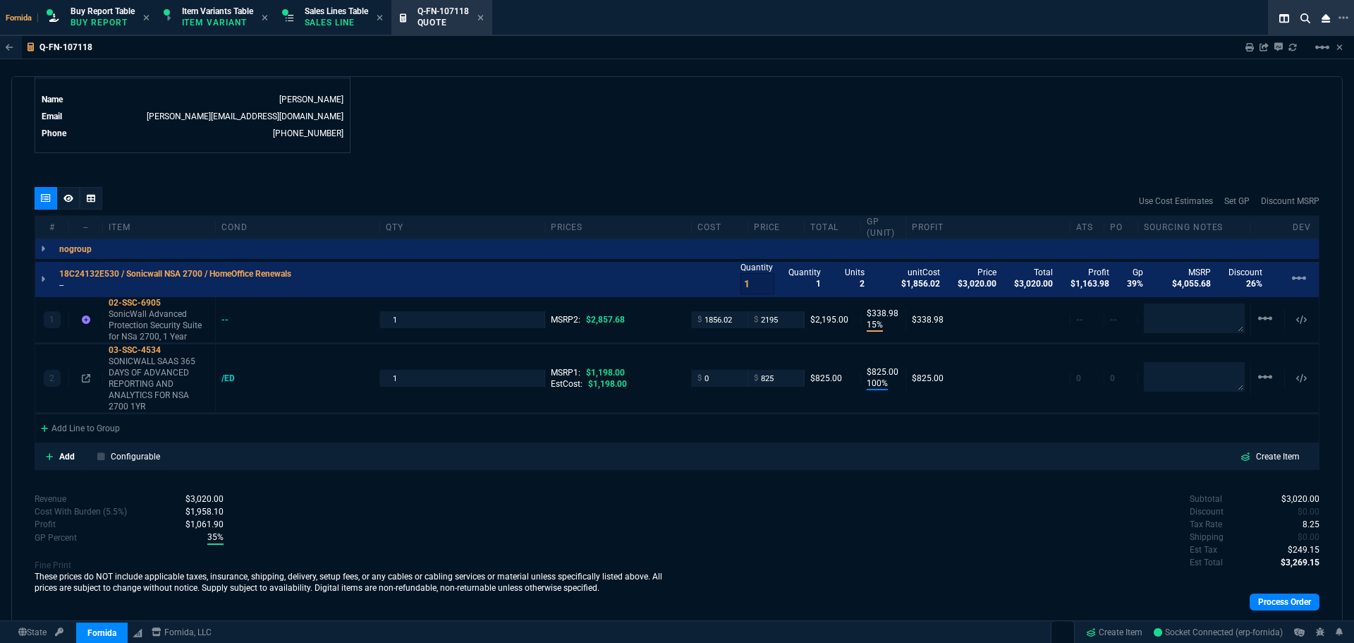
click at [93, 284] on p "--" at bounding box center [179, 284] width 241 height 11
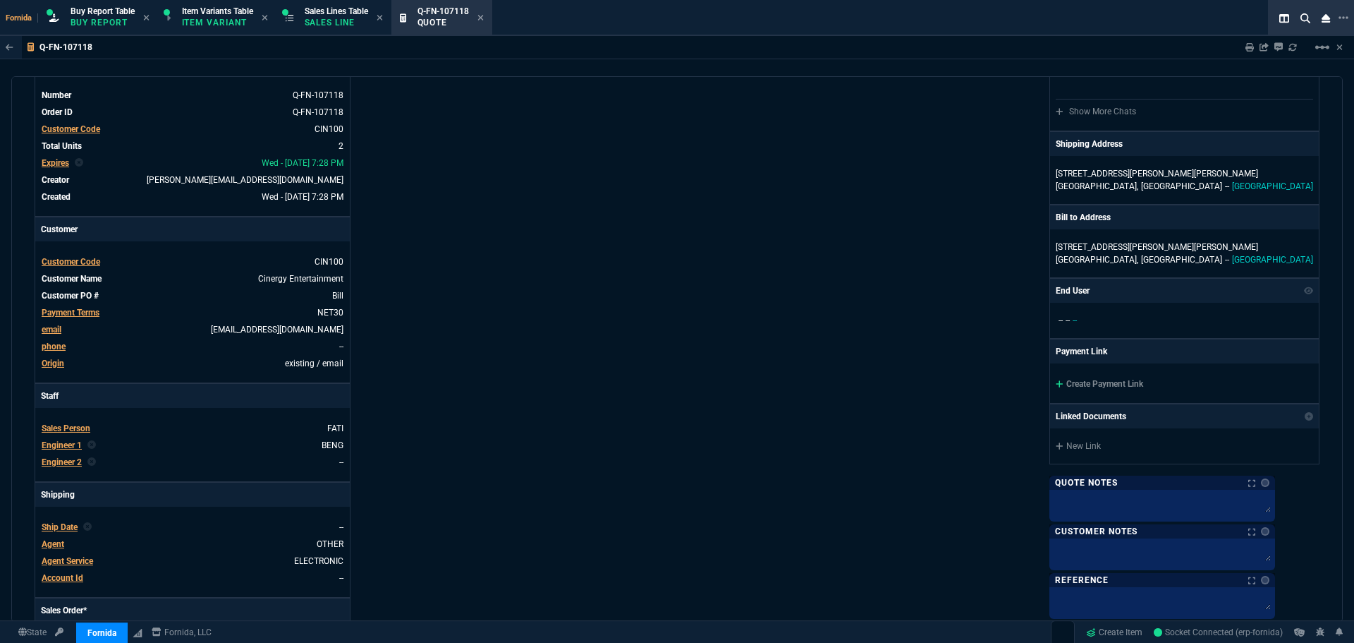
scroll to position [0, 0]
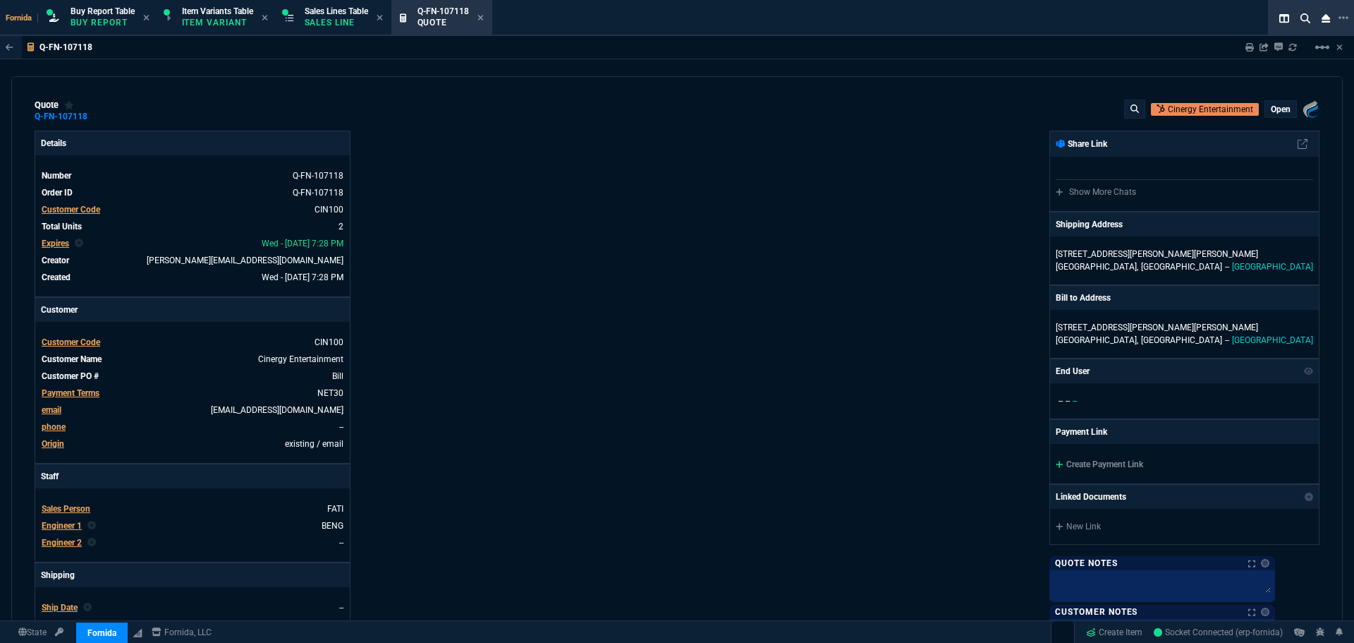
click at [1274, 110] on p "open" at bounding box center [1281, 109] width 20 height 11
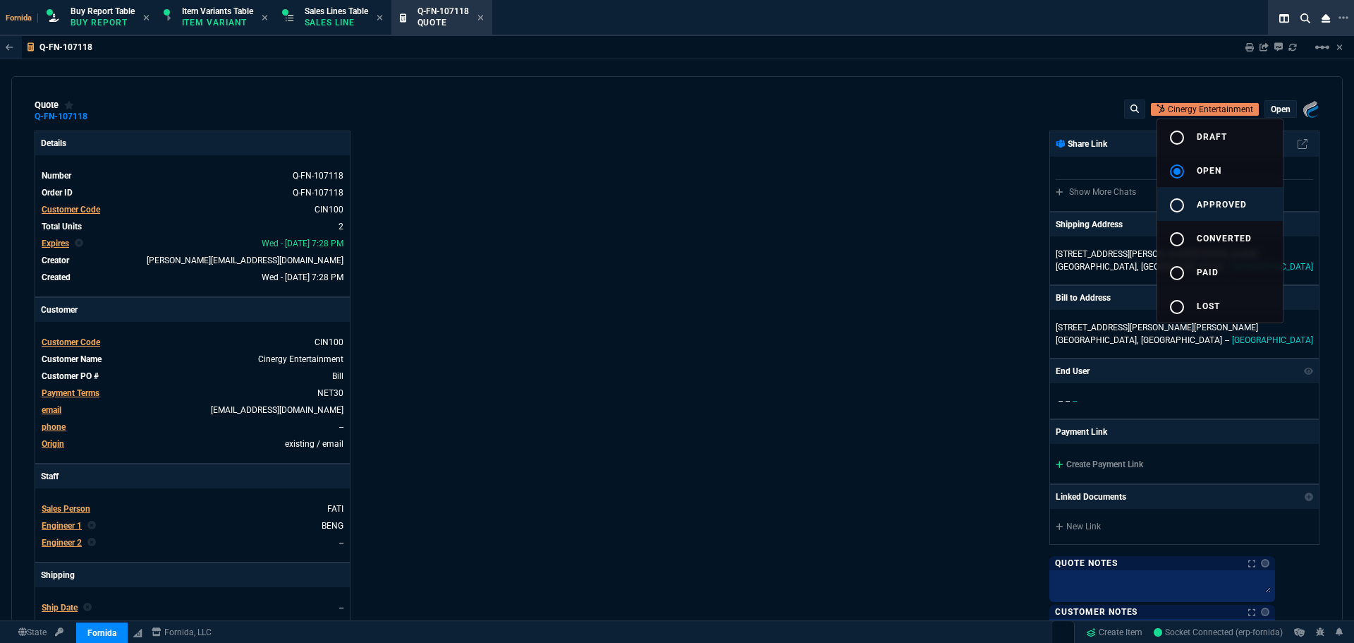
click at [1241, 195] on button "radio_button_unchecked approved" at bounding box center [1220, 204] width 126 height 34
click at [763, 207] on div at bounding box center [677, 321] width 1354 height 643
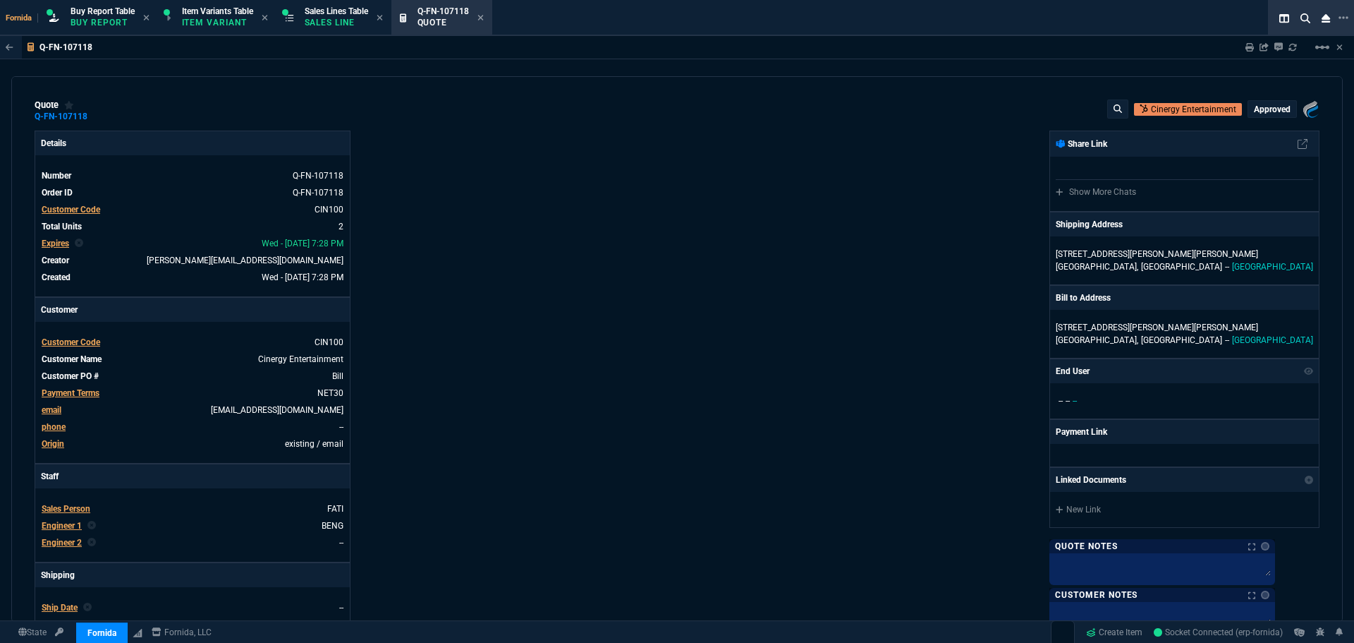
type input "15"
type input "339"
type input "100"
type input "825"
type input "23"
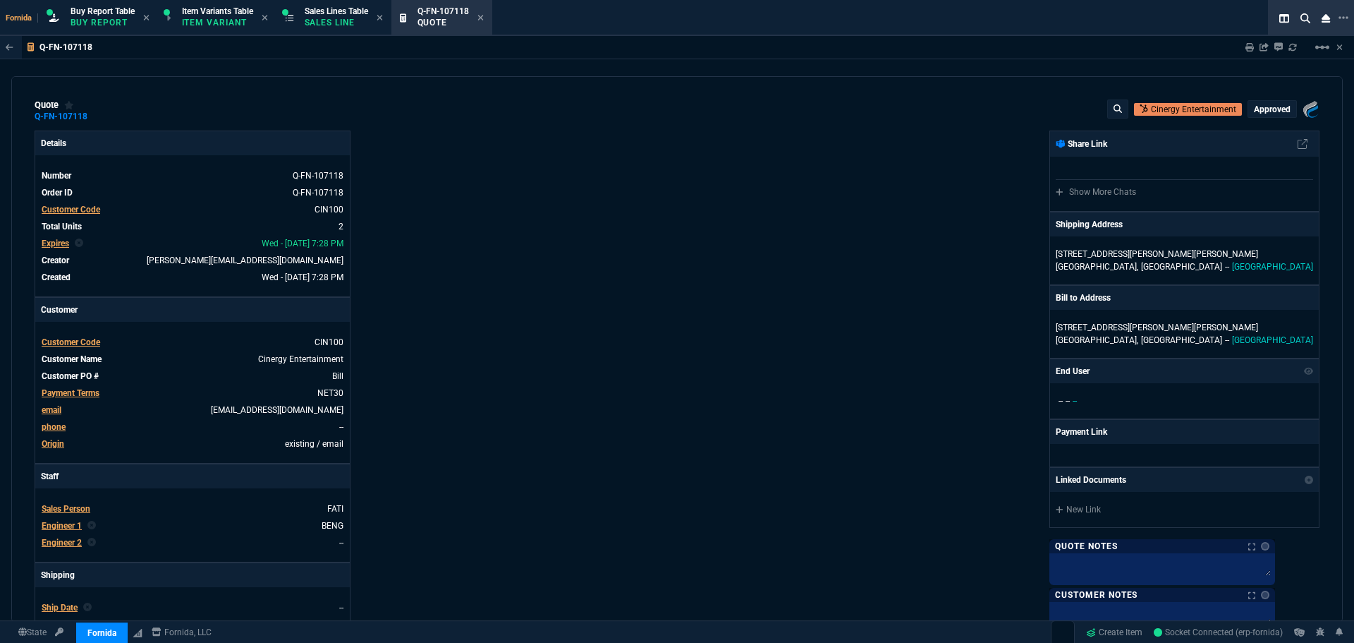
type input "31"
click at [411, 364] on div "Details Number Q-FN-107118 Order ID Q-FN-107118 Customer Code CIN100 Total Unit…" at bounding box center [356, 494] width 643 height 728
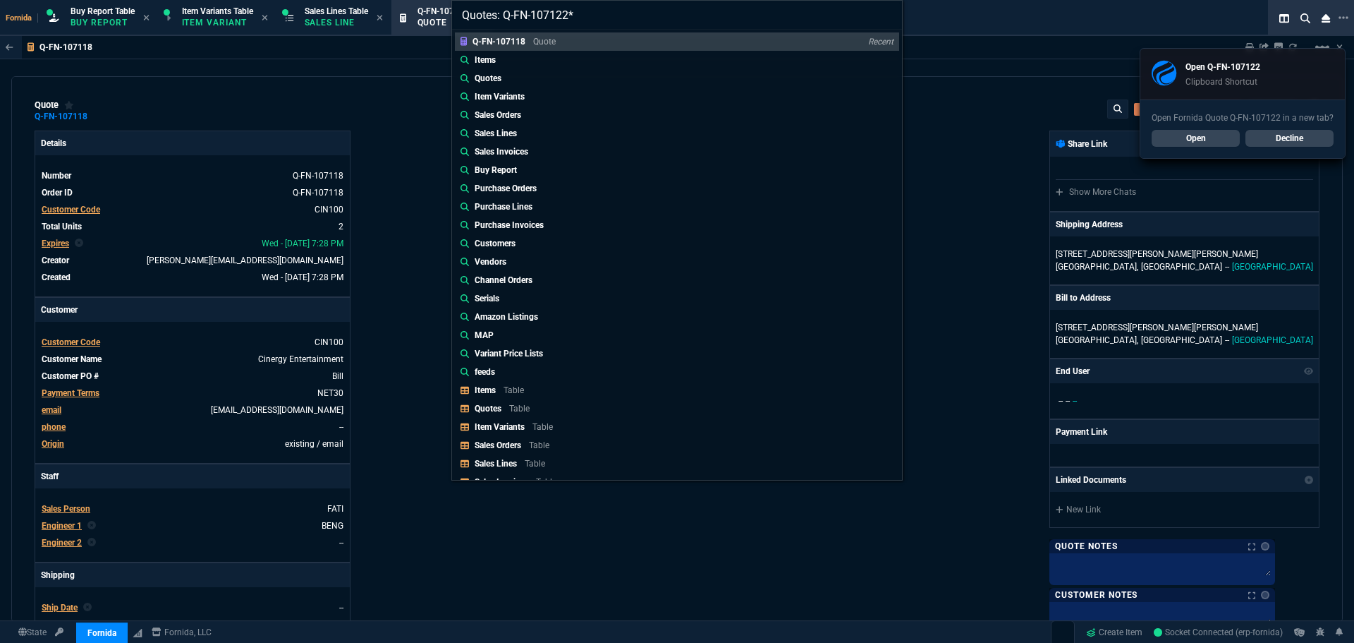
type input "Quotes: Q-FN-107122"
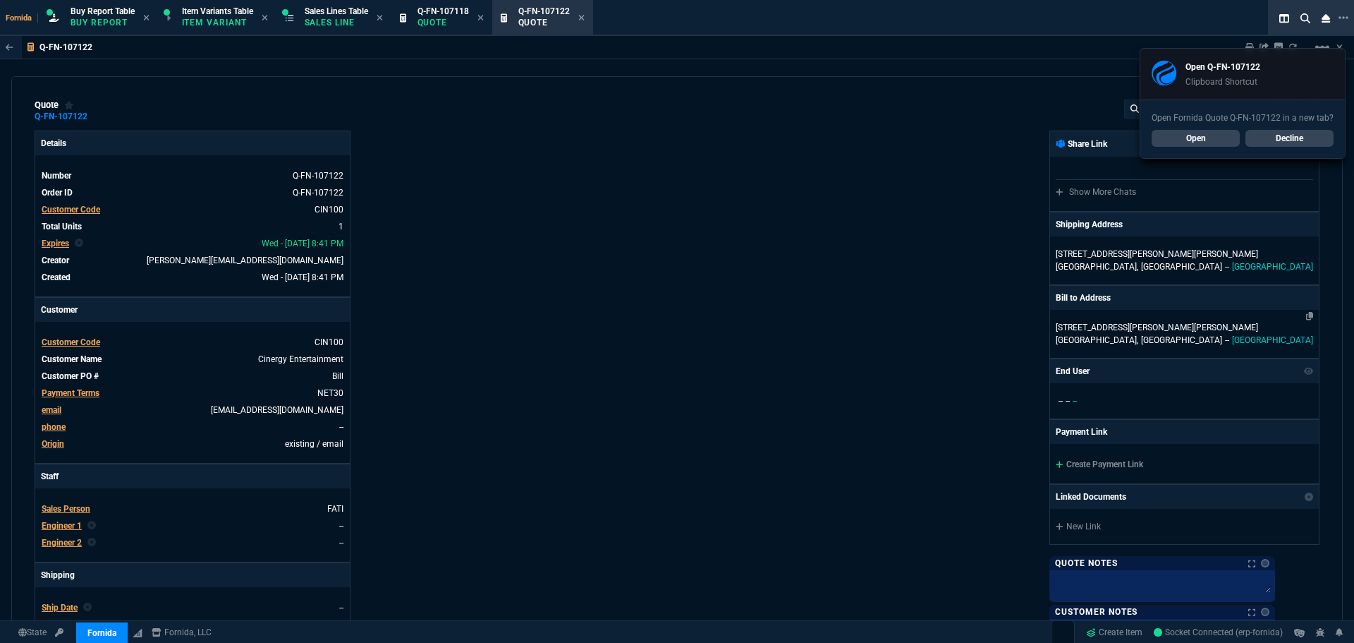
type input "15"
type input "125"
type input "1198"
type input "31"
drag, startPoint x: 1280, startPoint y: 132, endPoint x: 1052, endPoint y: 223, distance: 245.3
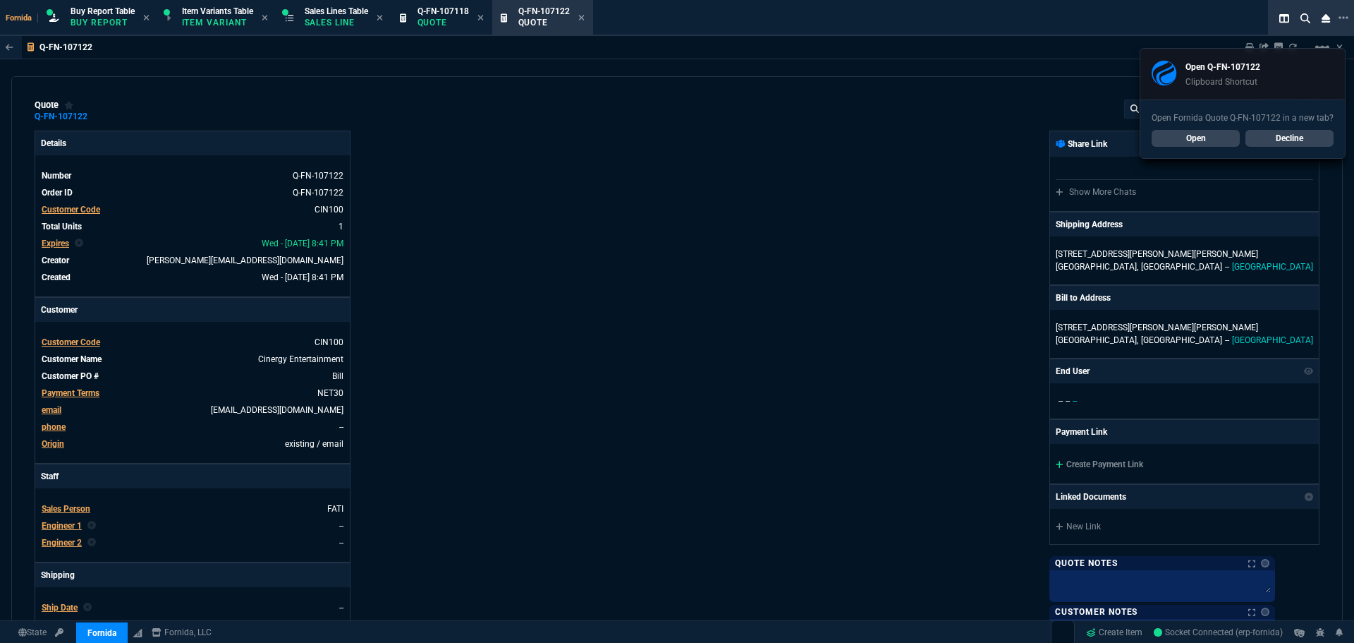
click at [1282, 132] on link "Decline" at bounding box center [1290, 138] width 88 height 17
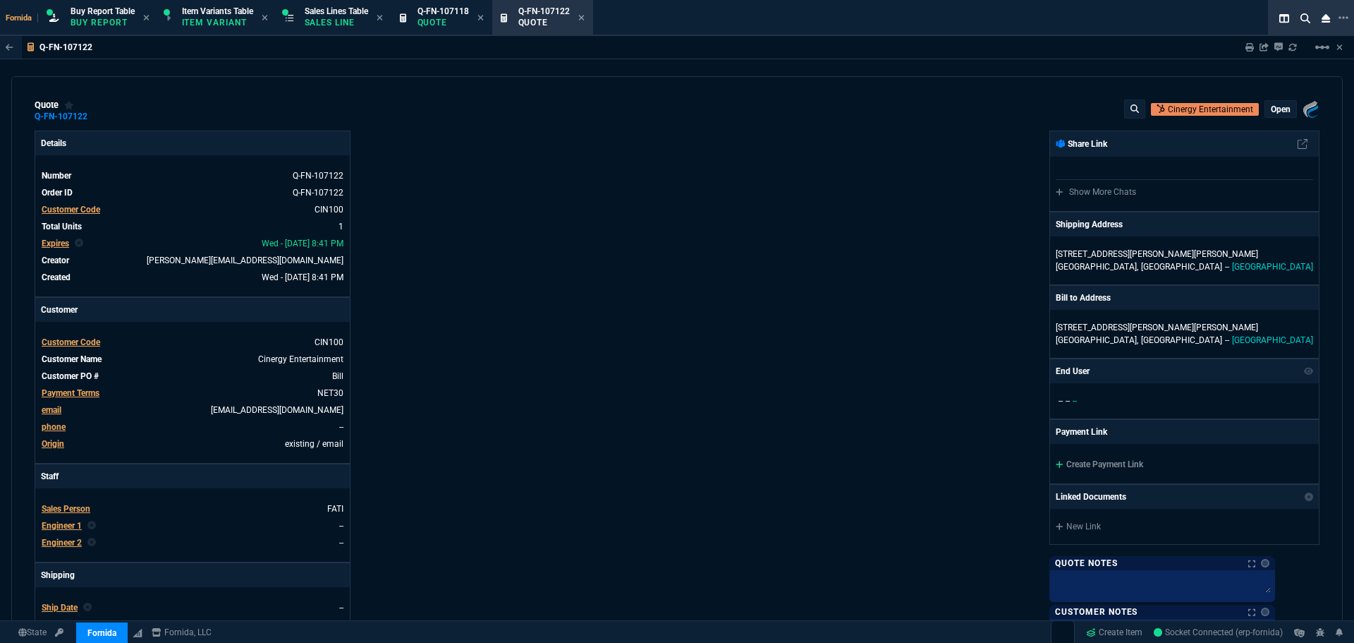
click at [1271, 114] on p "open" at bounding box center [1281, 109] width 20 height 11
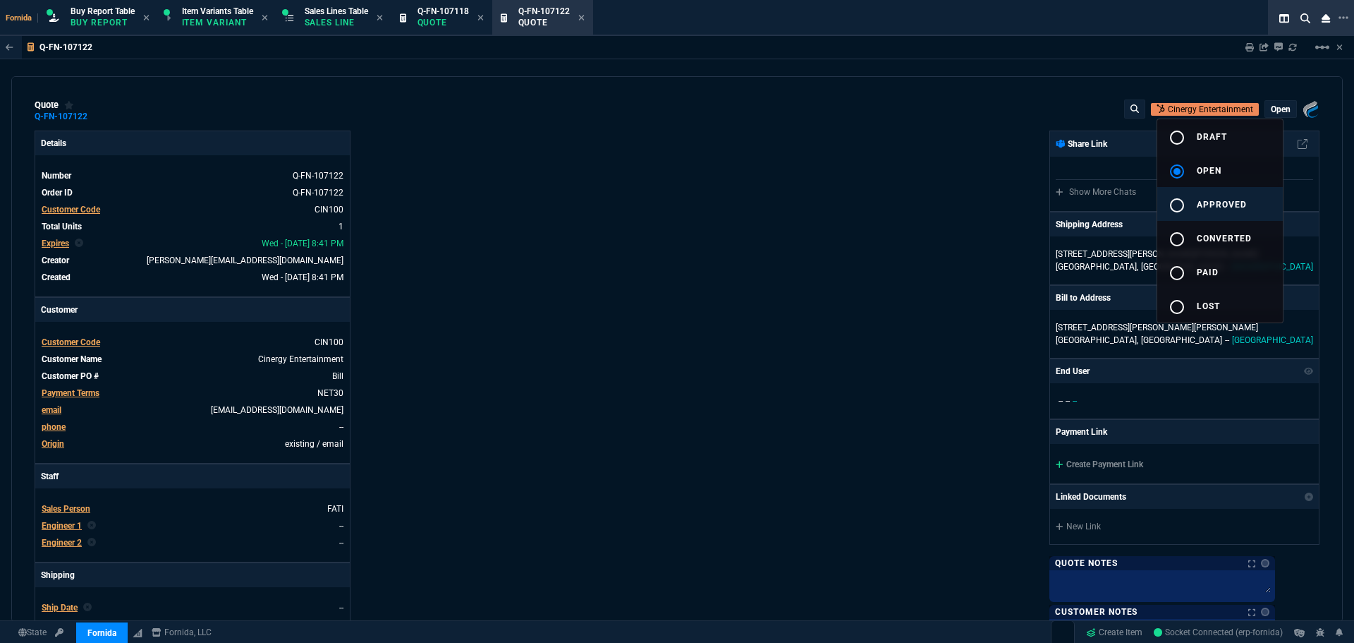
drag, startPoint x: 1205, startPoint y: 202, endPoint x: 727, endPoint y: 285, distance: 485.3
click at [1204, 203] on span "approved" at bounding box center [1222, 205] width 50 height 10
click at [763, 280] on div at bounding box center [677, 321] width 1354 height 643
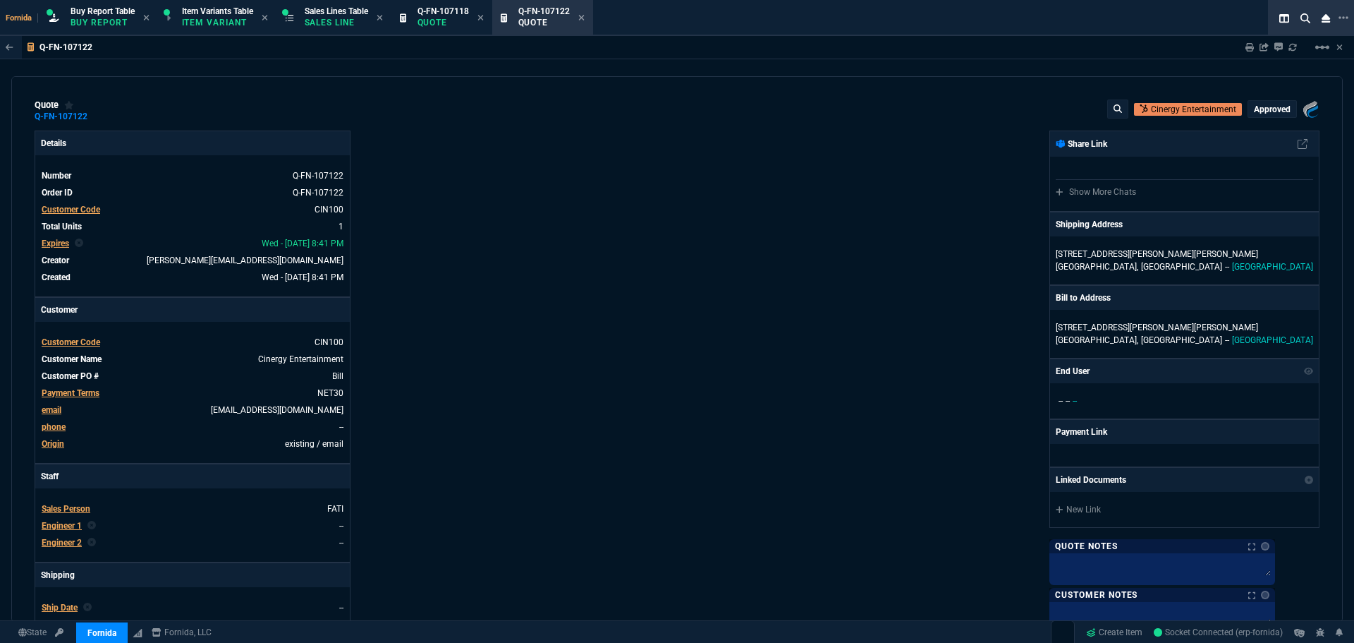
type input "15"
type input "125"
type input "31"
click at [832, 276] on div "Fornida, LLC [STREET_ADDRESS] Share Link Show More Chats Shipping Address [STRE…" at bounding box center [998, 494] width 643 height 728
click at [662, 407] on div "Details Number Q-FN-107122 Order ID Q-FN-107122 Customer Code CIN100 Total Unit…" at bounding box center [356, 494] width 643 height 728
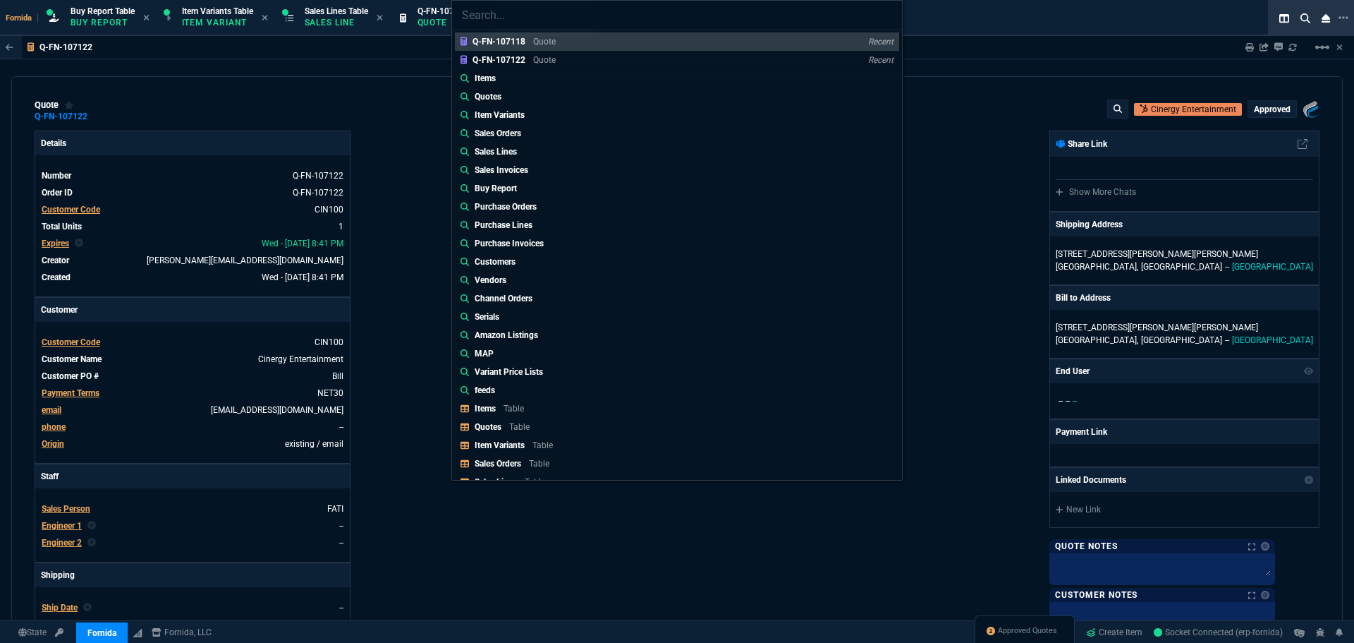
type input "Quotes: Q-FN-107118"
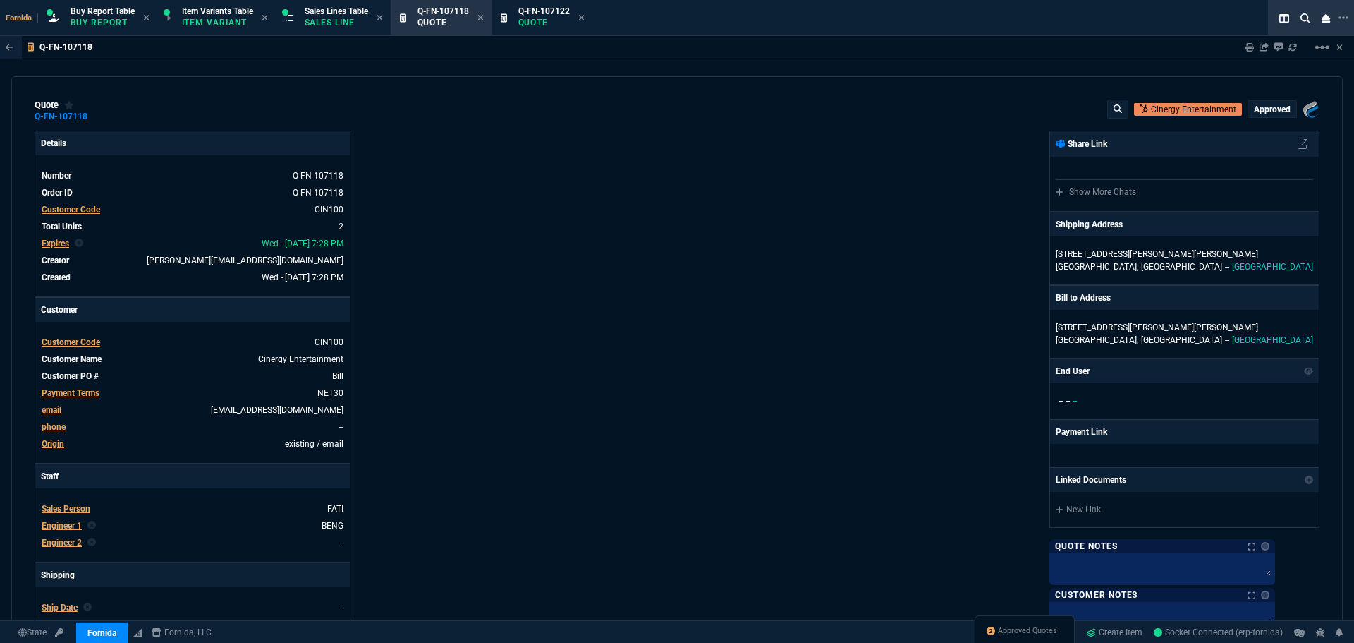
type input "15"
type input "339"
type input "100"
type input "825"
type input "1198"
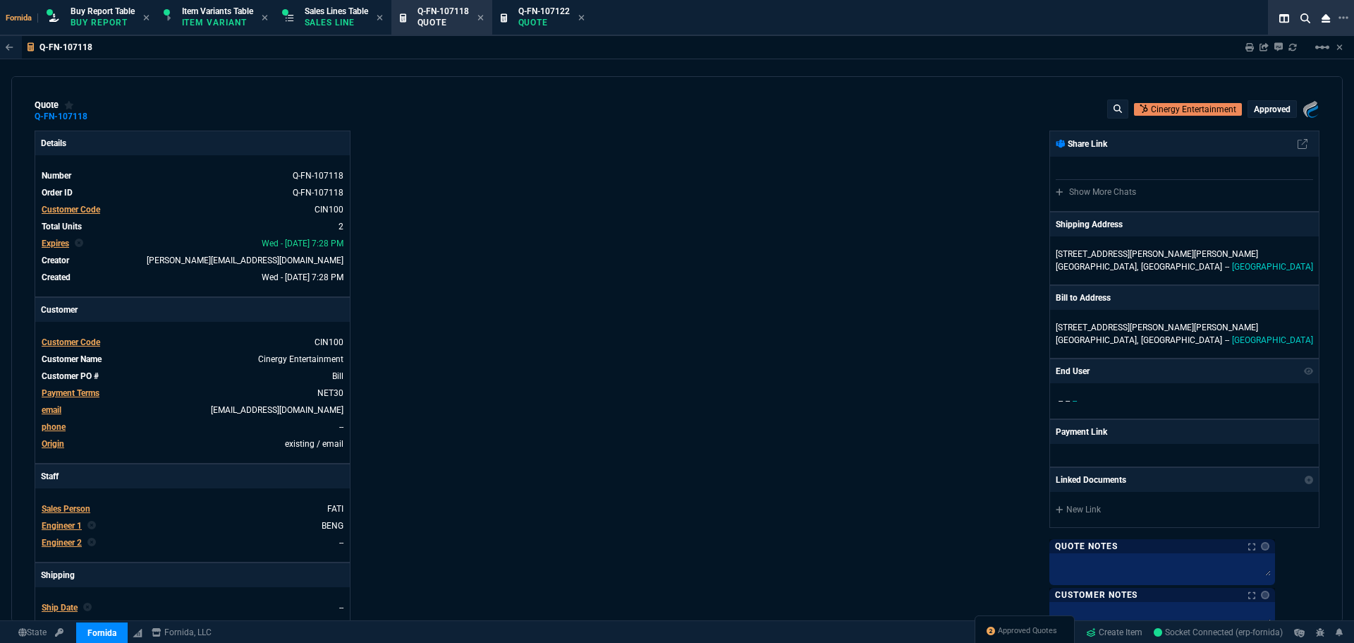
type input "23"
type input "31"
click at [332, 379] on link "Bill" at bounding box center [336, 376] width 14 height 13
click at [530, 375] on div "Details Number Q-FN-107118 Order ID Q-FN-107118 Customer Code CIN100 Total Unit…" at bounding box center [356, 494] width 643 height 728
click at [490, 18] on div "Q-FN-107118 Quote" at bounding box center [441, 18] width 95 height 30
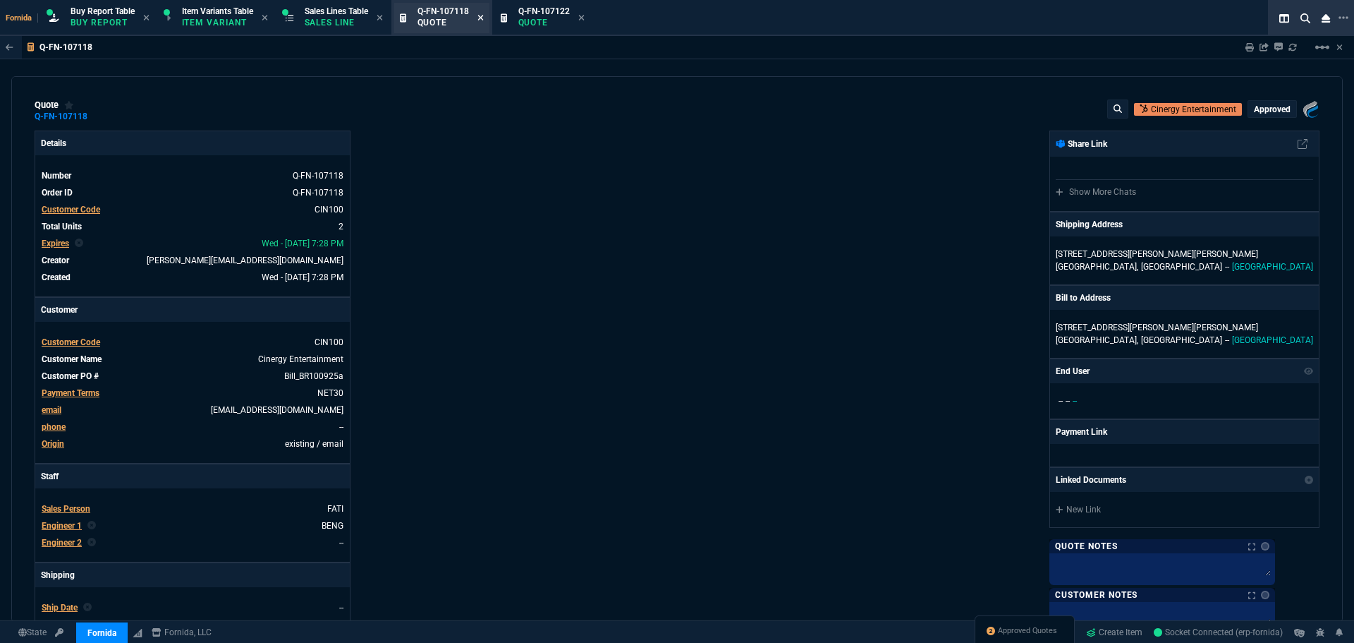
click at [483, 16] on icon at bounding box center [481, 18] width 6 height 6
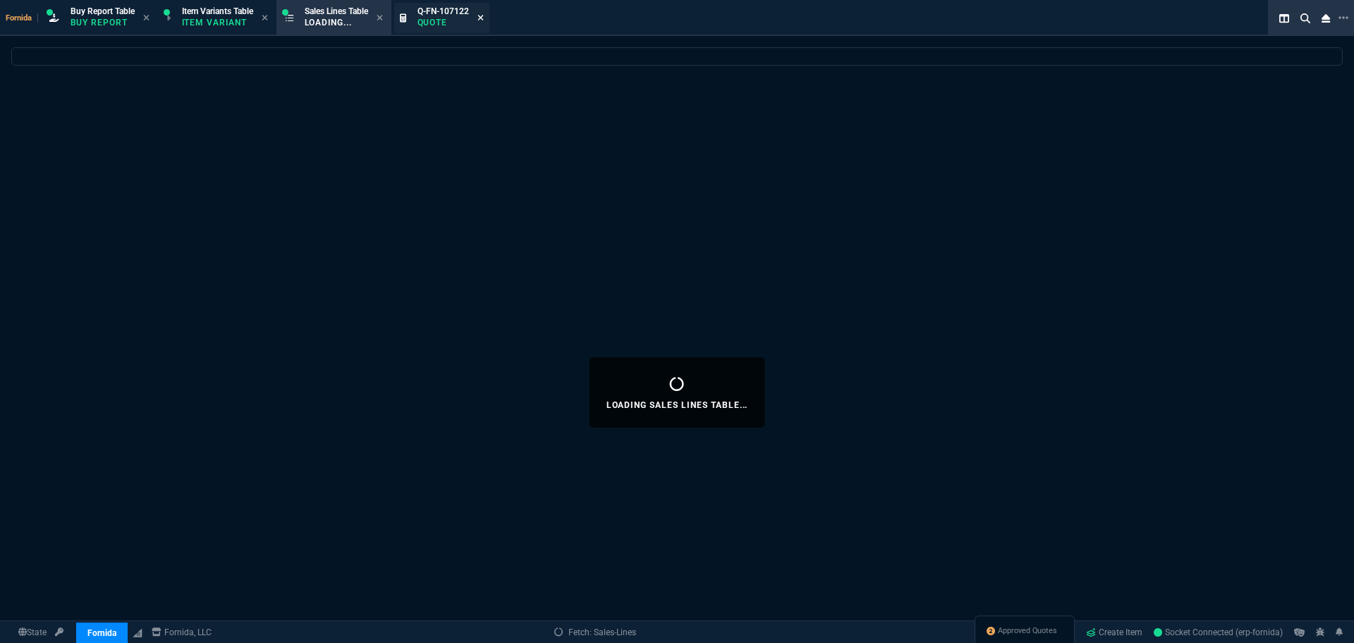
click at [483, 16] on icon at bounding box center [481, 18] width 6 height 6
select select
